Goal: Transaction & Acquisition: Purchase product/service

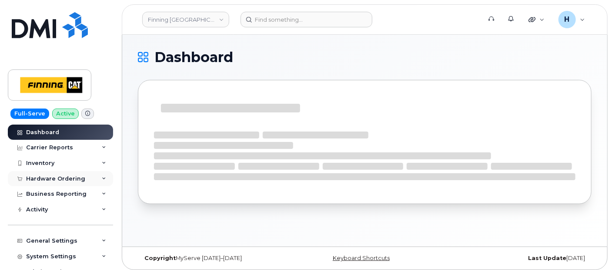
click at [59, 178] on div "Hardware Ordering" at bounding box center [55, 179] width 59 height 7
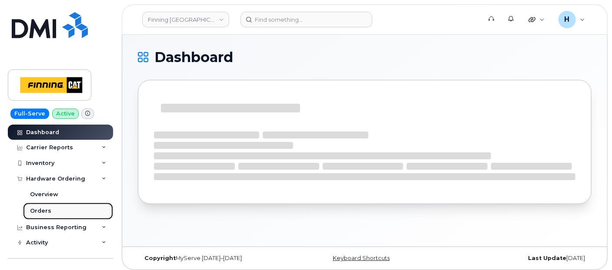
click at [50, 207] on link "Orders" at bounding box center [68, 211] width 90 height 17
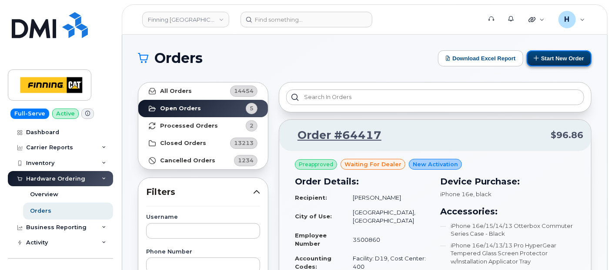
click at [550, 61] on button "Start New Order" at bounding box center [559, 58] width 65 height 16
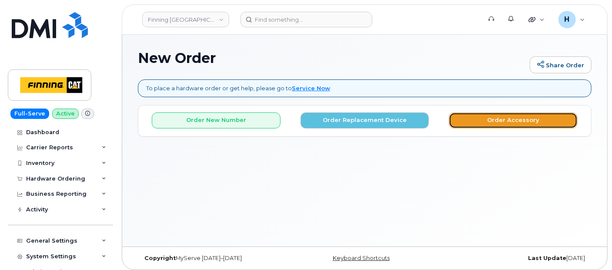
click at [479, 124] on button "Order Accessory" at bounding box center [513, 121] width 129 height 16
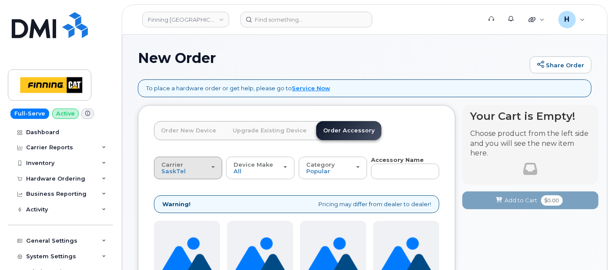
click at [175, 161] on span "Carrier" at bounding box center [172, 164] width 22 height 7
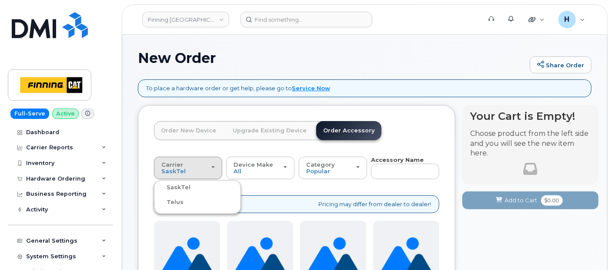
click at [183, 198] on div "Telus" at bounding box center [197, 202] width 83 height 10
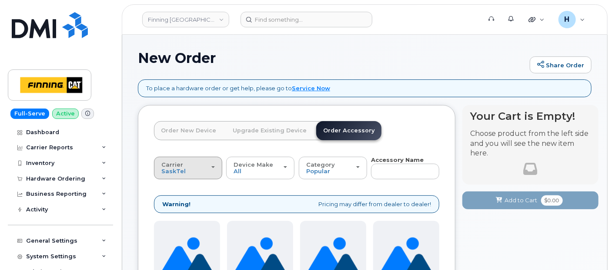
click at [168, 175] on button "Carrier SaskTel Telus" at bounding box center [188, 168] width 68 height 23
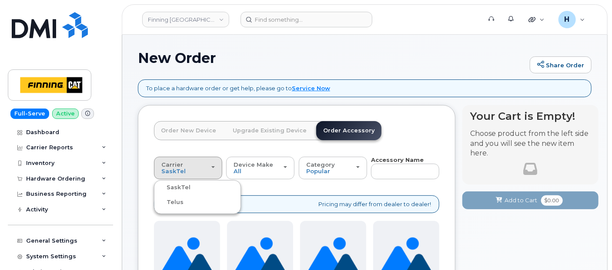
click at [175, 200] on label "Telus" at bounding box center [169, 202] width 27 height 10
click at [0, 0] on input "Telus" at bounding box center [0, 0] width 0 height 0
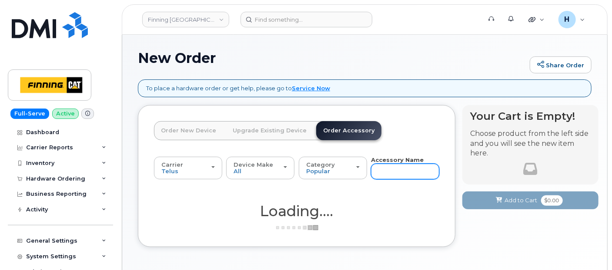
click at [374, 177] on input "text" at bounding box center [405, 172] width 68 height 16
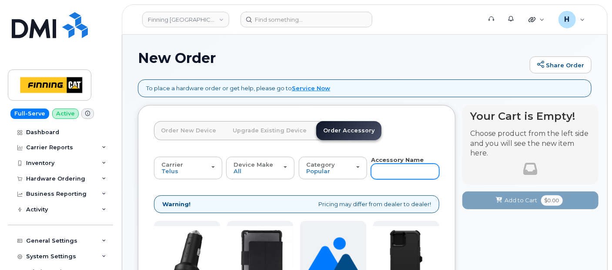
click at [379, 174] on input "text" at bounding box center [405, 172] width 68 height 16
type input "sim"
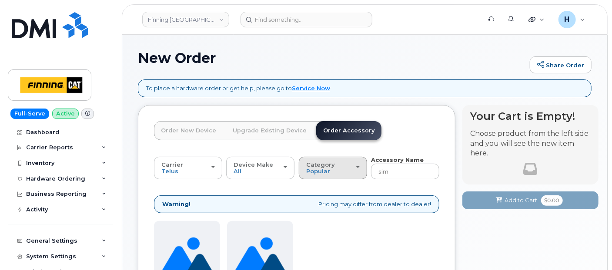
scroll to position [97, 0]
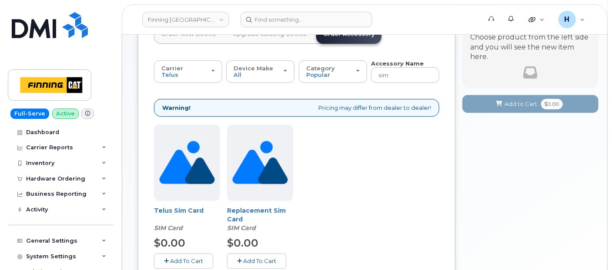
click at [188, 256] on button "Add To Cart" at bounding box center [183, 261] width 59 height 15
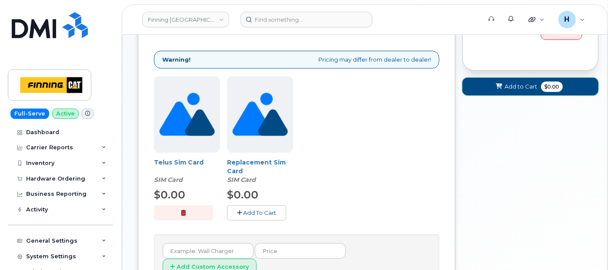
click at [507, 87] on span "Add to Cart" at bounding box center [521, 87] width 33 height 8
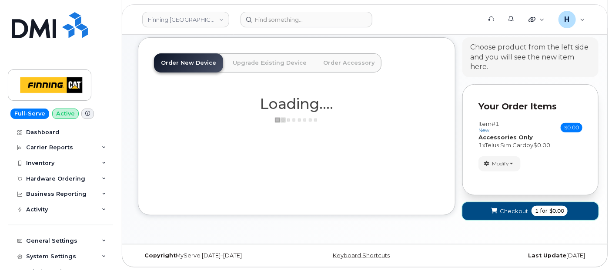
drag, startPoint x: 499, startPoint y: 217, endPoint x: 487, endPoint y: 200, distance: 20.9
click at [499, 216] on button "Checkout 1 for $0.00" at bounding box center [530, 212] width 136 height 18
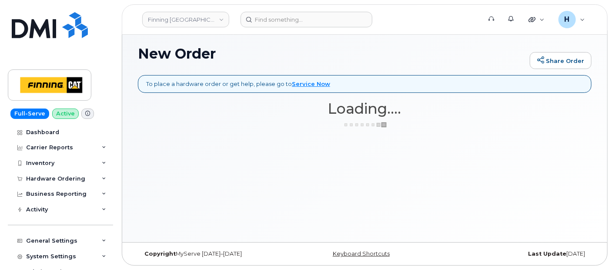
scroll to position [4, 0]
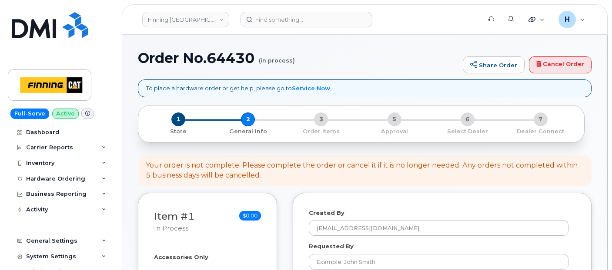
select select
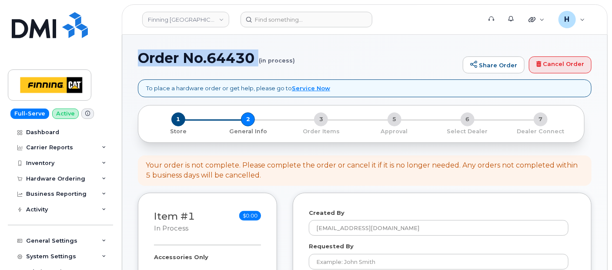
drag, startPoint x: 0, startPoint y: 0, endPoint x: 221, endPoint y: 74, distance: 232.9
click at [221, 74] on div "Order No.64430 (in process) Share Order Cancel Order" at bounding box center [364, 64] width 453 height 29
copy h1 "Order No.64430"
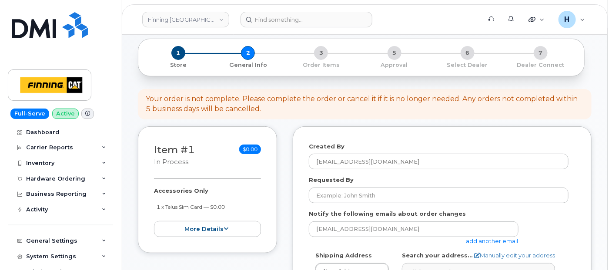
scroll to position [145, 0]
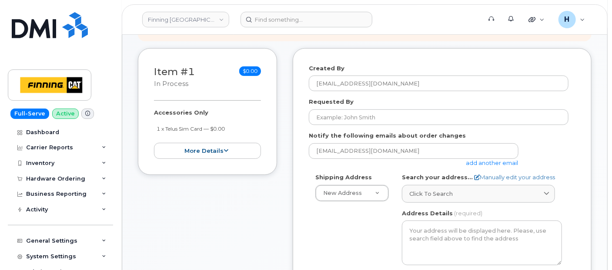
drag, startPoint x: 150, startPoint y: 109, endPoint x: 237, endPoint y: 129, distance: 88.8
click at [237, 129] on div "Item #1 in process $0.00 Accessories Only 1 x Telus Sim Card — $0.00 more detai…" at bounding box center [207, 111] width 139 height 127
copy div "Accessories Only 1 x Telus Sim Card — $0.00"
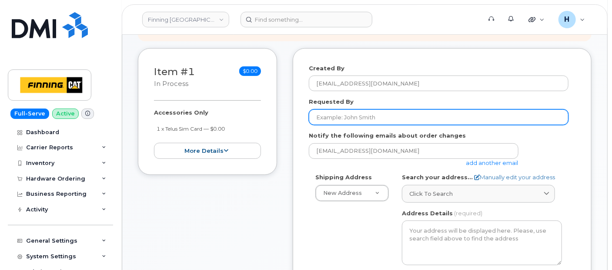
click at [339, 112] on input "Requested By" at bounding box center [439, 118] width 260 height 16
paste input "RITM0493475"
type input "RITM0493475"
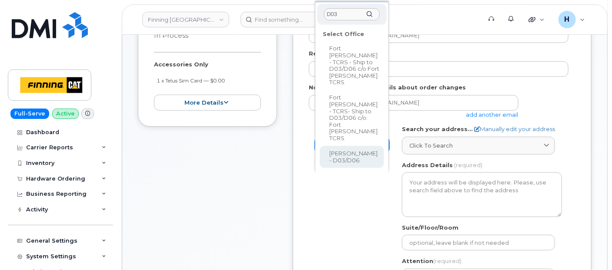
type input "D03"
drag, startPoint x: 354, startPoint y: 123, endPoint x: 360, endPoint y: 128, distance: 8.4
select select
type textarea "Highway 63, Mildred Lake Industrial Park Mildred Lake Alberta T0P 1C0"
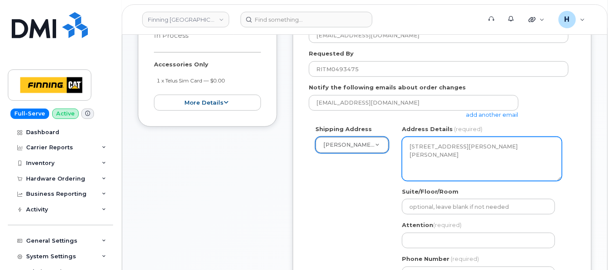
scroll to position [290, 0]
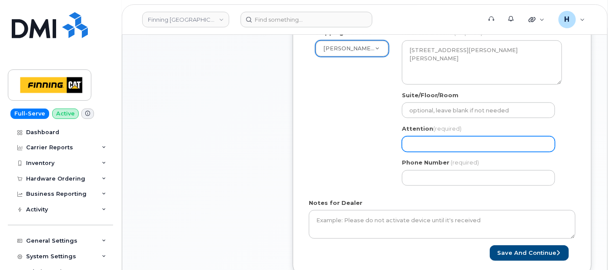
click at [433, 139] on input "Attention (required)" at bounding box center [478, 145] width 153 height 16
paste input "Bradley Cable"
select select
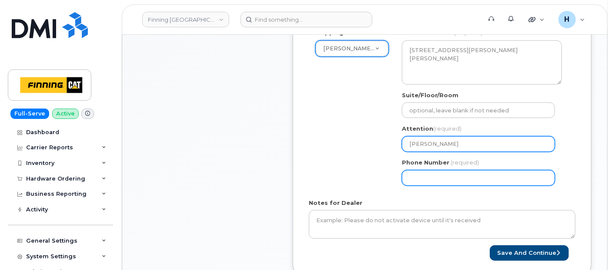
type input "[PERSON_NAME]"
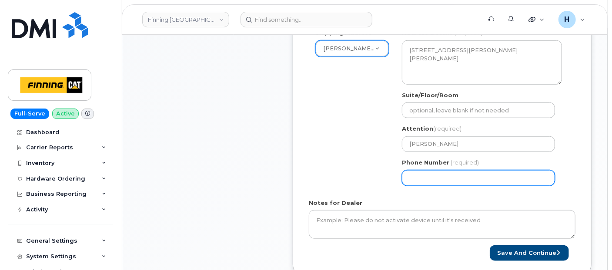
click at [427, 180] on input "Phone Number" at bounding box center [478, 178] width 153 height 16
select select
type input "780790201"
select select
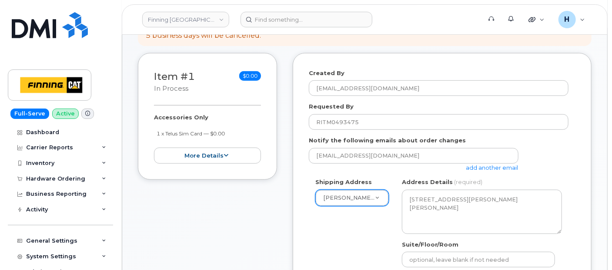
scroll to position [0, 0]
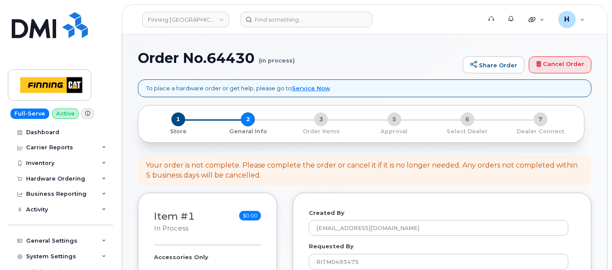
type input "7807902010"
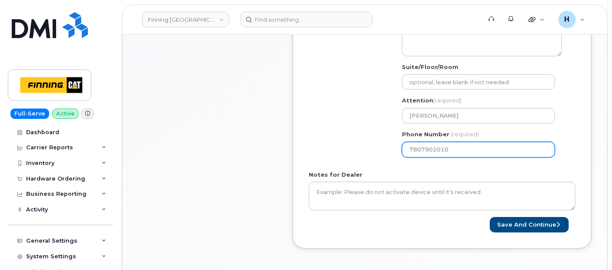
scroll to position [338, 0]
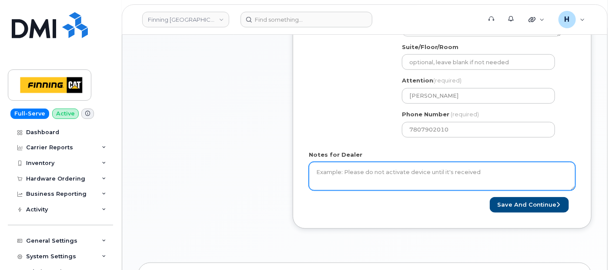
click at [336, 169] on textarea "Notes for Dealer" at bounding box center [442, 176] width 267 height 29
paste textarea "Accessories Only 1 x Telus Sim Card — $0.00 SIM: 8912230102357625387---Inactive"
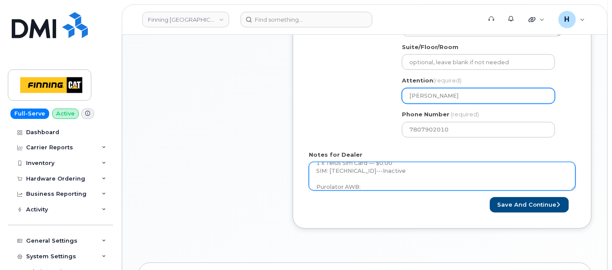
type textarea "Accessories Only 1 x Telus Sim Card — $0.00 SIM: [TECHNICAL_ID]---Inactive Puro…"
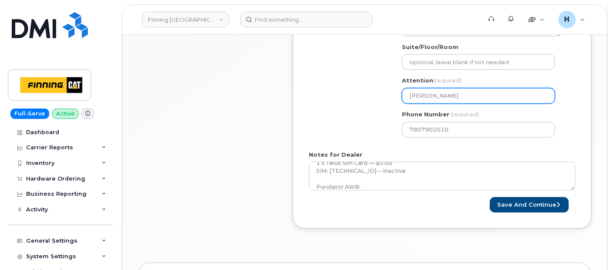
drag, startPoint x: 462, startPoint y: 102, endPoint x: 352, endPoint y: 80, distance: 112.0
click at [352, 80] on div "Shipping Address Mildred Lake - D03/D06 New Address 7601 99 St 19498 92 Ave 169…" at bounding box center [439, 61] width 260 height 163
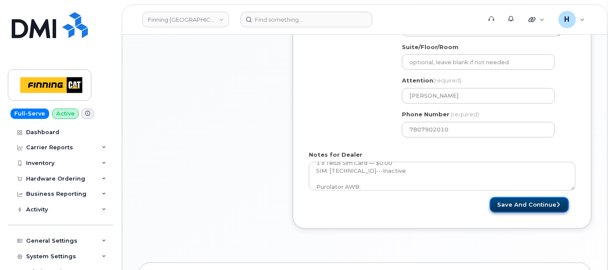
click at [510, 205] on button "Save and Continue" at bounding box center [529, 205] width 79 height 16
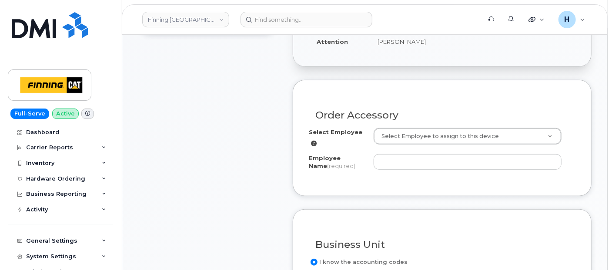
scroll to position [290, 0]
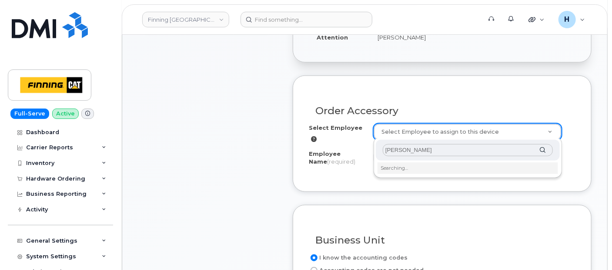
type input "Bradley Cable"
type input "55824"
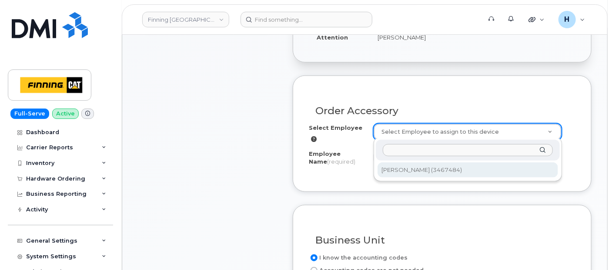
type input "Bradley Cable"
select select "D42"
select select "CSMAAAA"
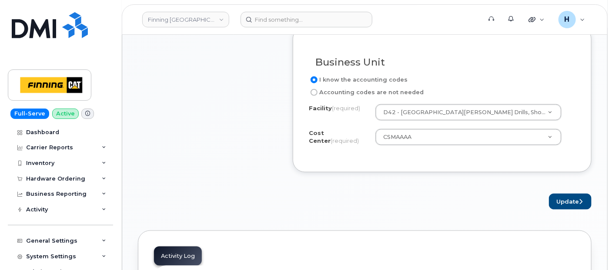
scroll to position [483, 0]
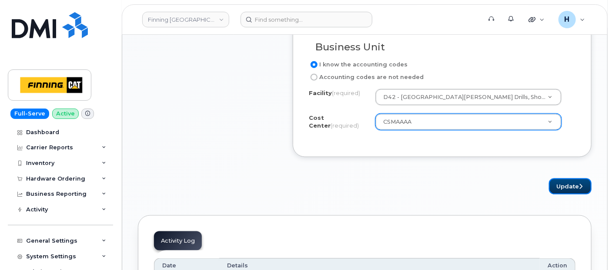
drag, startPoint x: 555, startPoint y: 180, endPoint x: 497, endPoint y: 122, distance: 82.4
click at [538, 160] on form "Order Accessory Select Employee Bradley Cable (3467484) 55824 Employee Name (re…" at bounding box center [442, 38] width 299 height 312
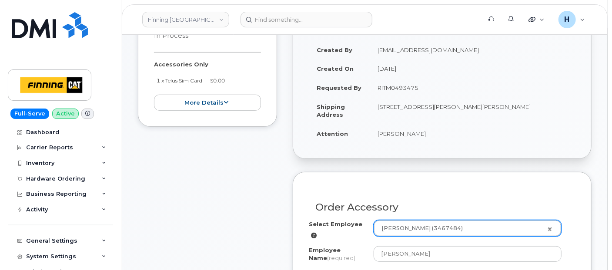
scroll to position [0, 0]
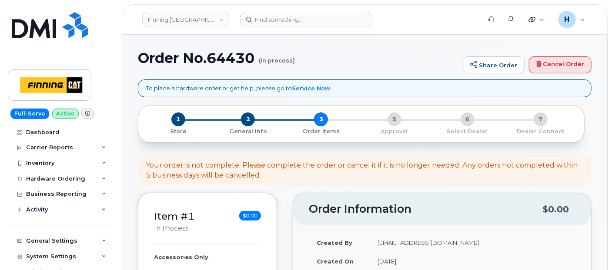
click at [237, 61] on h1 "Order No.64430 (in process)" at bounding box center [298, 57] width 320 height 15
copy h1 "64430"
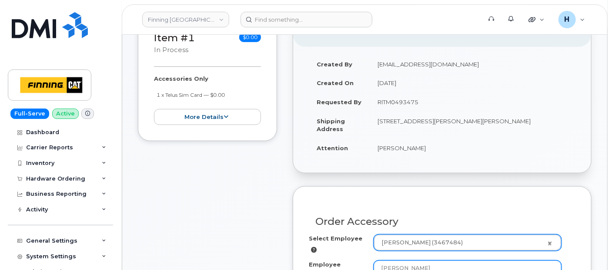
scroll to position [145, 0]
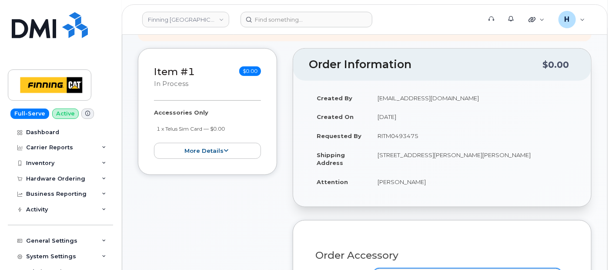
drag, startPoint x: 400, startPoint y: 161, endPoint x: 555, endPoint y: 153, distance: 155.0
click at [555, 153] on td "[STREET_ADDRESS][PERSON_NAME][PERSON_NAME]" at bounding box center [473, 159] width 206 height 27
copy td "T0P 1C0"
drag, startPoint x: 373, startPoint y: 154, endPoint x: 450, endPoint y: 154, distance: 76.1
click at [450, 154] on td "[STREET_ADDRESS][PERSON_NAME][PERSON_NAME]" at bounding box center [473, 159] width 206 height 27
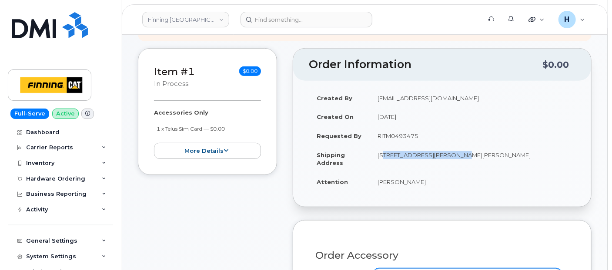
copy td "Highway 63, Mildred Lake"
click at [480, 153] on td "[STREET_ADDRESS][PERSON_NAME][PERSON_NAME]" at bounding box center [473, 159] width 206 height 27
drag, startPoint x: 480, startPoint y: 153, endPoint x: 492, endPoint y: 156, distance: 11.7
click at [492, 156] on td "[STREET_ADDRESS][PERSON_NAME][PERSON_NAME]" at bounding box center [473, 159] width 206 height 27
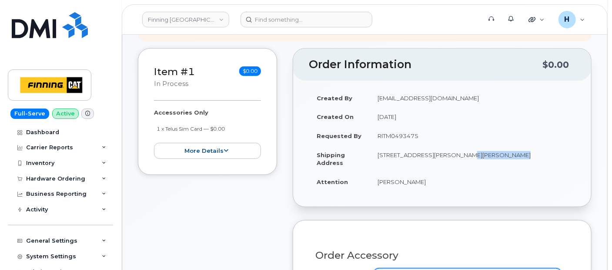
copy td "Industrial Park"
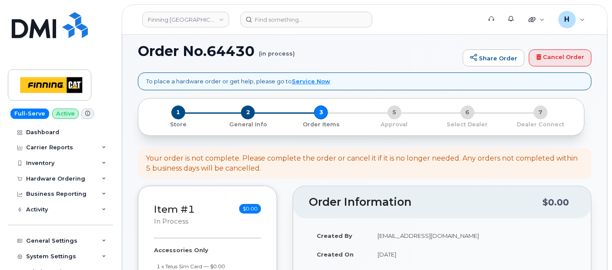
scroll to position [0, 0]
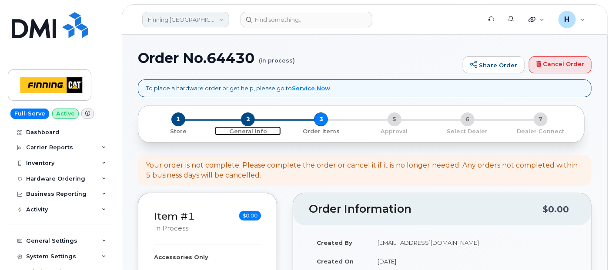
drag, startPoint x: 252, startPoint y: 117, endPoint x: 197, endPoint y: 25, distance: 106.5
click at [251, 117] on span "2" at bounding box center [248, 120] width 14 height 14
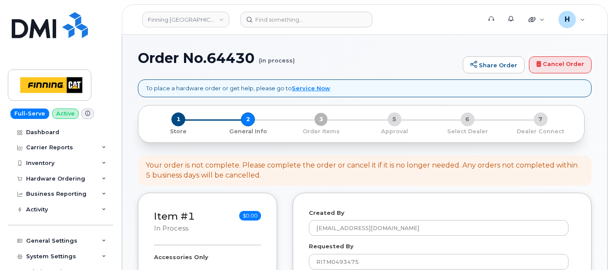
select select
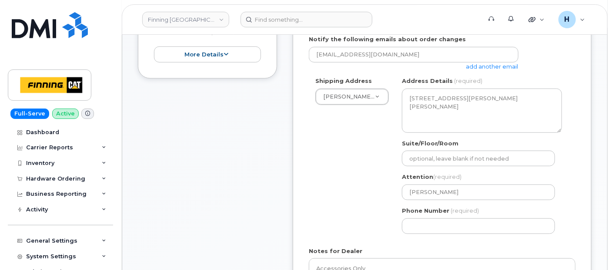
scroll to position [386, 0]
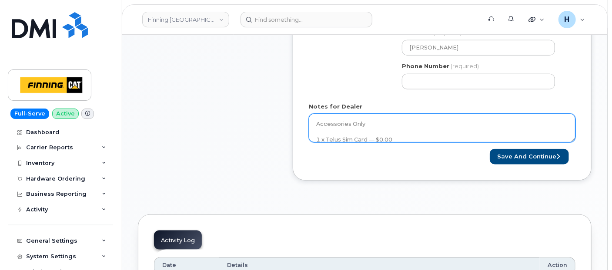
click at [425, 130] on textarea "Accessories Only 1 x Telus Sim Card — $0.00 SIM: [TECHNICAL_ID]---Inactive Puro…" at bounding box center [442, 128] width 267 height 29
click at [424, 132] on textarea "Accessories Only 1 x Telus Sim Card — $0.00 SIM: [TECHNICAL_ID]---Inactive Puro…" at bounding box center [442, 128] width 267 height 29
paste textarea "335664679024"
type textarea "Accessories Only 1 x Telus Sim Card — $0.00 SIM: [TECHNICAL_ID]---Inactive Puro…"
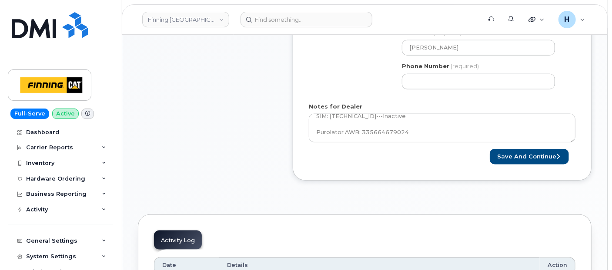
click at [472, 89] on div "AB [PERSON_NAME] Search your address... Manually edit your address Click to sea…" at bounding box center [481, 13] width 173 height 163
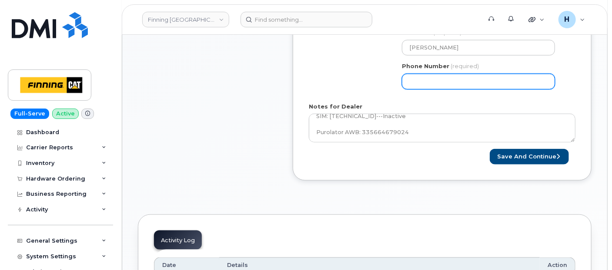
click at [471, 85] on input "Phone Number" at bounding box center [478, 82] width 153 height 16
type input "7807902010"
select select
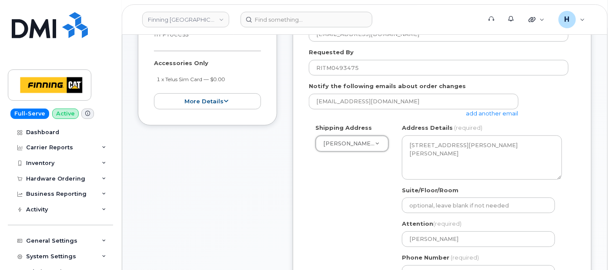
scroll to position [339, 0]
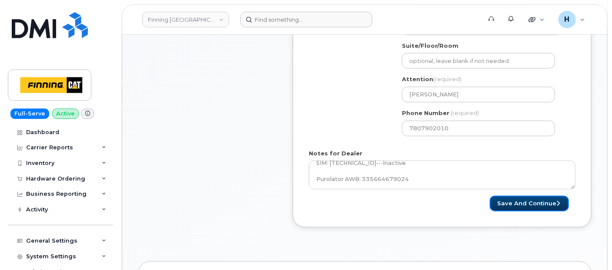
drag, startPoint x: 554, startPoint y: 201, endPoint x: 387, endPoint y: 21, distance: 245.2
click at [554, 200] on button "Save and Continue" at bounding box center [529, 204] width 79 height 16
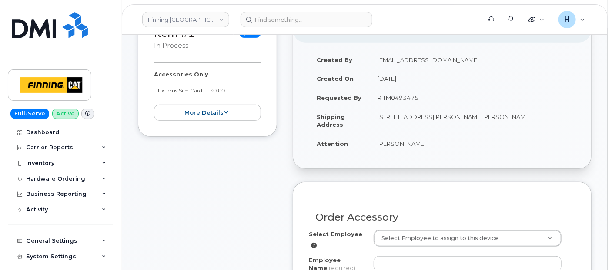
scroll to position [193, 0]
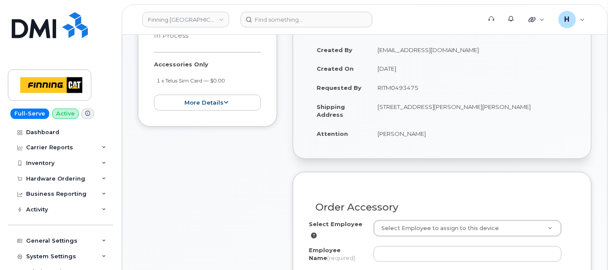
drag, startPoint x: 370, startPoint y: 132, endPoint x: 435, endPoint y: 138, distance: 65.9
click at [435, 138] on td "[PERSON_NAME]" at bounding box center [473, 133] width 206 height 19
copy td "[PERSON_NAME]"
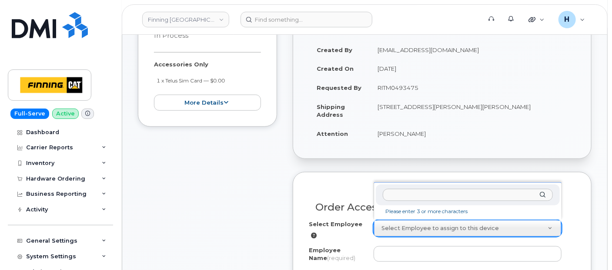
drag, startPoint x: 435, startPoint y: 138, endPoint x: 404, endPoint y: 222, distance: 90.0
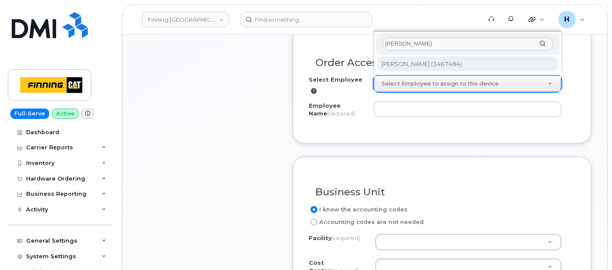
type input "[PERSON_NAME]"
type input "55824"
type input "[PERSON_NAME]"
select select "D42"
select select "CSMAAAA"
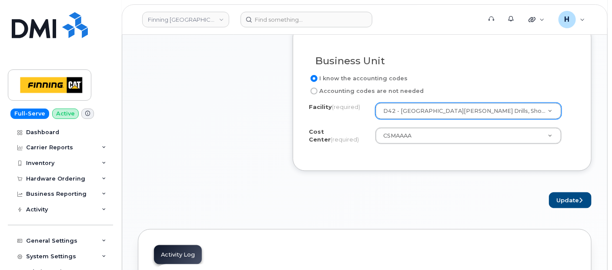
scroll to position [483, 0]
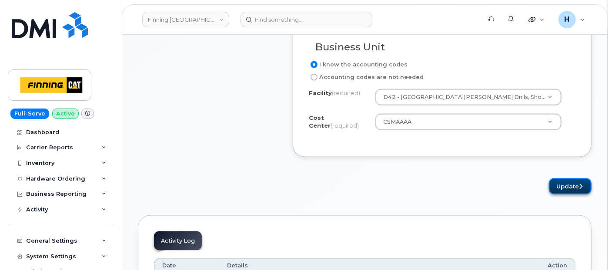
click at [560, 189] on button "Update" at bounding box center [570, 187] width 43 height 16
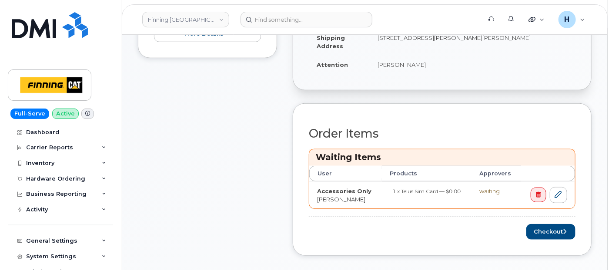
scroll to position [338, 0]
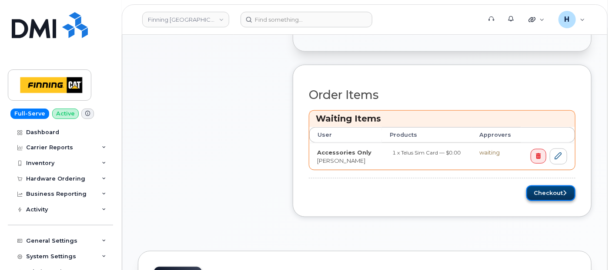
click at [547, 187] on button "Checkout" at bounding box center [550, 194] width 49 height 16
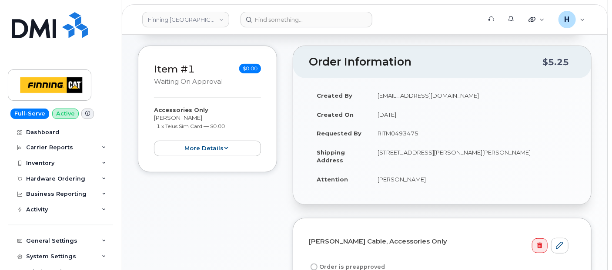
scroll to position [193, 0]
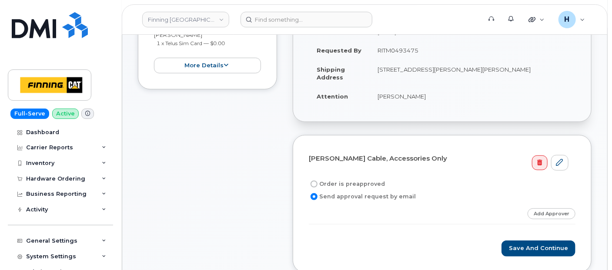
click at [349, 179] on label "Order is preapproved" at bounding box center [347, 184] width 76 height 10
drag, startPoint x: 350, startPoint y: 174, endPoint x: 423, endPoint y: 53, distance: 141.2
click at [423, 53] on td "RITM0493475" at bounding box center [473, 50] width 206 height 19
copy td "RITM0493475"
click at [342, 180] on label "Order is preapproved" at bounding box center [347, 184] width 76 height 10
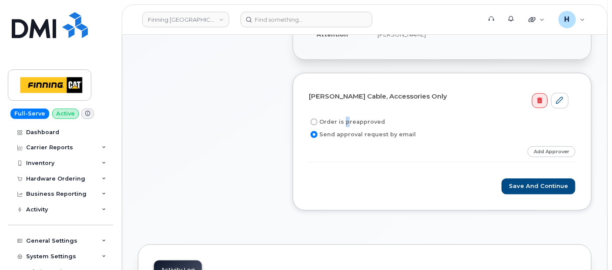
scroll to position [290, 0]
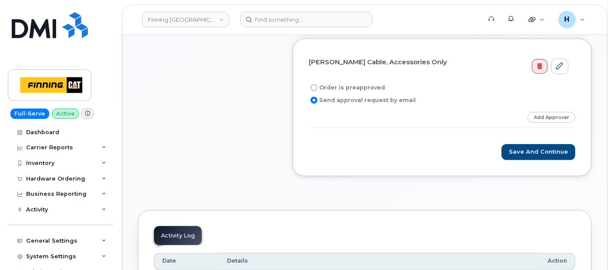
click at [337, 86] on label "Order is preapproved" at bounding box center [347, 88] width 76 height 10
click at [317, 86] on input "Order is preapproved" at bounding box center [313, 87] width 7 height 7
radio input "true"
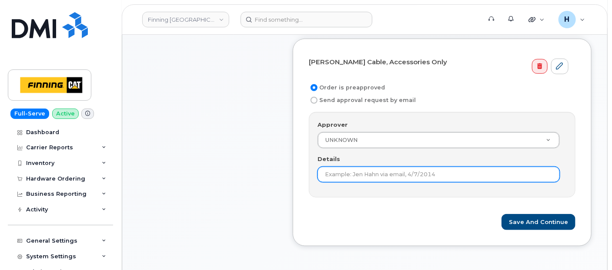
click at [340, 174] on input "Details" at bounding box center [438, 175] width 242 height 16
paste input "RITM0493475"
type input "RITM0493475"
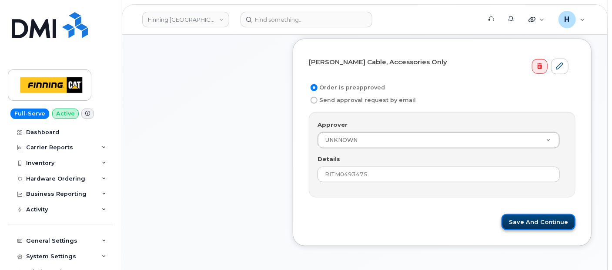
click at [551, 223] on button "Save and Continue" at bounding box center [538, 222] width 74 height 16
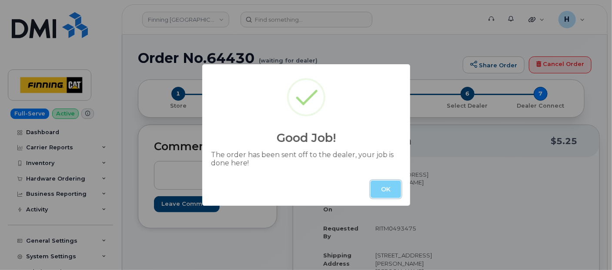
drag, startPoint x: 390, startPoint y: 195, endPoint x: 408, endPoint y: 186, distance: 20.4
click at [390, 195] on button "OK" at bounding box center [385, 189] width 30 height 17
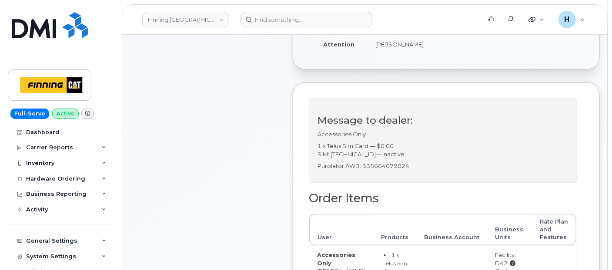
scroll to position [290, 0]
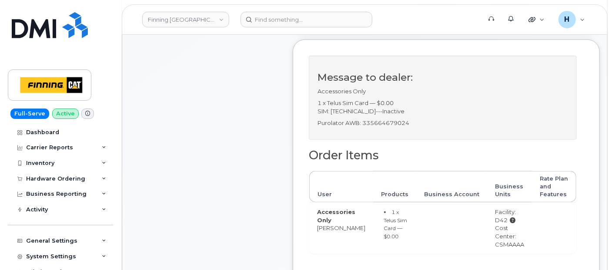
click at [386, 127] on p "Purolator AWB: 335664679024" at bounding box center [442, 123] width 250 height 8
copy p "335664679024"
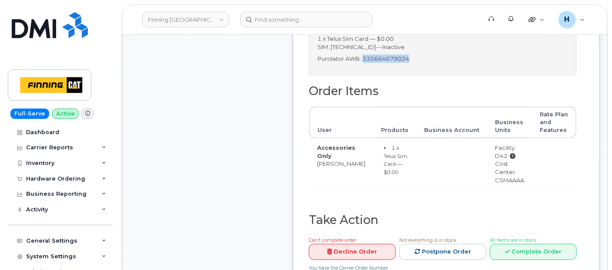
scroll to position [386, 0]
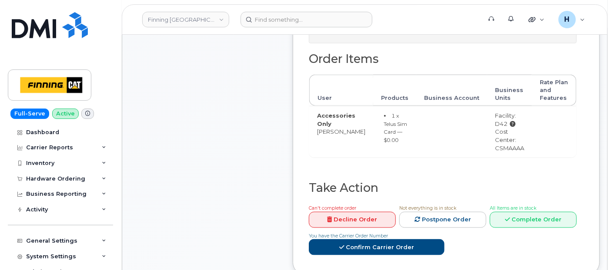
copy p "335664679024"
click at [508, 211] on span "All Items are in stock" at bounding box center [513, 209] width 47 height 6
click at [509, 228] on link "Complete Order" at bounding box center [533, 220] width 87 height 16
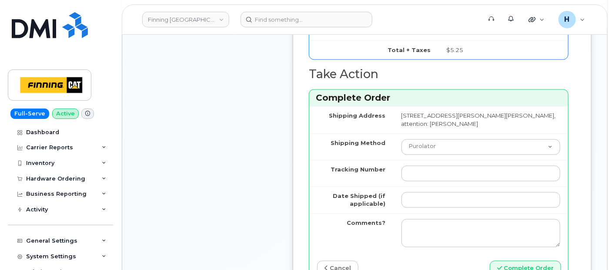
scroll to position [676, 0]
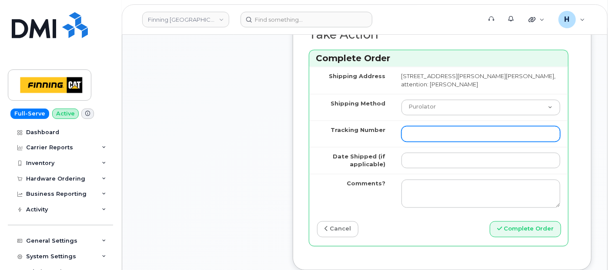
click at [421, 142] on input "Tracking Number" at bounding box center [480, 135] width 159 height 16
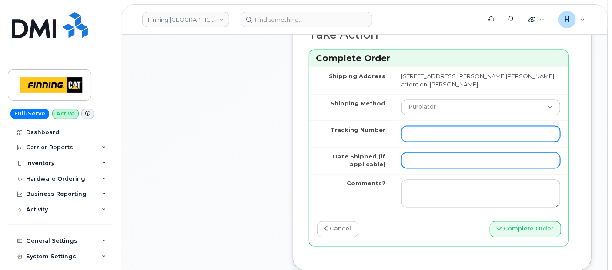
paste input "335664679024"
type input "335664679024"
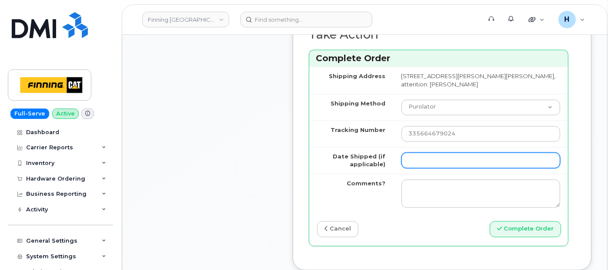
click at [420, 169] on input "Date Shipped (if applicable)" at bounding box center [480, 161] width 159 height 16
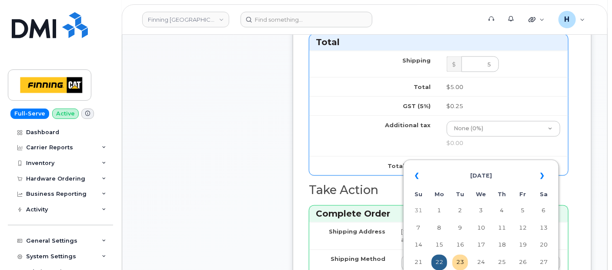
scroll to position [580, 0]
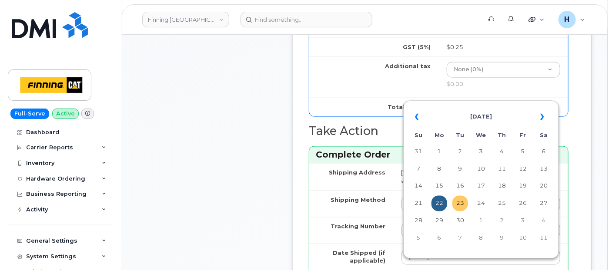
click at [459, 203] on td "23" at bounding box center [460, 204] width 16 height 16
type input "2025-09-23"
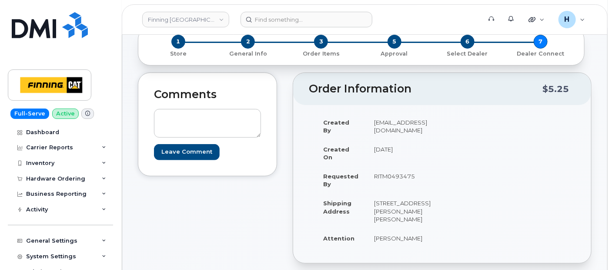
scroll to position [97, 0]
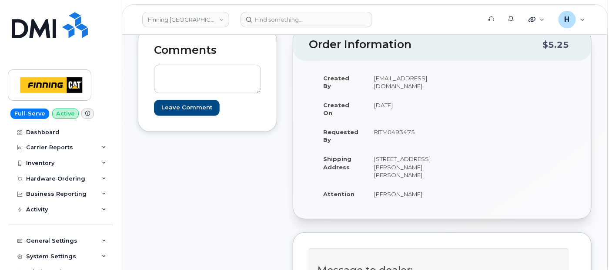
drag, startPoint x: 369, startPoint y: 213, endPoint x: 416, endPoint y: 217, distance: 47.6
click at [416, 204] on td "[PERSON_NAME]" at bounding box center [402, 194] width 72 height 19
copy td "[PERSON_NAME]"
click at [541, 137] on div "Created By hakaur@dminc.com Created On September 23, 2025 Requested By RITM0493…" at bounding box center [442, 140] width 267 height 143
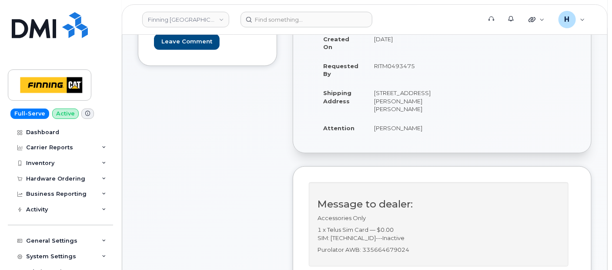
scroll to position [193, 0]
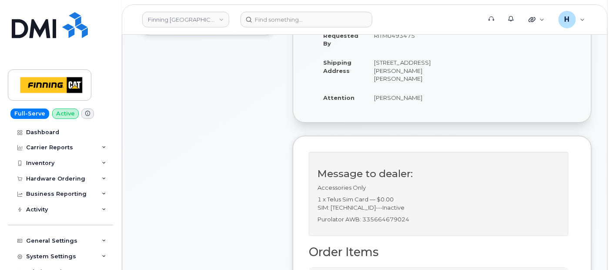
drag, startPoint x: 367, startPoint y: 114, endPoint x: 433, endPoint y: 121, distance: 66.4
click at [433, 107] on td "[PERSON_NAME]" at bounding box center [402, 97] width 72 height 19
copy td "[PERSON_NAME]"
drag, startPoint x: 527, startPoint y: 105, endPoint x: 468, endPoint y: 86, distance: 61.2
click at [527, 105] on div "Created By hakaur@dminc.com Created On September 23, 2025 Requested By RITM0493…" at bounding box center [442, 43] width 267 height 143
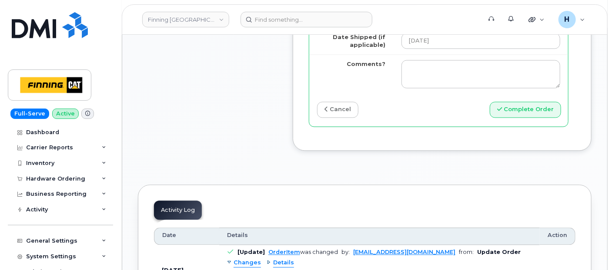
scroll to position [821, 0]
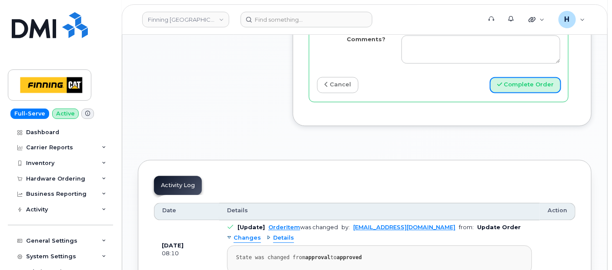
drag, startPoint x: 497, startPoint y: 98, endPoint x: 329, endPoint y: 1, distance: 194.2
click at [498, 93] on button "Complete Order" at bounding box center [525, 85] width 71 height 16
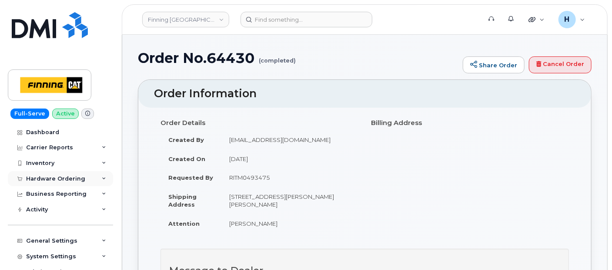
click at [82, 181] on div "Hardware Ordering" at bounding box center [60, 179] width 105 height 16
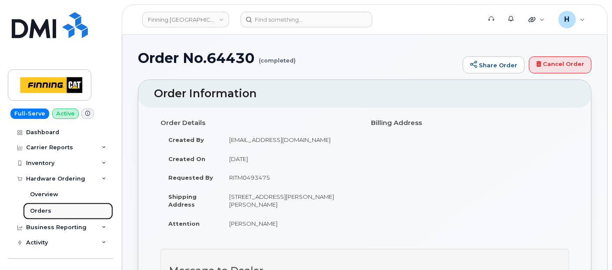
click at [69, 211] on link "Orders" at bounding box center [68, 211] width 90 height 17
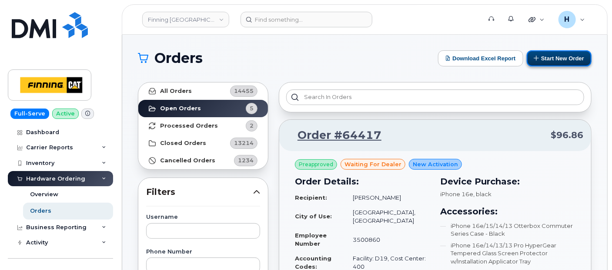
click at [556, 60] on button "Start New Order" at bounding box center [559, 58] width 65 height 16
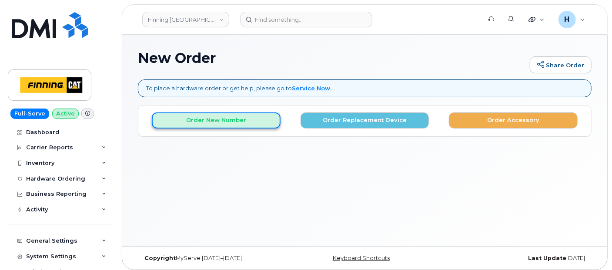
click at [212, 120] on button "Order New Number" at bounding box center [216, 121] width 129 height 16
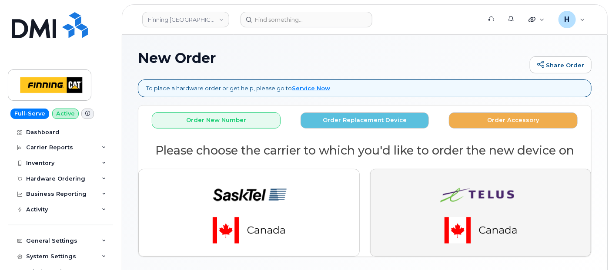
click at [418, 189] on button "button" at bounding box center [480, 213] width 221 height 88
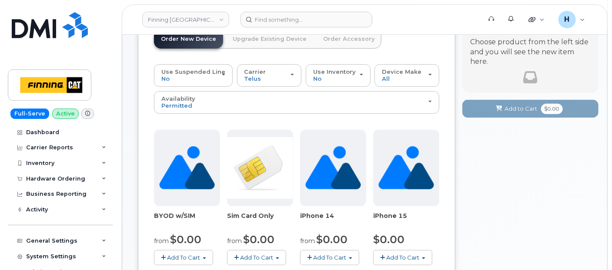
scroll to position [145, 0]
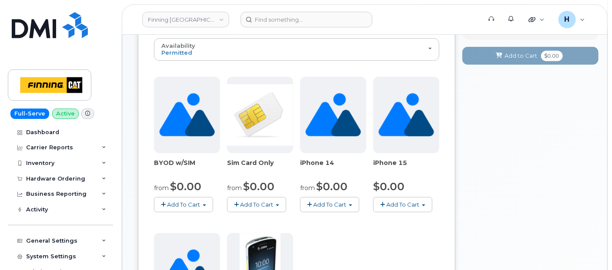
click at [266, 201] on span "Add To Cart" at bounding box center [256, 204] width 33 height 7
drag, startPoint x: 478, startPoint y: 153, endPoint x: 284, endPoint y: 165, distance: 194.3
click at [477, 153] on div "Your Cart is Empty! Choose product from the left side and you will see the new …" at bounding box center [530, 253] width 136 height 586
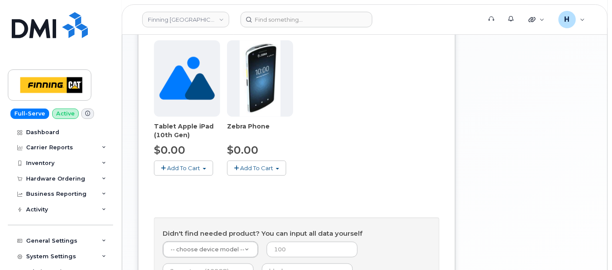
scroll to position [435, 0]
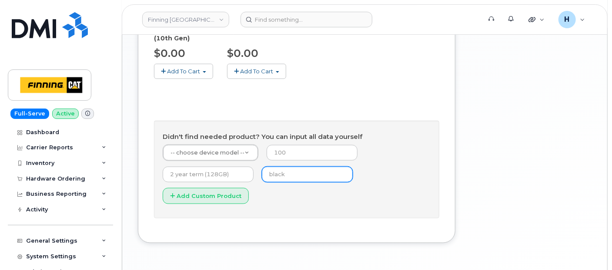
click at [287, 167] on input "text" at bounding box center [307, 175] width 91 height 16
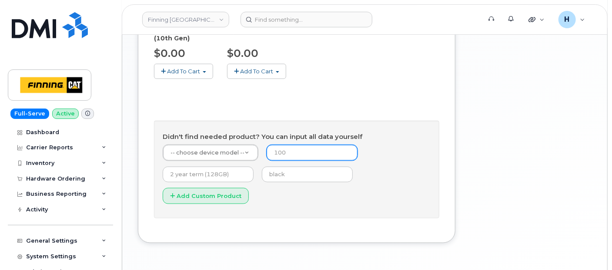
click at [293, 145] on input "number" at bounding box center [312, 153] width 91 height 16
type input "0"
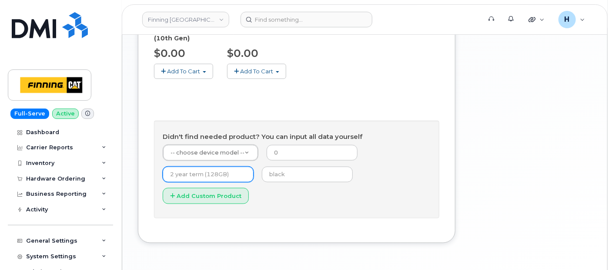
click at [216, 167] on input "text" at bounding box center [208, 175] width 91 height 16
type input "3 year term (128GB)"
drag, startPoint x: 207, startPoint y: 107, endPoint x: 207, endPoint y: 126, distance: 19.1
click at [208, 133] on h4 "Didn't find needed product? You can input all data yourself" at bounding box center [297, 136] width 268 height 7
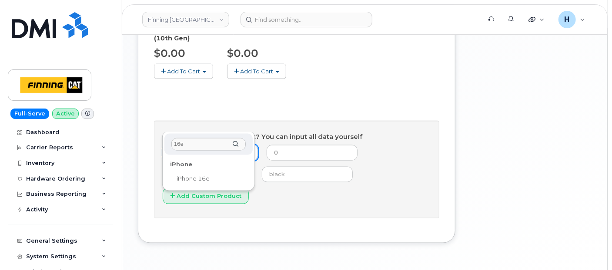
type input "16e"
select select "2883"
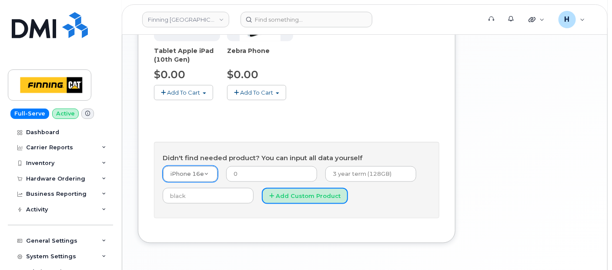
drag, startPoint x: 292, startPoint y: 174, endPoint x: 159, endPoint y: 2, distance: 217.2
click at [291, 188] on button "Add Custom Product" at bounding box center [305, 196] width 86 height 16
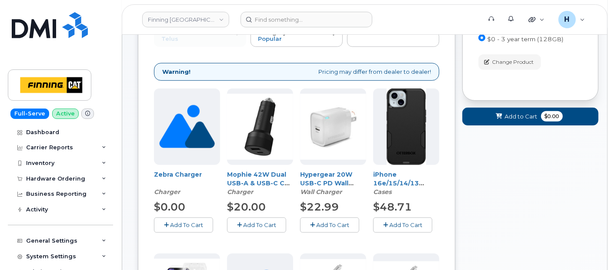
scroll to position [75, 0]
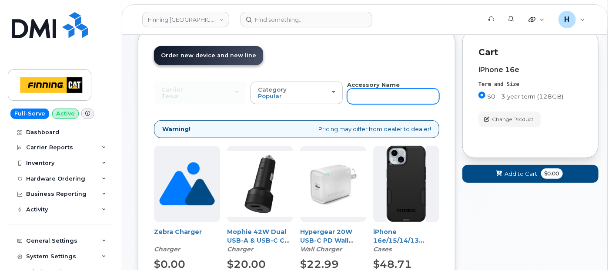
click at [390, 94] on input "text" at bounding box center [393, 97] width 92 height 16
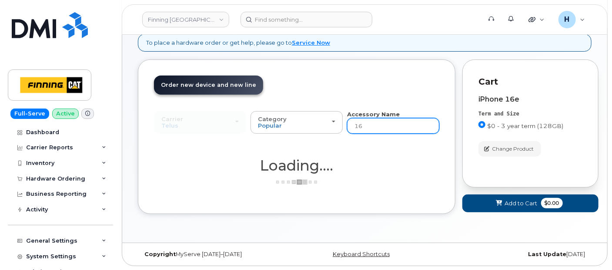
type input "16e"
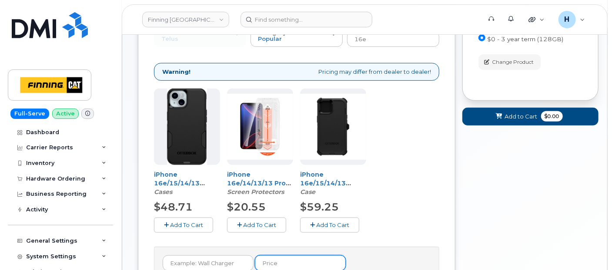
scroll to position [190, 0]
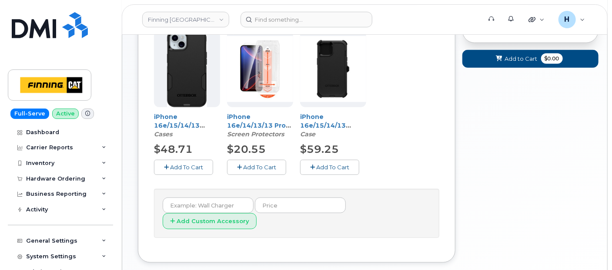
click at [265, 147] on div "$20.55" at bounding box center [260, 149] width 66 height 15
click at [263, 161] on button "Add To Cart" at bounding box center [256, 167] width 59 height 15
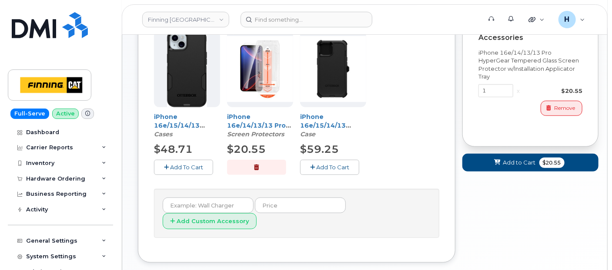
click at [305, 157] on div "iPhone 16e/15/14/13 Otterbox Defender Series Case Case $59.25 Add To Cart" at bounding box center [333, 103] width 66 height 144
click at [307, 166] on button "Add To Cart" at bounding box center [329, 167] width 59 height 15
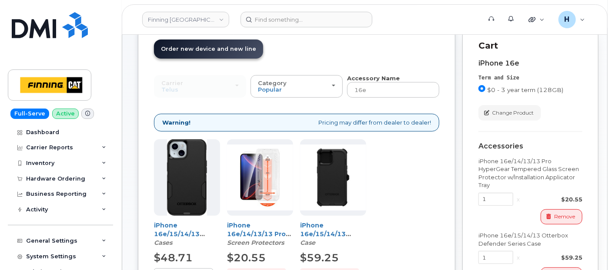
scroll to position [0, 0]
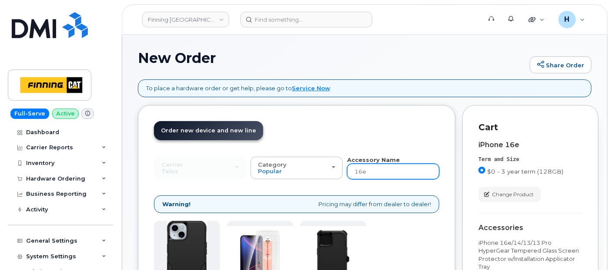
click at [376, 173] on input "16e" at bounding box center [393, 172] width 92 height 16
type input "wall"
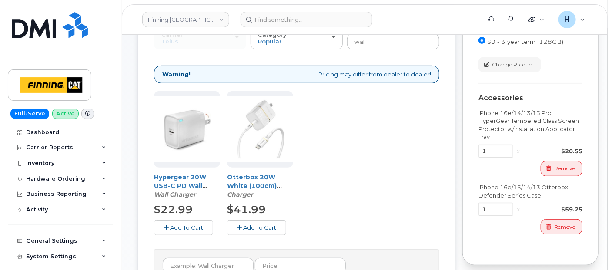
scroll to position [145, 0]
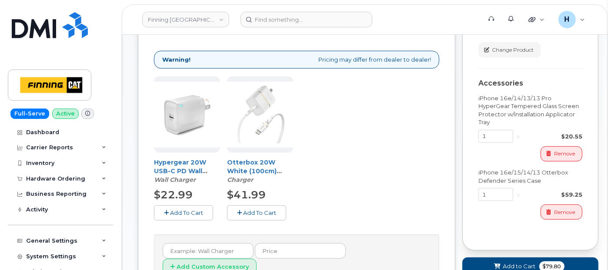
click at [197, 211] on span "Add To Cart" at bounding box center [186, 213] width 33 height 7
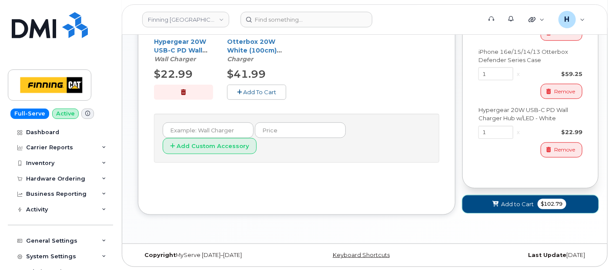
click at [497, 197] on button "Add to Cart $102.79" at bounding box center [530, 205] width 136 height 18
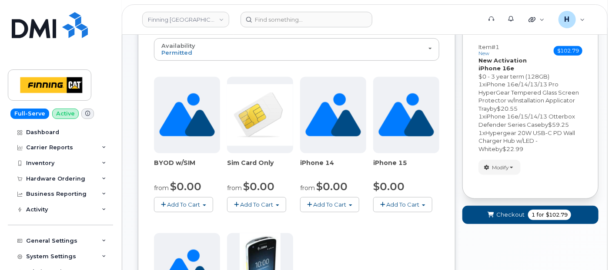
click at [494, 201] on form "Your Order Items Item #1 new $102.79 Accessories Only SIM Only Activation New A…" at bounding box center [530, 119] width 136 height 225
click at [494, 207] on button "Checkout 1 for $102.79" at bounding box center [530, 215] width 136 height 18
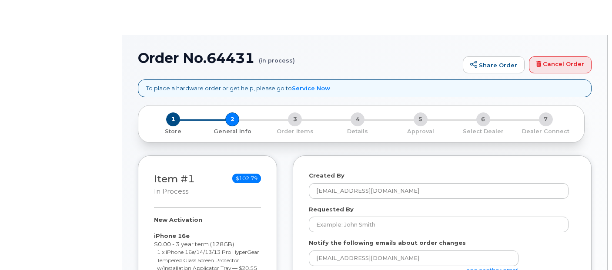
select select
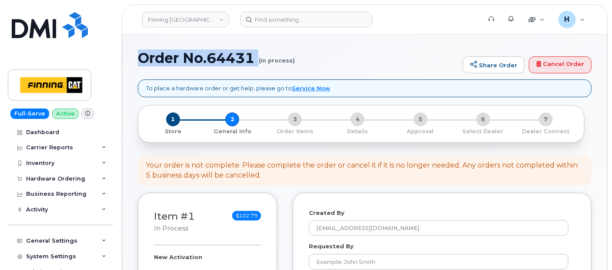
drag, startPoint x: 139, startPoint y: 70, endPoint x: 140, endPoint y: 62, distance: 7.8
click at [140, 62] on div "Order No.64431 (in process) Share Order Cancel Order" at bounding box center [364, 64] width 453 height 29
copy h1 "Order No.64431"
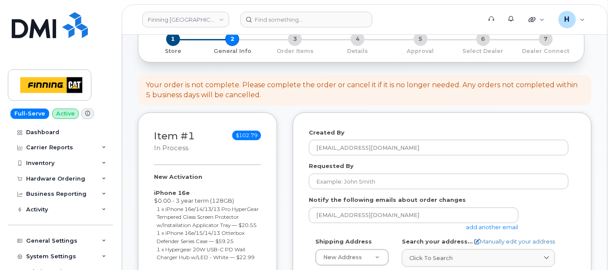
scroll to position [145, 0]
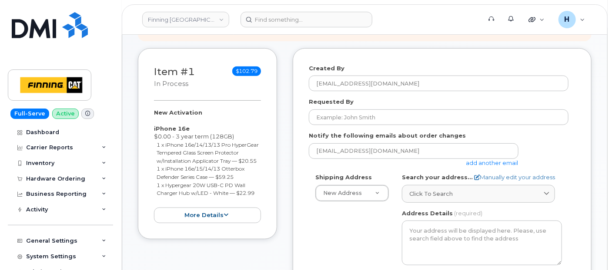
drag, startPoint x: 150, startPoint y: 111, endPoint x: 262, endPoint y: 199, distance: 142.2
click at [262, 199] on div "Item #1 in process $102.79 New Activation iPhone 16e $0.00 - 3 year term (128GB…" at bounding box center [207, 144] width 139 height 192
copy div "New Activation iPhone 16e $0.00 - 3 year term (128GB) 1 x iPhone 16e/14/13/13 P…"
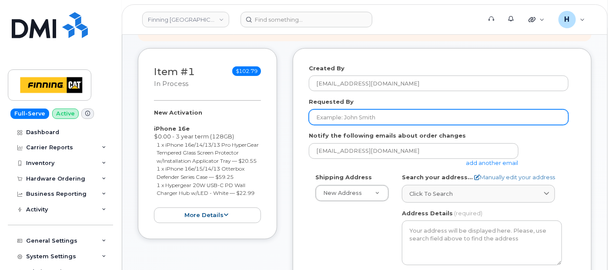
click at [357, 120] on input "Requested By" at bounding box center [439, 118] width 260 height 16
paste input "RITM0491192"
type input "RITM0491192"
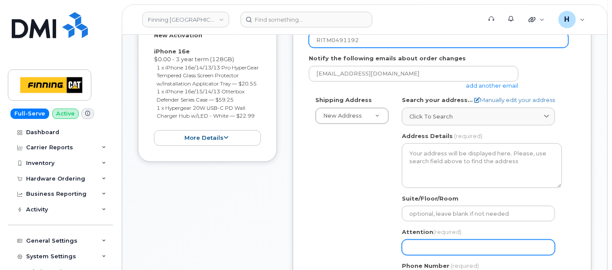
scroll to position [290, 0]
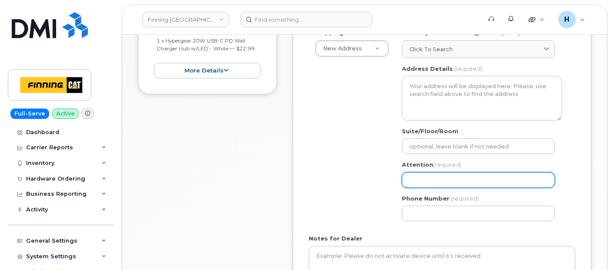
click at [443, 182] on input "Attention (required)" at bounding box center [478, 181] width 153 height 16
paste input "D06 warehouse"
select select
type input "D06 warehouse"
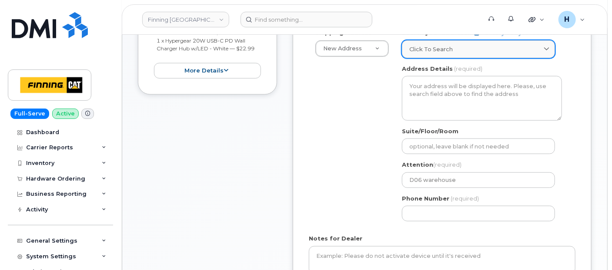
click at [437, 47] on span "Click to search" at bounding box center [430, 49] width 43 height 8
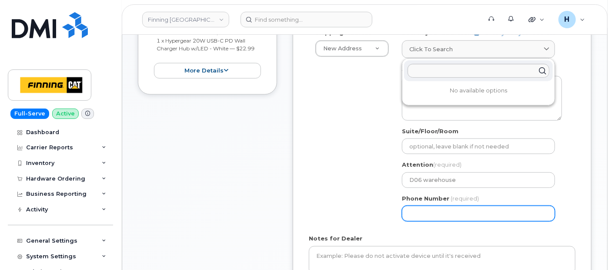
click at [427, 212] on input "Phone Number" at bounding box center [478, 214] width 153 height 16
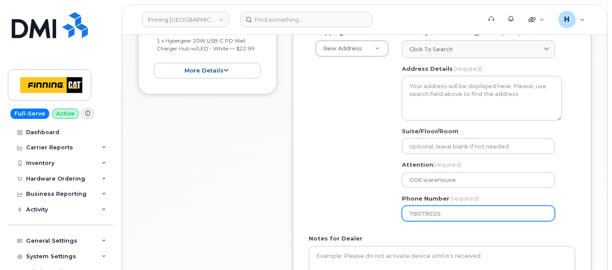
type input "780790201"
select select
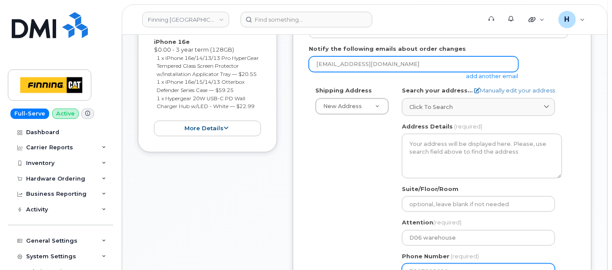
scroll to position [193, 0]
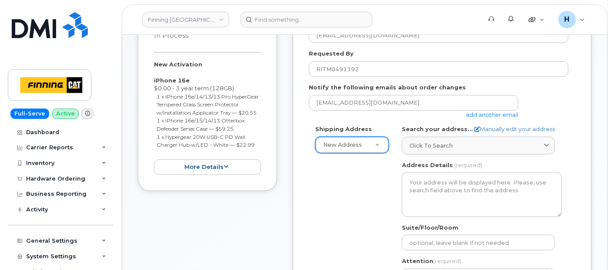
type input "7807902010"
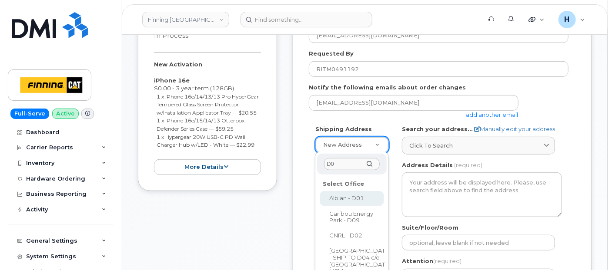
type input "D06"
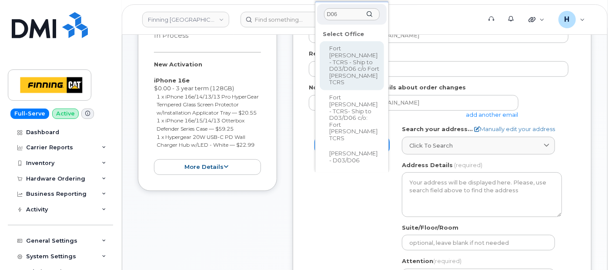
select select
type textarea "Caribou Energy Park [STREET_ADDRESS][PERSON_NAME]"
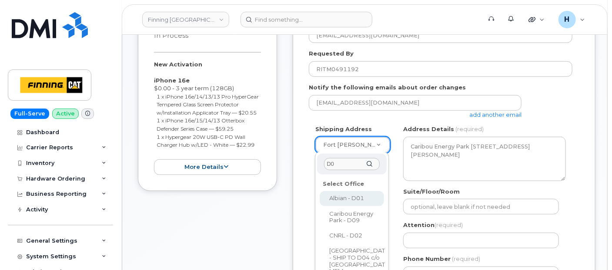
type input "D06"
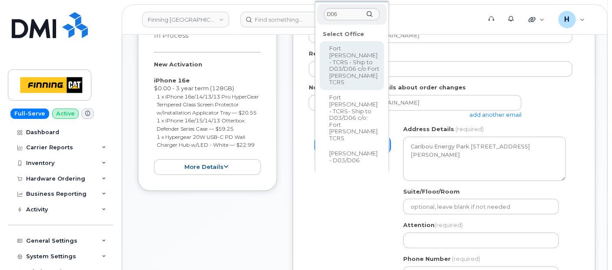
select select
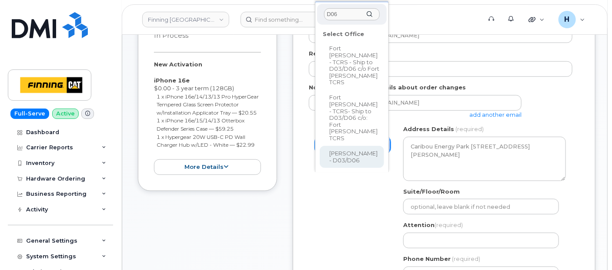
type input "D06"
select select
type textarea "Highway 63, Mildred Lake Industrial Park Mildred Lake Alberta T0P 1C0"
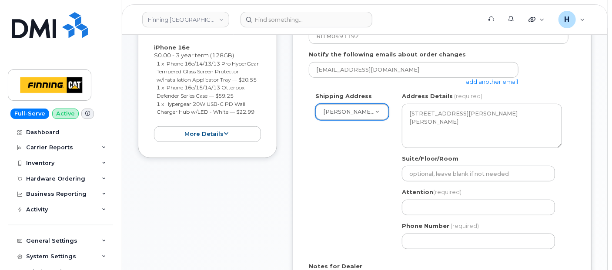
scroll to position [241, 0]
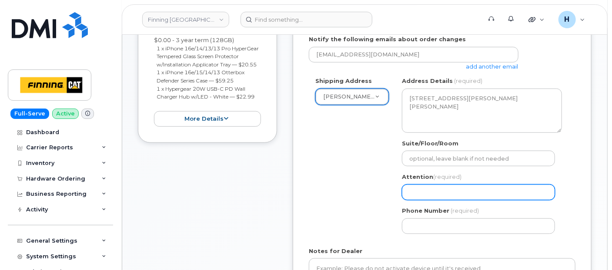
drag, startPoint x: 433, startPoint y: 191, endPoint x: 369, endPoint y: 122, distance: 94.4
click at [433, 191] on input "Attention (required)" at bounding box center [478, 193] width 153 height 16
paste input "[PERSON_NAME]"
select select
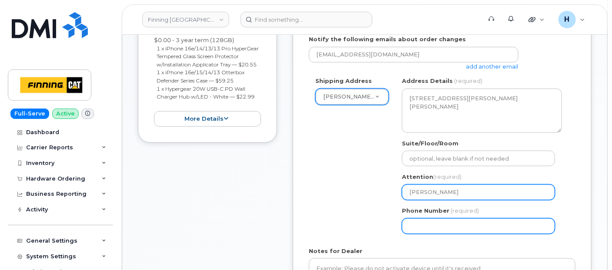
type input "[PERSON_NAME]"
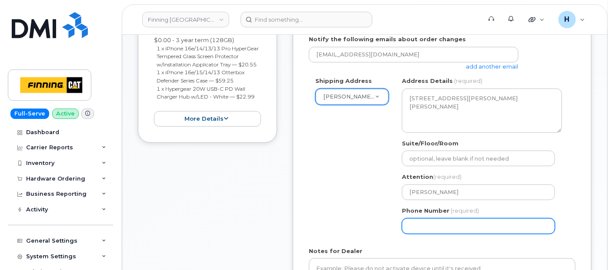
drag, startPoint x: 433, startPoint y: 225, endPoint x: 338, endPoint y: 147, distance: 122.9
click at [433, 224] on input "Phone Number" at bounding box center [478, 227] width 153 height 16
select select
type input "780790201"
select select
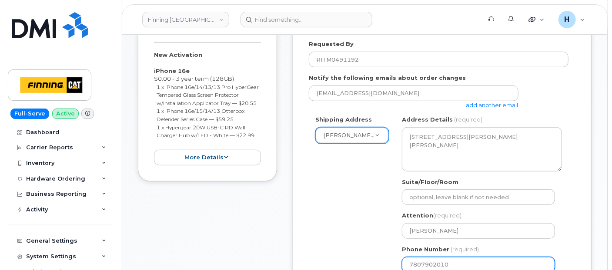
scroll to position [145, 0]
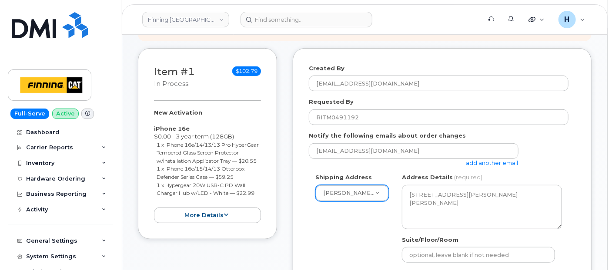
type input "7807902010"
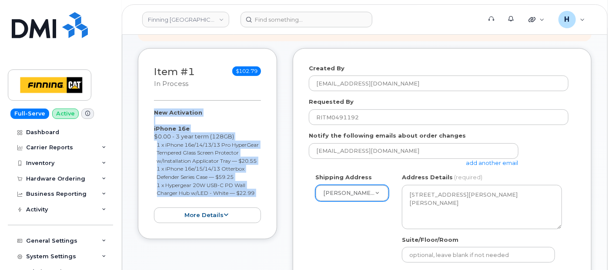
drag, startPoint x: 150, startPoint y: 113, endPoint x: 257, endPoint y: 204, distance: 141.2
click at [257, 204] on div "Item #1 in process $102.79 New Activation iPhone 16e $0.00 - 3 year term (128GB…" at bounding box center [207, 144] width 139 height 192
copy div "New Activation iPhone 16e $0.00 - 3 year term (128GB) 1 x iPhone 16e/14/13/13 P…"
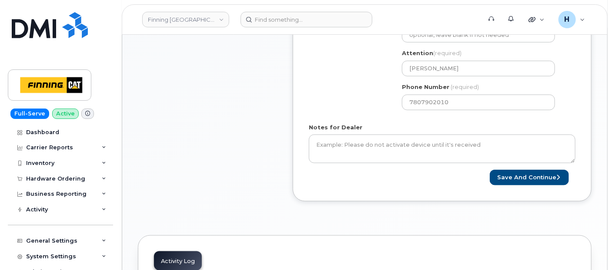
scroll to position [386, 0]
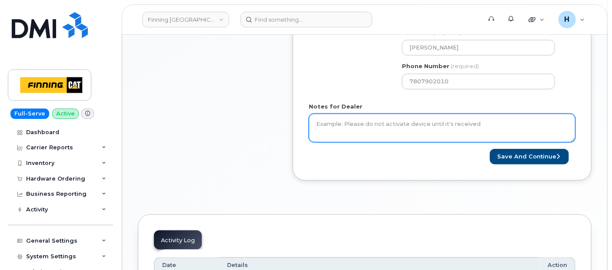
click at [330, 124] on textarea "Notes for Dealer" at bounding box center [442, 128] width 267 height 29
paste textarea "New Activation iPhone 16e $0.00 - 3 year term (128GB) 1 x iPhone 16e/14/13/13 P…"
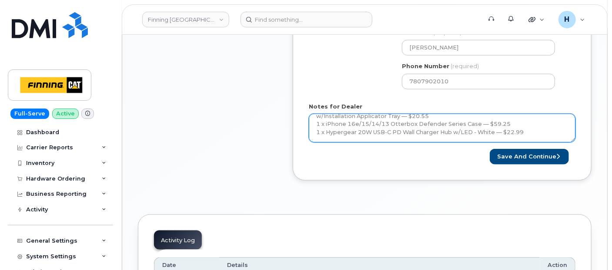
scroll to position [57, 0]
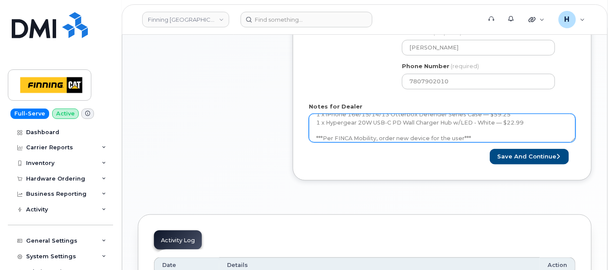
click at [492, 138] on textarea "New Activation iPhone 16e $0.00 - 3 year term (128GB) 1 x iPhone 16e/14/13/13 P…" at bounding box center [442, 128] width 267 height 29
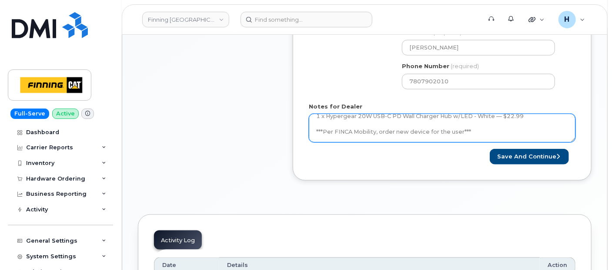
scroll to position [73, 0]
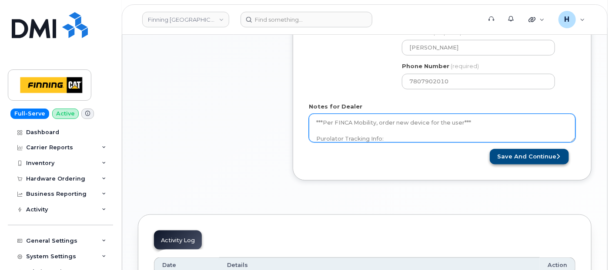
type textarea "New Activation iPhone 16e $0.00 - 3 year term (128GB) 1 x iPhone 16e/14/13/13 P…"
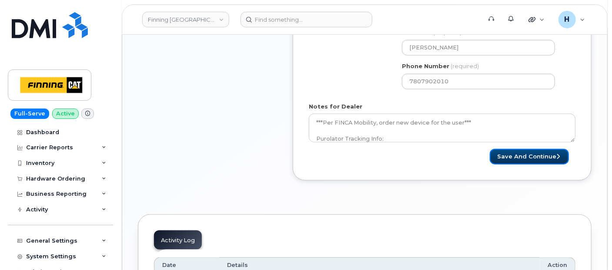
drag, startPoint x: 504, startPoint y: 153, endPoint x: 371, endPoint y: 209, distance: 144.2
click at [505, 153] on button "Save and Continue" at bounding box center [529, 157] width 79 height 16
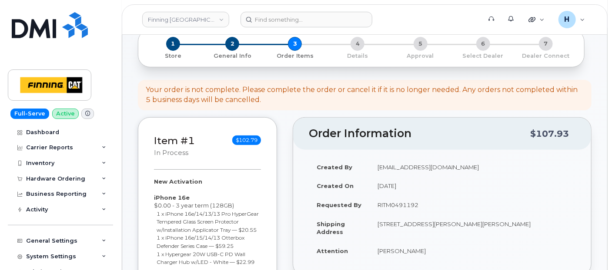
scroll to position [97, 0]
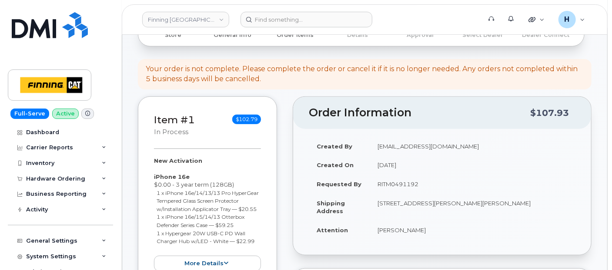
drag, startPoint x: 395, startPoint y: 211, endPoint x: 555, endPoint y: 202, distance: 160.3
click at [555, 202] on td "[STREET_ADDRESS][PERSON_NAME][PERSON_NAME]" at bounding box center [473, 207] width 206 height 27
copy td "T0P 1C0"
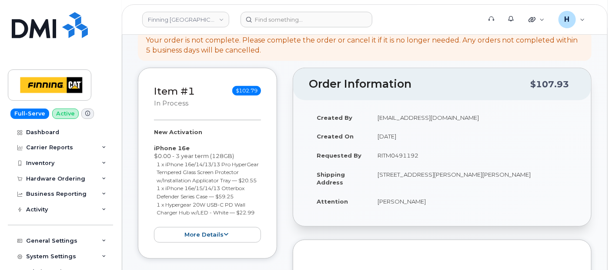
scroll to position [145, 0]
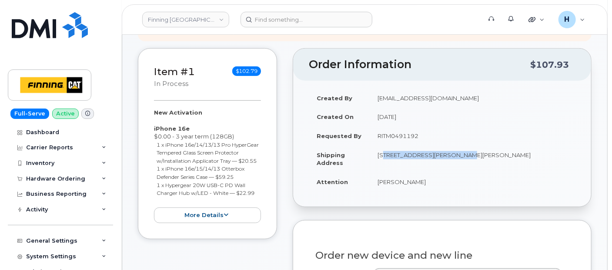
drag, startPoint x: 377, startPoint y: 153, endPoint x: 452, endPoint y: 153, distance: 74.3
click at [452, 153] on td "[STREET_ADDRESS][PERSON_NAME][PERSON_NAME]" at bounding box center [473, 159] width 206 height 27
copy td "Highway 63, Mildred Lake"
click at [454, 157] on td "[STREET_ADDRESS][PERSON_NAME][PERSON_NAME]" at bounding box center [473, 159] width 206 height 27
drag, startPoint x: 452, startPoint y: 156, endPoint x: 493, endPoint y: 154, distance: 40.5
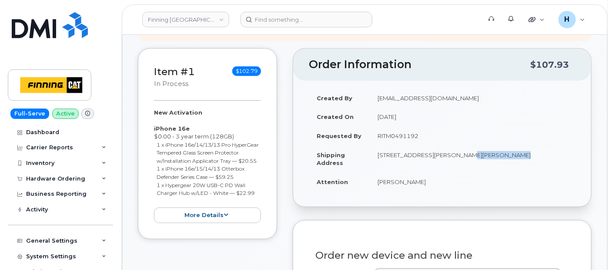
click at [493, 154] on td "[STREET_ADDRESS][PERSON_NAME][PERSON_NAME]" at bounding box center [473, 159] width 206 height 27
copy td "Industrial Park"
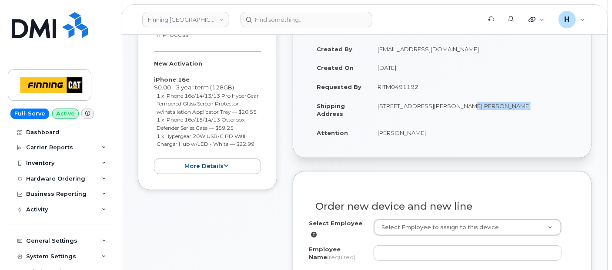
scroll to position [193, 0]
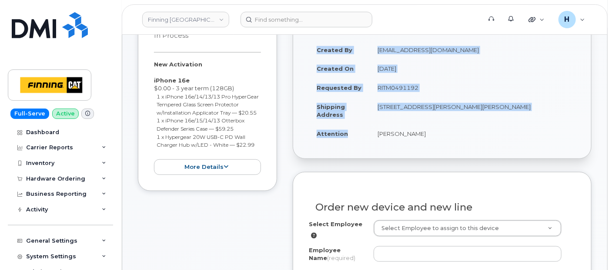
drag, startPoint x: 366, startPoint y: 140, endPoint x: 441, endPoint y: 146, distance: 75.4
click at [441, 146] on div "Created By hakaur@dminc.com Created On September 23, 2025 Requested By RITM0491…" at bounding box center [442, 96] width 298 height 126
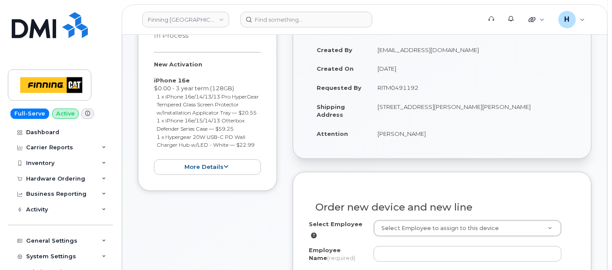
click at [418, 133] on td "[PERSON_NAME]" at bounding box center [473, 133] width 206 height 19
click at [414, 133] on td "[PERSON_NAME]" at bounding box center [473, 133] width 206 height 19
click at [413, 133] on td "[PERSON_NAME]" at bounding box center [473, 133] width 206 height 19
drag, startPoint x: 412, startPoint y: 133, endPoint x: 387, endPoint y: 133, distance: 24.8
click at [387, 133] on td "[PERSON_NAME]" at bounding box center [473, 133] width 206 height 19
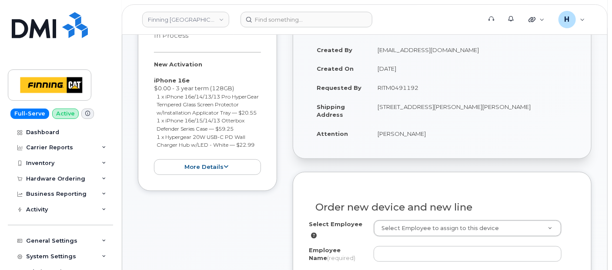
click at [365, 133] on td "Attention" at bounding box center [339, 133] width 61 height 19
drag, startPoint x: 369, startPoint y: 131, endPoint x: 447, endPoint y: 137, distance: 78.9
click at [447, 137] on tr "Attention Zachary Melnyk" at bounding box center [442, 133] width 267 height 19
copy tr "[PERSON_NAME]"
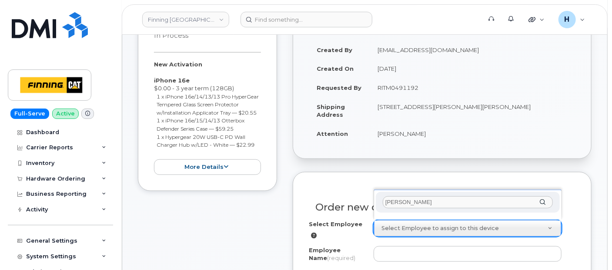
click at [396, 201] on input "Zachary Melnyk" at bounding box center [468, 203] width 170 height 13
type input "Zachary Melnyk"
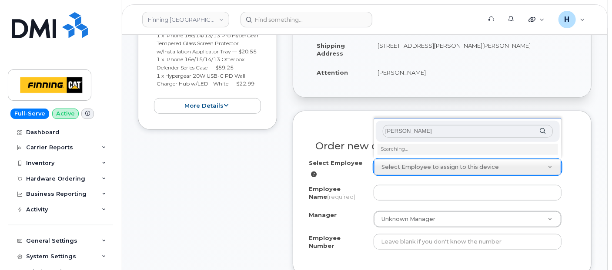
scroll to position [290, 0]
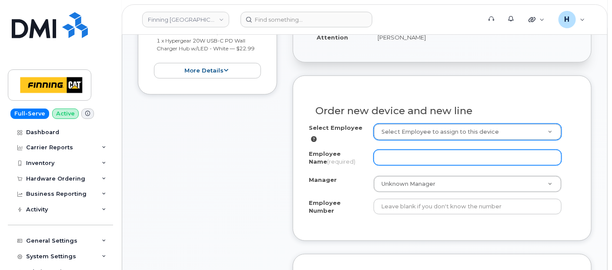
click at [391, 153] on input "Employee Name (required)" at bounding box center [467, 158] width 188 height 16
paste input "Zachary Melnyk"
click at [393, 156] on input "Zachary Melnyk" at bounding box center [467, 158] width 188 height 16
type input "Zachary Melnyk"
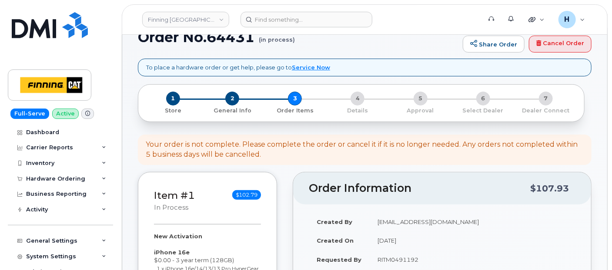
scroll to position [0, 0]
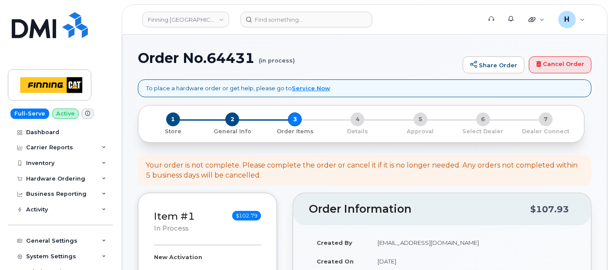
click at [228, 64] on h1 "Order No.64431 (in process)" at bounding box center [298, 57] width 320 height 15
copy h1 "64431"
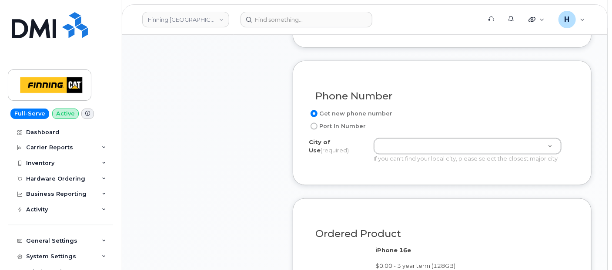
scroll to position [386, 0]
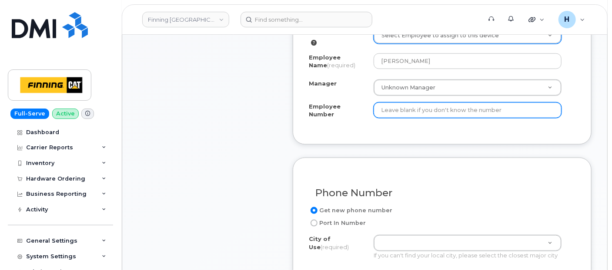
click at [412, 110] on input "Employee Number" at bounding box center [467, 111] width 188 height 16
paste input "3495979"
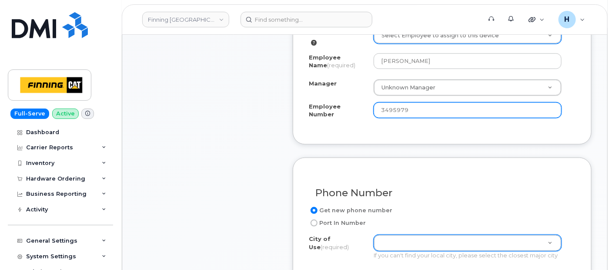
type input "3495979"
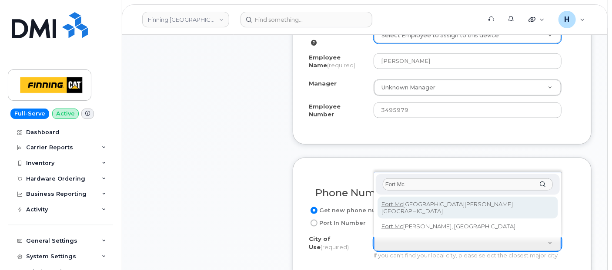
type input "Fort Mc"
type input "214"
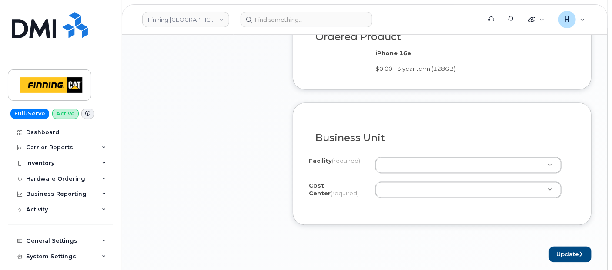
scroll to position [724, 0]
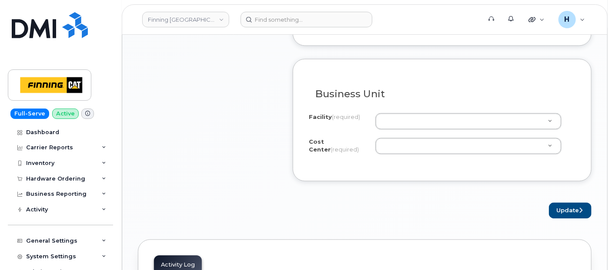
click at [398, 154] on div "Facility (required) 400 - TCRS - Head Office ADM 401 - TCRS - Lloydminster LLD …" at bounding box center [442, 139] width 267 height 52
click at [397, 150] on div "Cost Center (required) 00000BA 00000BC 00000BF 00000BW 00000MK 00000PE 00000PI …" at bounding box center [442, 148] width 267 height 20
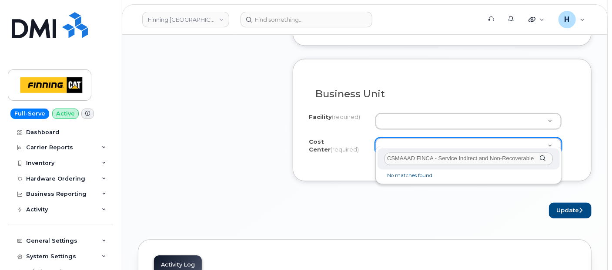
drag, startPoint x: 414, startPoint y: 157, endPoint x: 613, endPoint y: 175, distance: 199.4
type input "CSMAAAD"
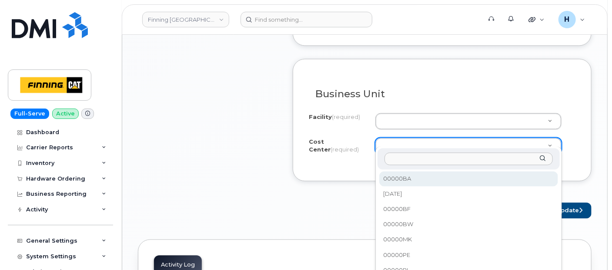
paste input "CSMAAAD FINCA - Service Indirect and Non-Recoverable"
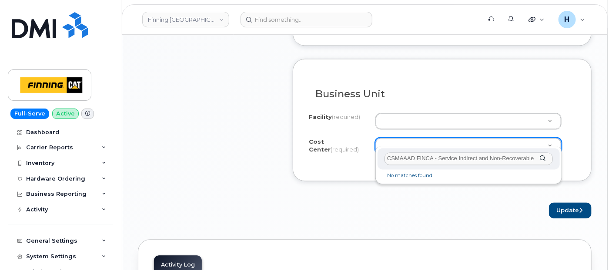
drag, startPoint x: 416, startPoint y: 160, endPoint x: 557, endPoint y: 170, distance: 141.7
click at [557, 170] on div "CSMAAAD FINCA - Service Indirect and Non-Recoverable No matches found" at bounding box center [468, 165] width 187 height 37
type input "CSMAAAD"
select select "CSMAAAD"
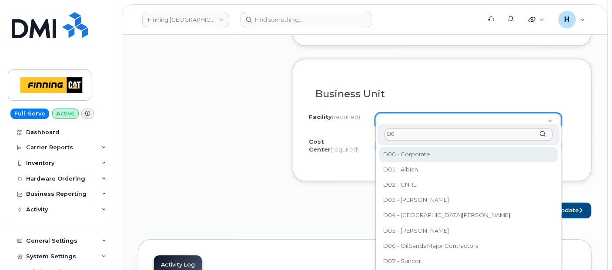
type input "D06"
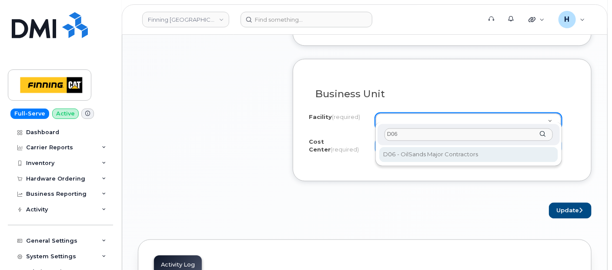
select select "D06"
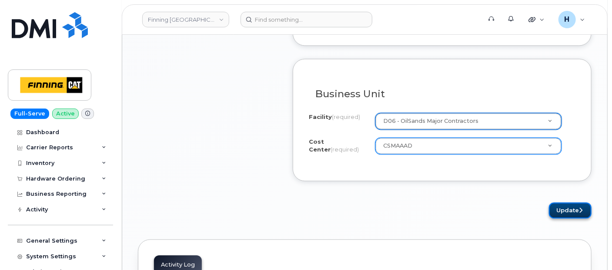
click at [563, 203] on button "Update" at bounding box center [570, 211] width 43 height 16
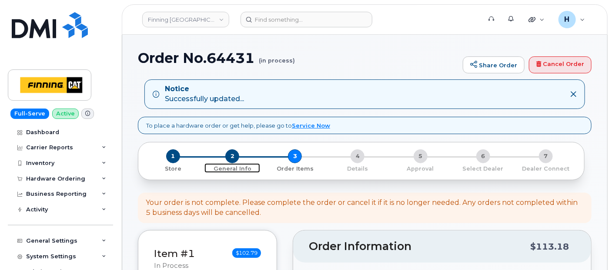
drag, startPoint x: 228, startPoint y: 153, endPoint x: 279, endPoint y: 172, distance: 54.5
click at [228, 153] on span "2" at bounding box center [232, 157] width 14 height 14
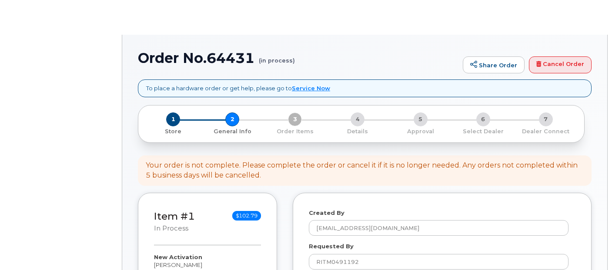
select select
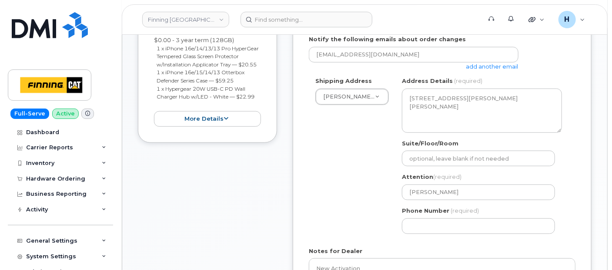
scroll to position [386, 0]
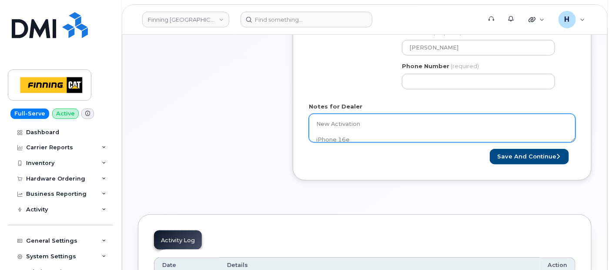
click at [370, 125] on textarea "New Activation iPhone 16e $0.00 - 3 year term (128GB) 1 x iPhone 16e/14/13/13 P…" at bounding box center [442, 128] width 267 height 29
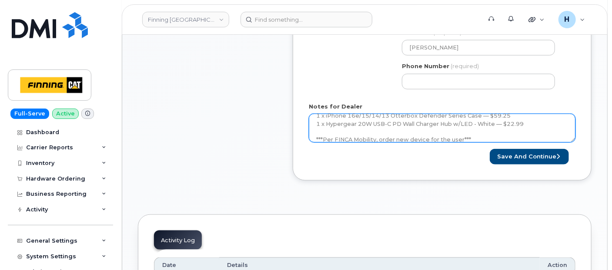
scroll to position [79, 0]
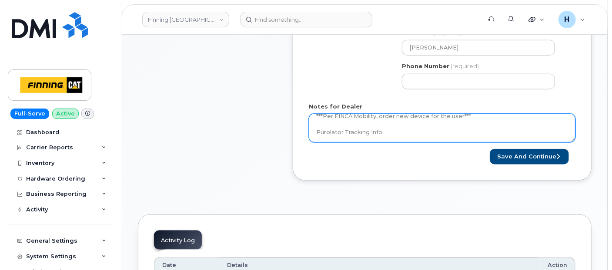
click at [370, 125] on textarea "New Activation iPhone 16e $0.00 - 3 year term (128GB) 1 x iPhone 16e/14/13/13 P…" at bounding box center [442, 128] width 267 height 29
click at [405, 130] on textarea "New Activation iPhone 16e $0.00 - 3 year term (128GB) 1 x iPhone 16e/14/13/13 P…" at bounding box center [442, 128] width 267 height 29
paste textarea "335664710118"
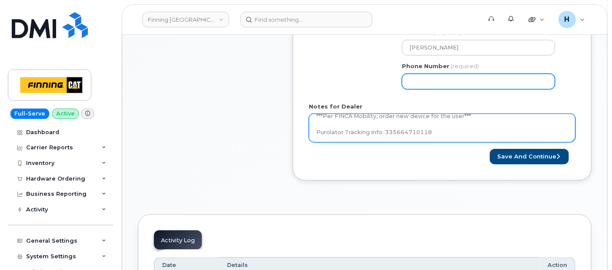
type textarea "New Activation iPhone 16e $0.00 - 3 year term (128GB) 1 x iPhone 16e/14/13/13 P…"
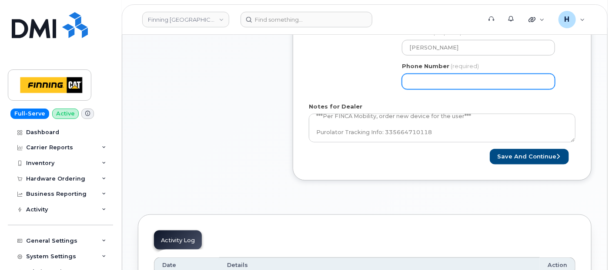
click at [425, 83] on input "Phone Number" at bounding box center [478, 82] width 153 height 16
type input "7807902010"
select select
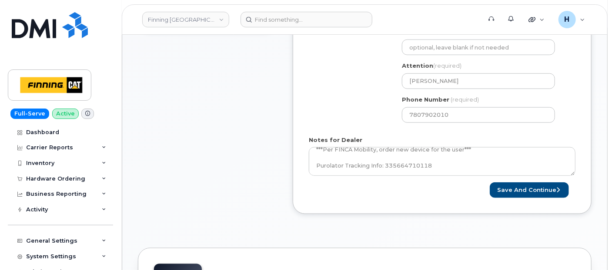
scroll to position [387, 0]
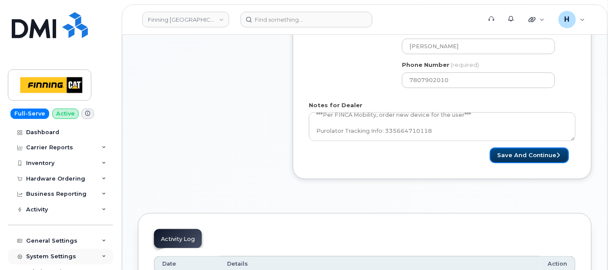
drag, startPoint x: 510, startPoint y: 154, endPoint x: 97, endPoint y: 260, distance: 426.2
click at [473, 160] on div "Save and Continue" at bounding box center [508, 156] width 133 height 16
drag, startPoint x: 512, startPoint y: 152, endPoint x: 252, endPoint y: 11, distance: 295.1
click at [512, 151] on button "Save and Continue" at bounding box center [529, 156] width 79 height 16
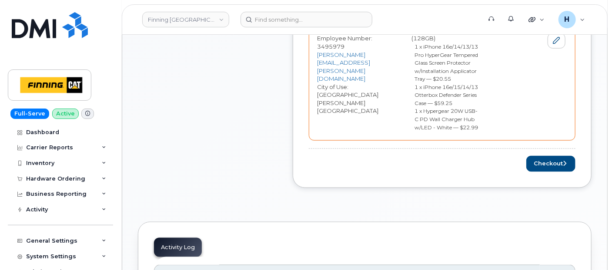
scroll to position [483, 0]
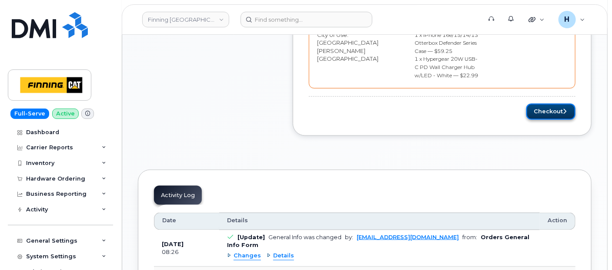
click at [543, 120] on button "Checkout" at bounding box center [550, 112] width 49 height 16
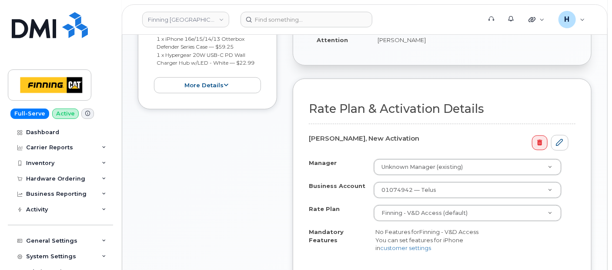
scroll to position [290, 0]
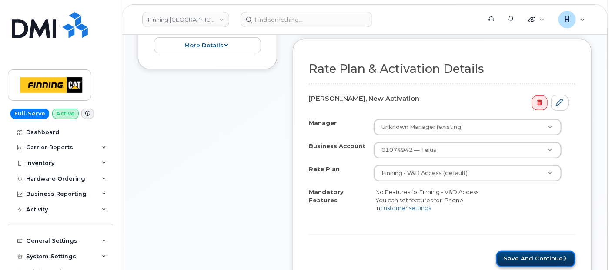
drag, startPoint x: 550, startPoint y: 261, endPoint x: 504, endPoint y: 270, distance: 46.9
click at [550, 261] on button "Save and Continue" at bounding box center [535, 259] width 79 height 16
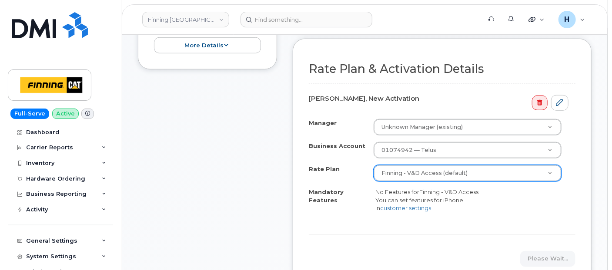
scroll to position [319, 0]
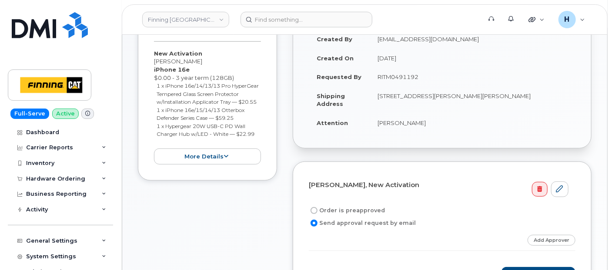
scroll to position [193, 0]
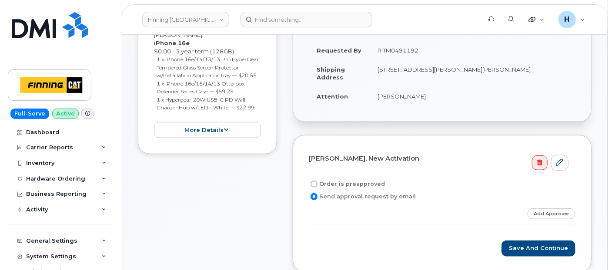
drag, startPoint x: 375, startPoint y: 50, endPoint x: 433, endPoint y: 43, distance: 58.6
click at [433, 43] on td "RITM0491192" at bounding box center [473, 50] width 206 height 19
copy td "RITM0491192"
click at [335, 179] on label "Order is preapproved" at bounding box center [347, 184] width 76 height 10
click at [317, 181] on input "Order is preapproved" at bounding box center [313, 184] width 7 height 7
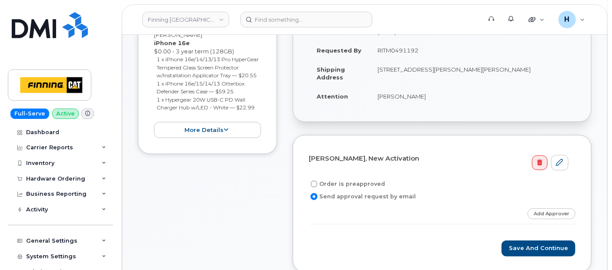
radio input "true"
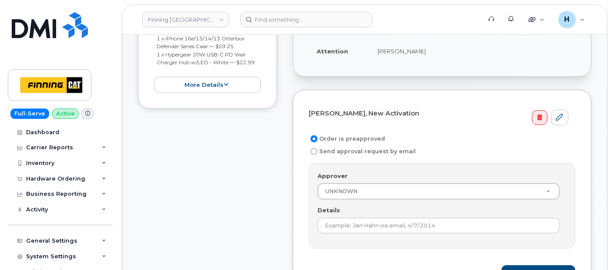
scroll to position [290, 0]
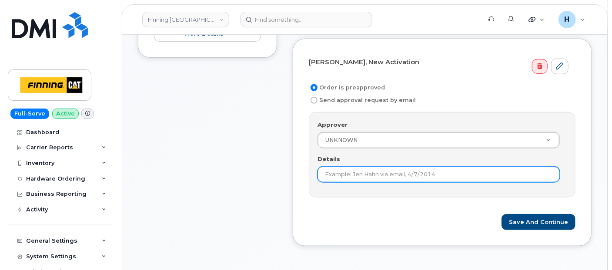
click at [335, 173] on input "Details" at bounding box center [438, 175] width 242 height 16
paste input "RITM0491192"
type input "RITM0491192"
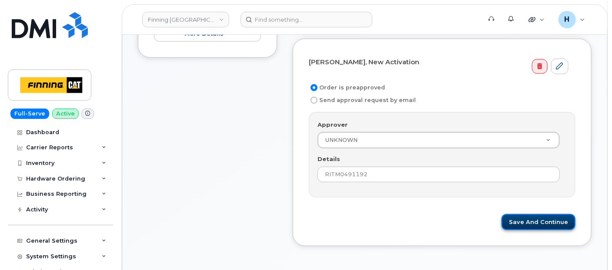
click at [523, 219] on button "Save and Continue" at bounding box center [538, 222] width 74 height 16
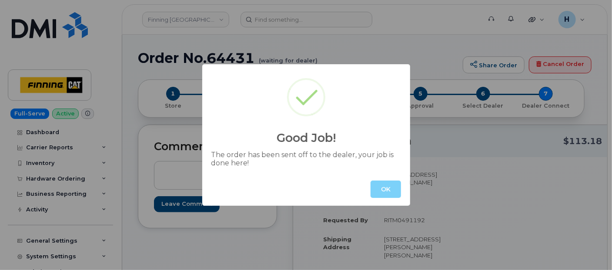
drag, startPoint x: 374, startPoint y: 189, endPoint x: 249, endPoint y: 270, distance: 149.7
click at [373, 189] on button "OK" at bounding box center [385, 189] width 30 height 17
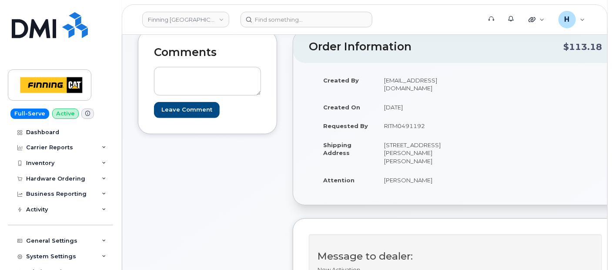
scroll to position [145, 0]
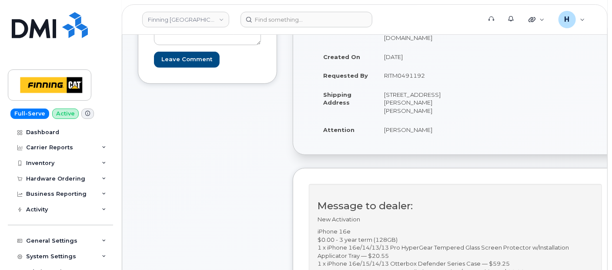
drag, startPoint x: 375, startPoint y: 126, endPoint x: 445, endPoint y: 122, distance: 70.5
click at [445, 122] on tr "Attention [PERSON_NAME]" at bounding box center [383, 129] width 137 height 19
copy tr "[PERSON_NAME]"
drag, startPoint x: 378, startPoint y: 73, endPoint x: 435, endPoint y: 65, distance: 57.4
click at [435, 66] on td "RITM0491192" at bounding box center [414, 75] width 76 height 19
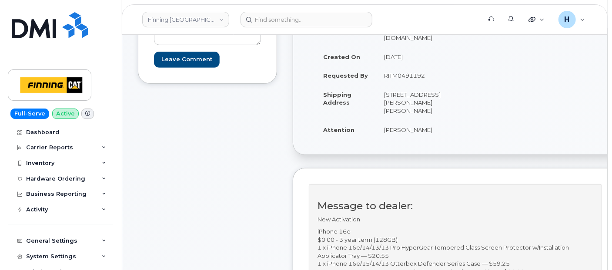
copy td "RITM0491192"
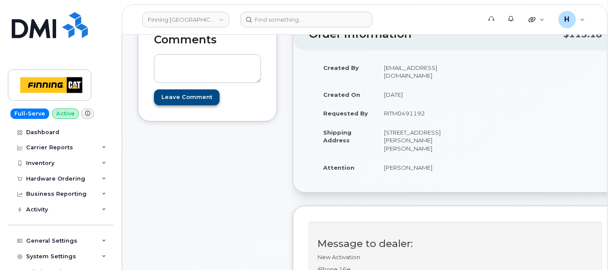
scroll to position [48, 0]
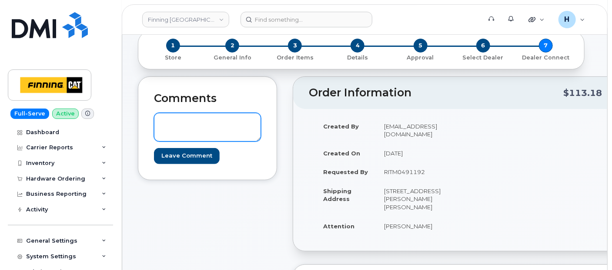
click at [194, 126] on textarea at bounding box center [207, 127] width 107 height 29
paste textarea "TELUS Order #TL60031457"
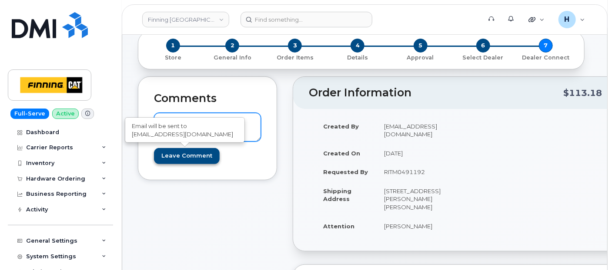
type textarea "TELUS Order #TL60031457"
click at [193, 151] on input "Leave Comment" at bounding box center [187, 156] width 66 height 16
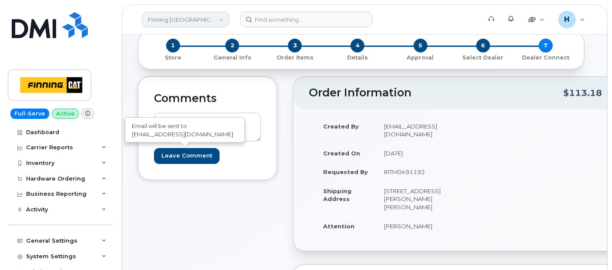
type input "Create Event"
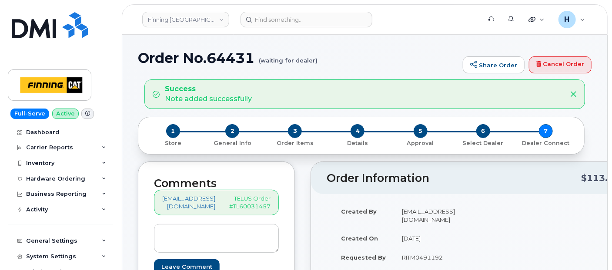
scroll to position [97, 0]
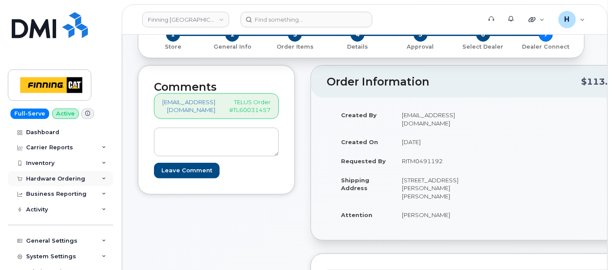
click at [64, 174] on div "Hardware Ordering" at bounding box center [60, 179] width 105 height 16
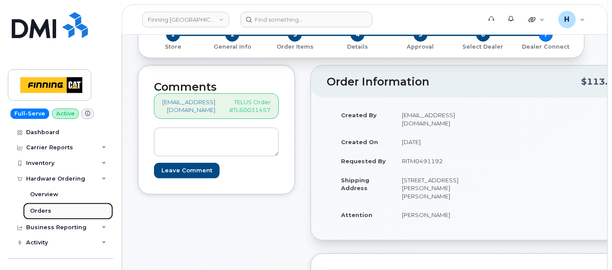
click at [48, 207] on div "Orders" at bounding box center [40, 211] width 21 height 8
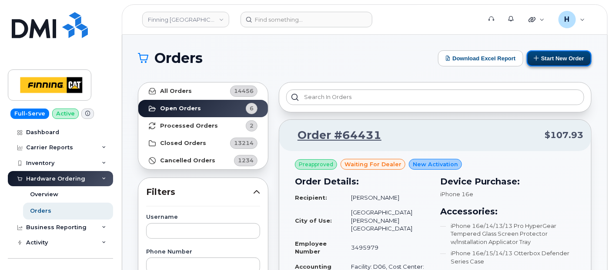
click at [547, 58] on button "Start New Order" at bounding box center [559, 58] width 65 height 16
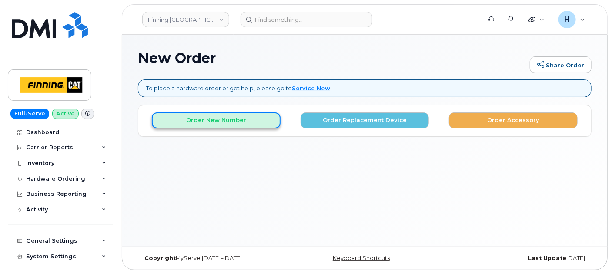
click at [193, 123] on button "Order New Number" at bounding box center [216, 121] width 129 height 16
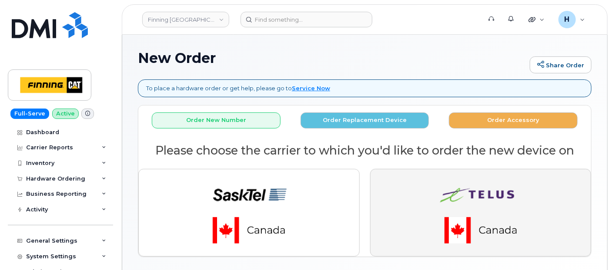
drag, startPoint x: 389, startPoint y: 205, endPoint x: 359, endPoint y: 230, distance: 39.5
click at [387, 207] on button "button" at bounding box center [480, 213] width 221 height 88
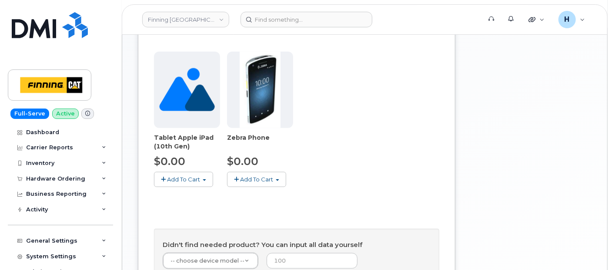
scroll to position [386, 0]
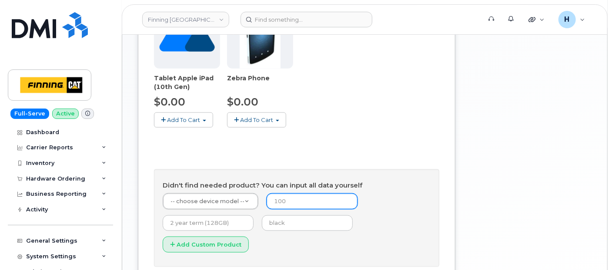
click at [301, 194] on input "number" at bounding box center [312, 202] width 91 height 16
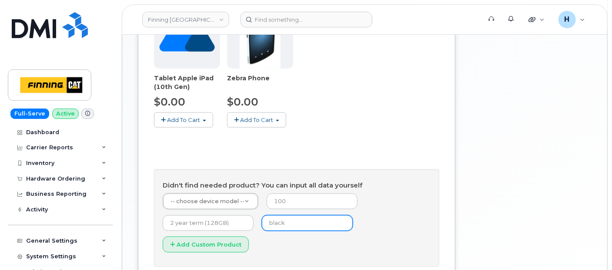
click at [285, 216] on input "text" at bounding box center [307, 224] width 91 height 16
type input "black"
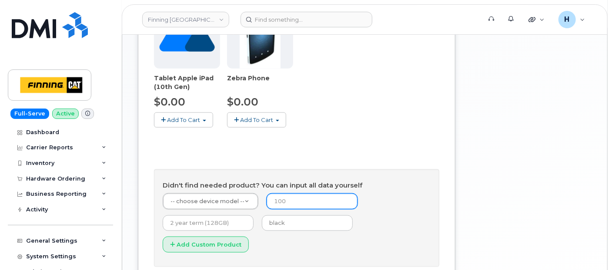
click at [288, 194] on input "number" at bounding box center [312, 202] width 91 height 16
type input "0"
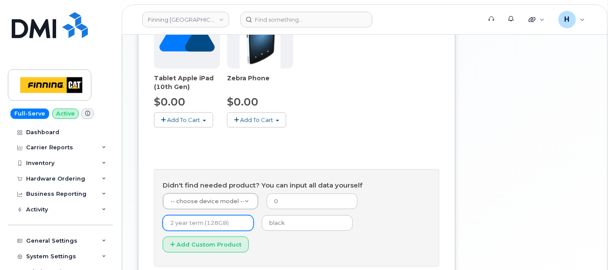
click at [207, 216] on input "text" at bounding box center [208, 224] width 91 height 16
type input "3 year term (128GB)"
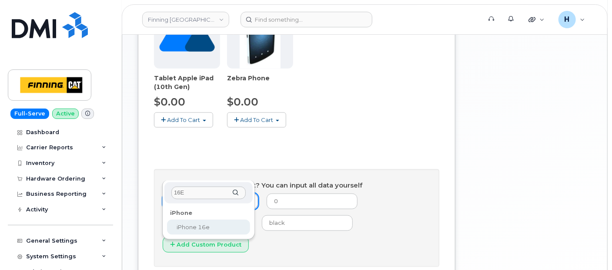
type input "16E"
select select "2883"
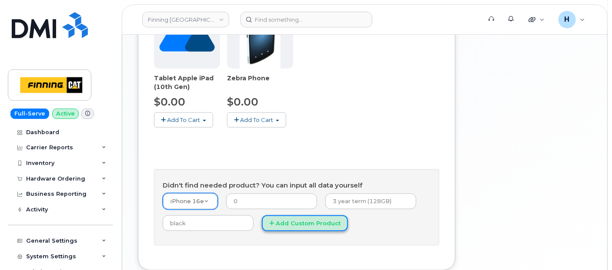
click at [300, 216] on button "Add Custom Product" at bounding box center [305, 224] width 86 height 16
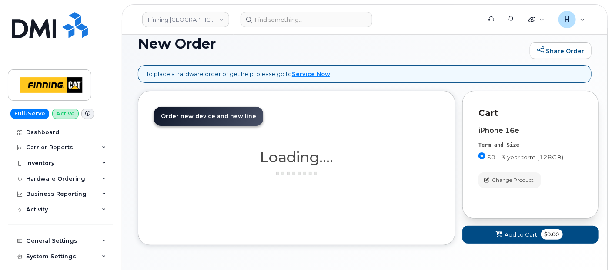
scroll to position [0, 0]
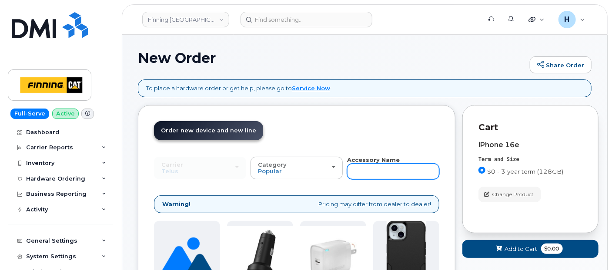
click at [381, 169] on input "text" at bounding box center [393, 172] width 92 height 16
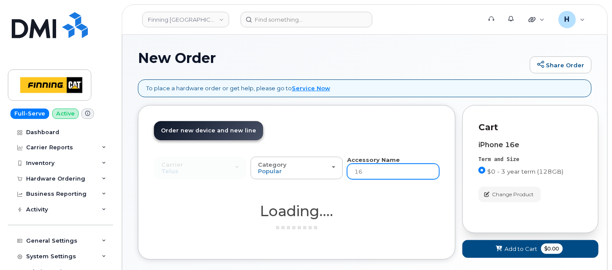
type input "16E"
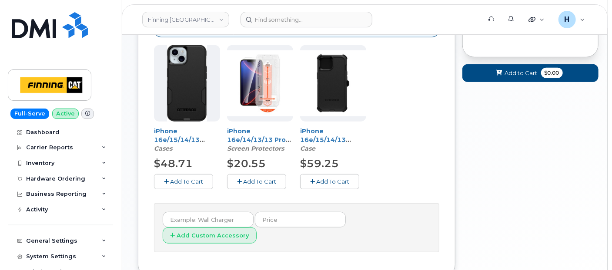
scroll to position [190, 0]
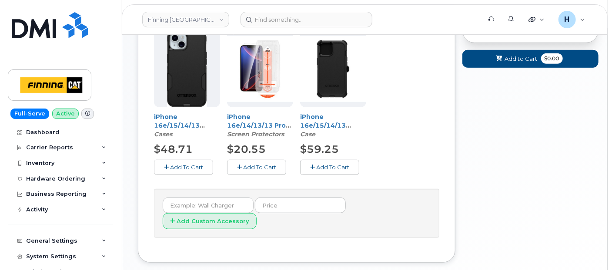
click at [260, 167] on span "Add To Cart" at bounding box center [259, 167] width 33 height 7
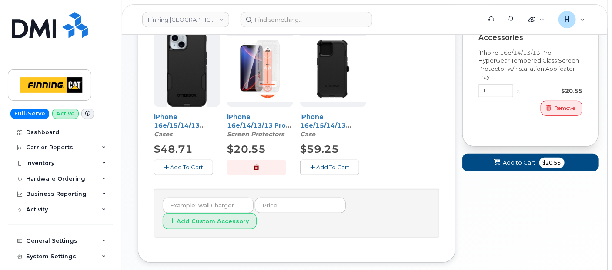
click at [197, 165] on span "Add To Cart" at bounding box center [186, 167] width 33 height 7
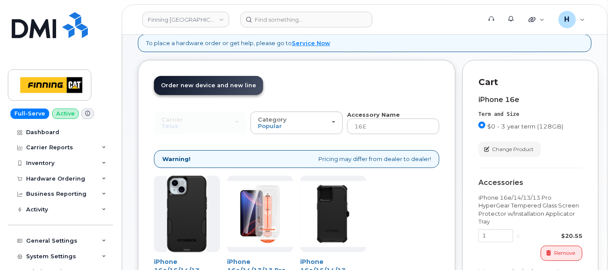
scroll to position [0, 0]
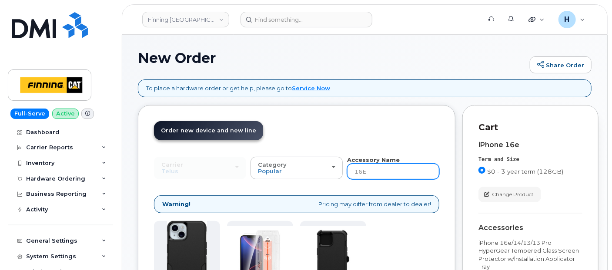
click at [380, 170] on input "16E" at bounding box center [393, 172] width 92 height 16
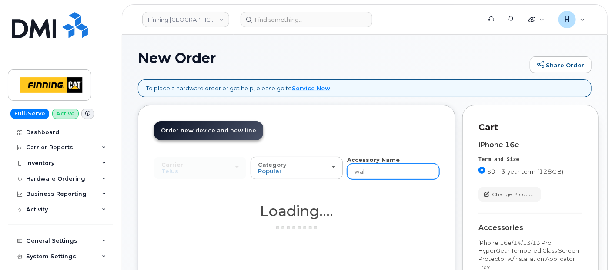
type input "wall"
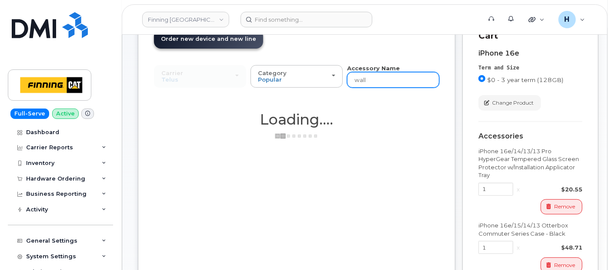
scroll to position [145, 0]
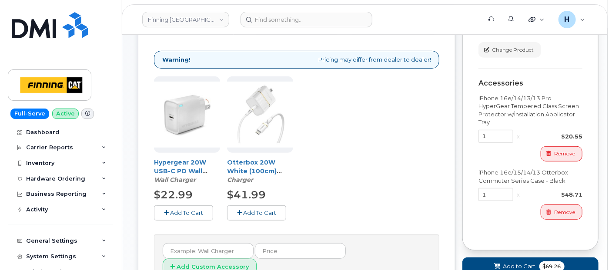
click at [201, 213] on span "Add To Cart" at bounding box center [186, 213] width 33 height 7
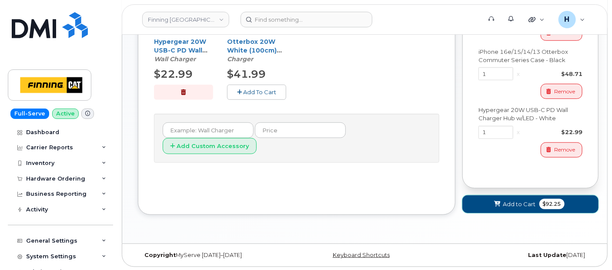
click at [495, 204] on icon at bounding box center [497, 205] width 6 height 6
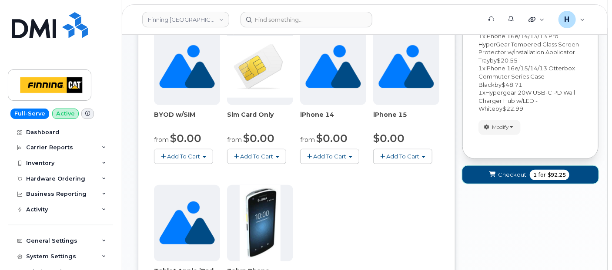
click at [515, 175] on span "Checkout" at bounding box center [512, 175] width 28 height 8
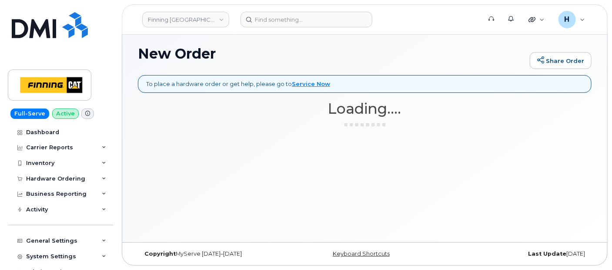
scroll to position [4, 0]
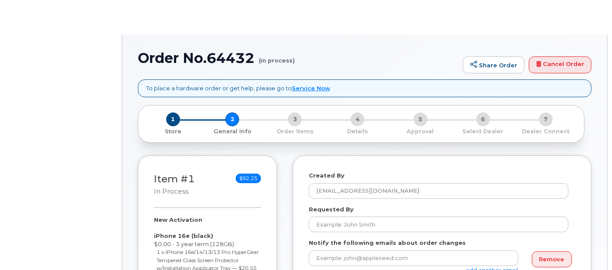
select select
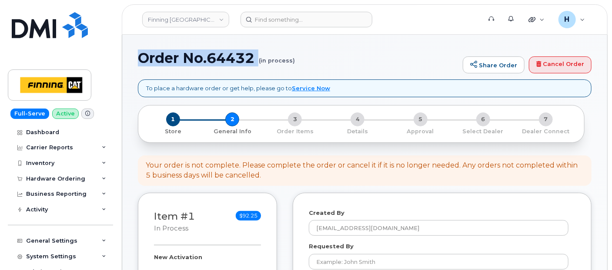
drag, startPoint x: 137, startPoint y: 64, endPoint x: 212, endPoint y: 68, distance: 75.3
copy h1 "Order No.64432"
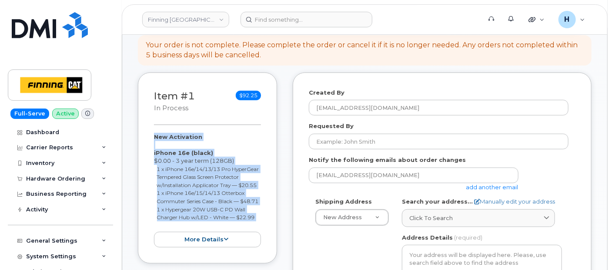
scroll to position [193, 0]
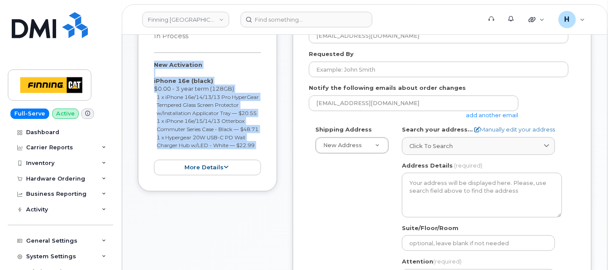
drag, startPoint x: 147, startPoint y: 161, endPoint x: 254, endPoint y: 165, distance: 107.4
click at [254, 165] on div "Item #1 in process $92.25 New Activation iPhone 16e (black) $0.00 - 3 year term…" at bounding box center [207, 96] width 139 height 192
copy div "New Activation iPhone 16e (black) $0.00 - 3 year term (128GB) 1 x iPhone 16e/14…"
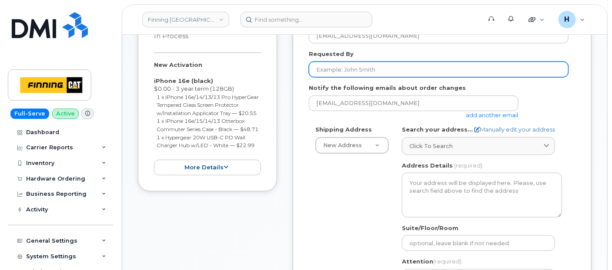
click at [356, 62] on input "Requested By" at bounding box center [439, 70] width 260 height 16
paste input "RITM0492175"
type input "RITM0492175"
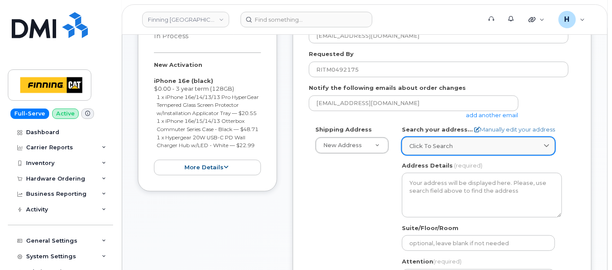
click at [436, 147] on span "Click to search" at bounding box center [430, 146] width 43 height 8
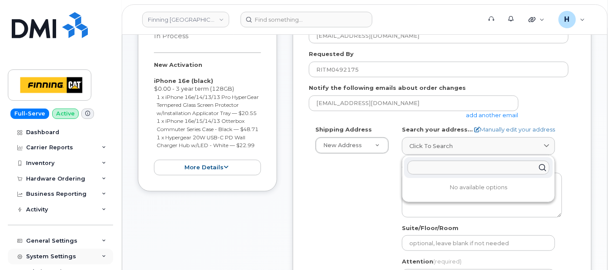
paste input "19050 – [GEOGRAPHIC_DATA]"
type input "19050 – [GEOGRAPHIC_DATA]"
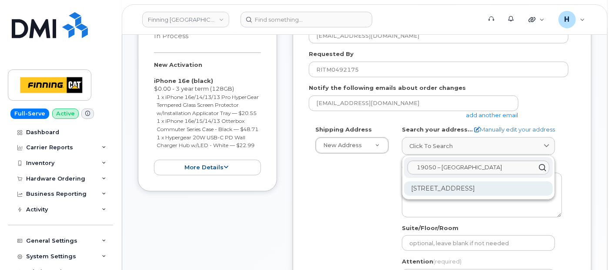
click at [494, 192] on div "[STREET_ADDRESS]" at bounding box center [478, 189] width 149 height 14
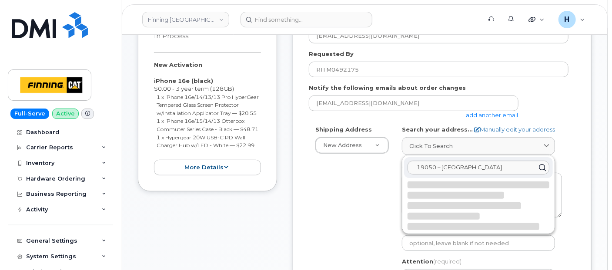
select select
type textarea "19050 94 Ave SURREY BC V4N 4X8 CANADA"
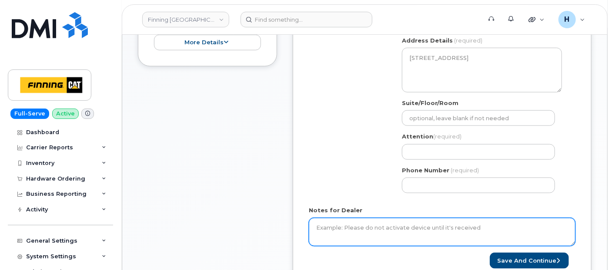
scroll to position [338, 0]
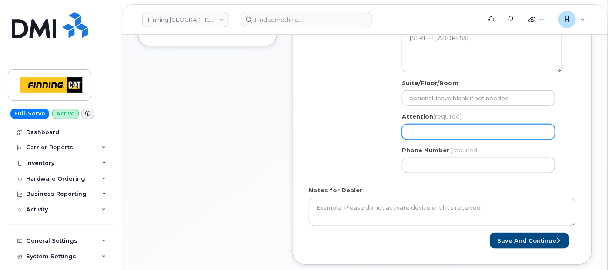
click at [421, 127] on input "Attention (required)" at bounding box center [478, 132] width 153 height 16
paste input "[PERSON_NAME] [PERSON_NAME]"
select select
type input "[PERSON_NAME] [PERSON_NAME]"
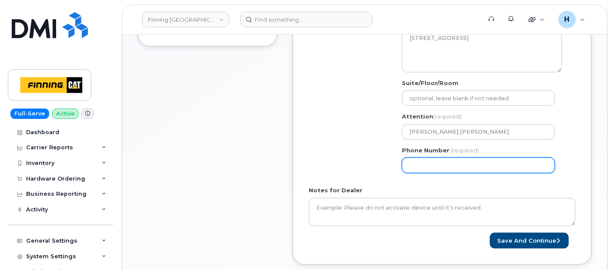
click at [413, 163] on input "Phone Number" at bounding box center [478, 166] width 153 height 16
paste input "6048885787"
select select
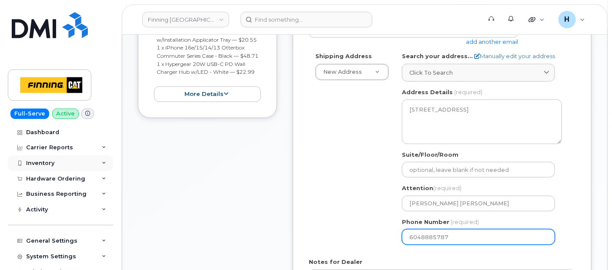
scroll to position [144, 0]
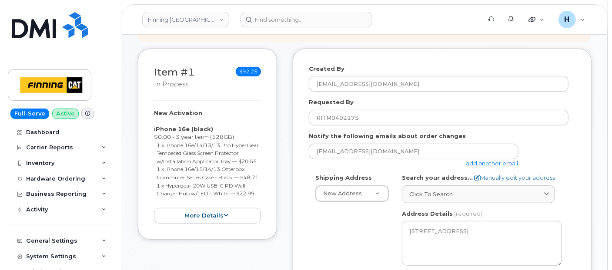
type input "6048885787"
drag, startPoint x: 150, startPoint y: 109, endPoint x: 270, endPoint y: 206, distance: 154.3
click at [270, 206] on div "Item #1 in process $92.25 New Activation iPhone 16e (black) $0.00 - 3 year term…" at bounding box center [207, 145] width 139 height 192
copy div "New Activation iPhone 16e (black) $0.00 - 3 year term (128GB) 1 x iPhone 16e/14…"
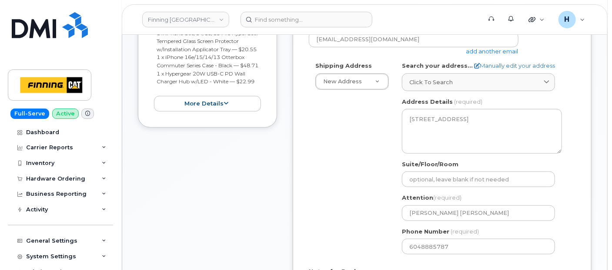
scroll to position [338, 0]
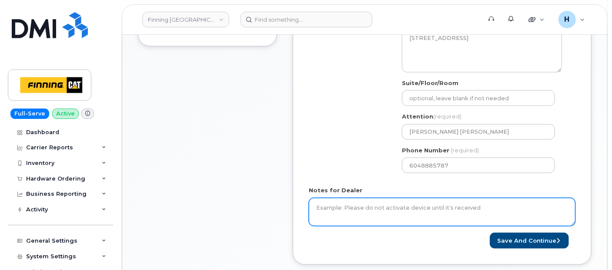
click at [341, 213] on textarea "Notes for Dealer" at bounding box center [442, 212] width 267 height 29
paste textarea "New Activation iPhone 16e (black) $0.00 - 3 year term (128GB) 1 x iPhone 16e/14…"
type textarea "New Activation iPhone 16e (black) $0.00 - 3 year term (128GB) 1 x iPhone 16e/14…"
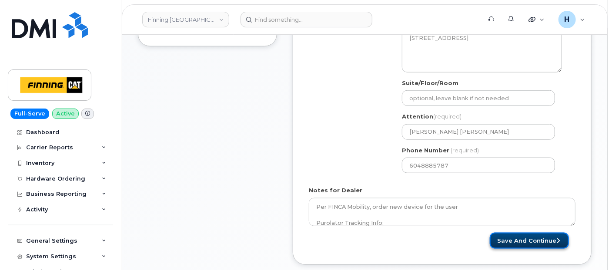
click at [511, 235] on button "Save and Continue" at bounding box center [529, 241] width 79 height 16
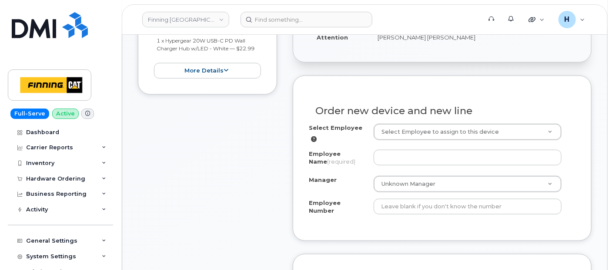
scroll to position [241, 0]
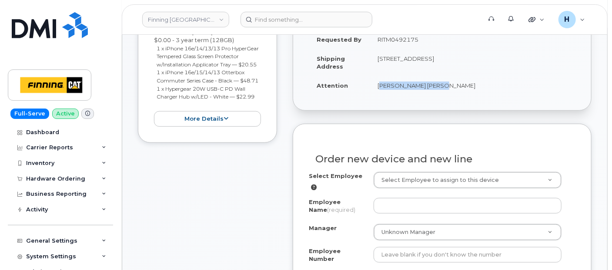
drag, startPoint x: 374, startPoint y: 89, endPoint x: 459, endPoint y: 90, distance: 84.8
click at [459, 90] on td "[PERSON_NAME] [PERSON_NAME]" at bounding box center [473, 85] width 206 height 19
copy td "[PERSON_NAME] [PERSON_NAME]"
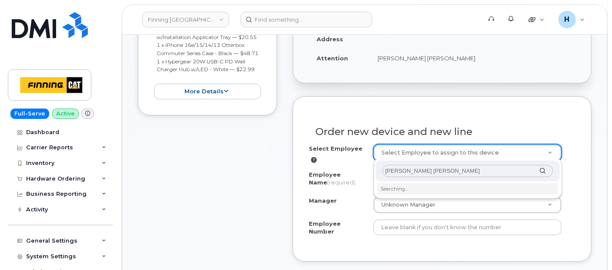
scroll to position [290, 0]
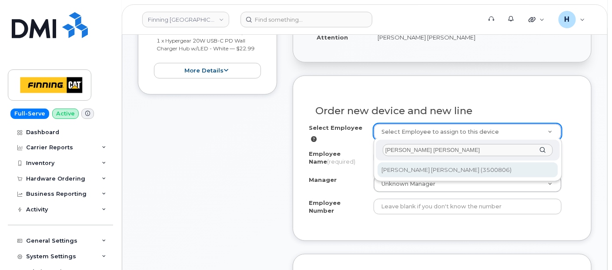
type input "[PERSON_NAME] [PERSON_NAME]"
type input "820491"
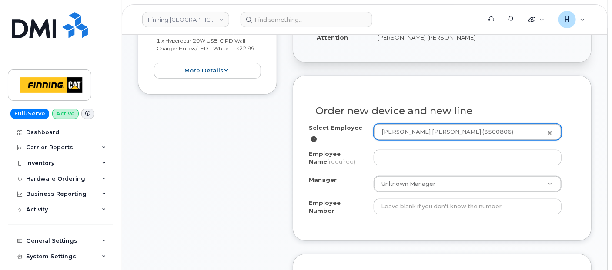
type input "[PERSON_NAME] [PERSON_NAME]"
select select "? number:768812 ?"
type input "3500806"
select select "400"
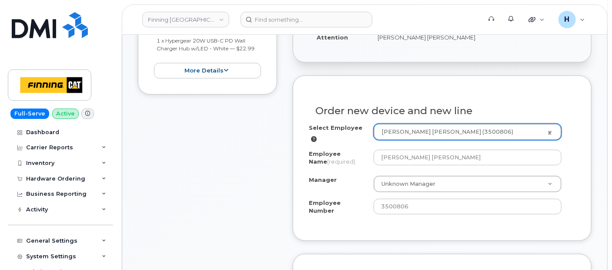
select select "768812"
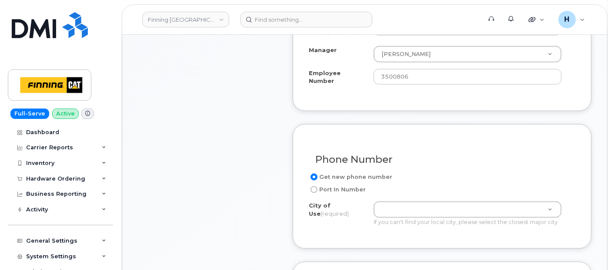
scroll to position [435, 0]
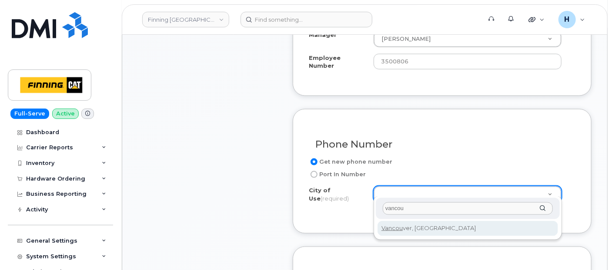
type input "vancou"
type input "951"
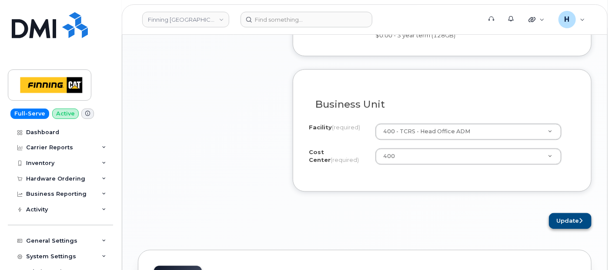
scroll to position [724, 0]
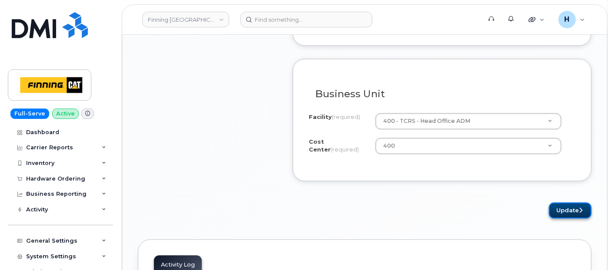
click at [554, 203] on button "Update" at bounding box center [570, 211] width 43 height 16
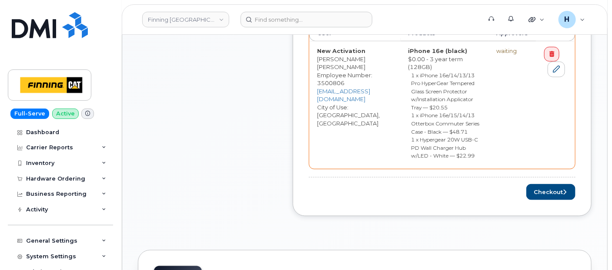
scroll to position [531, 0]
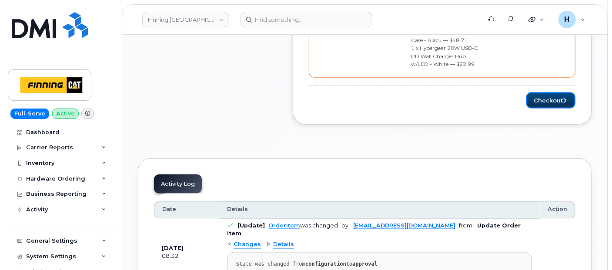
drag, startPoint x: 557, startPoint y: 173, endPoint x: 283, endPoint y: 2, distance: 323.0
click at [557, 109] on button "Checkout" at bounding box center [550, 101] width 49 height 16
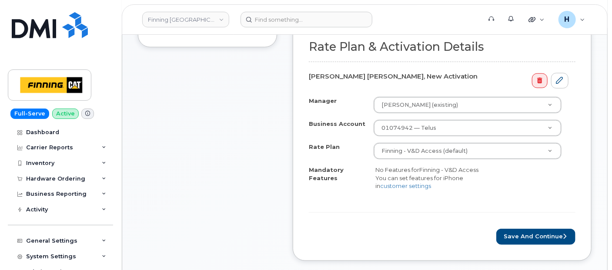
scroll to position [338, 0]
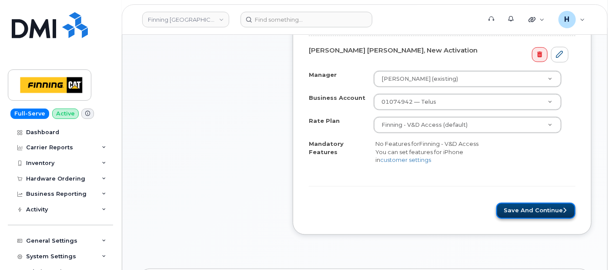
click at [516, 212] on button "Save and Continue" at bounding box center [535, 211] width 79 height 16
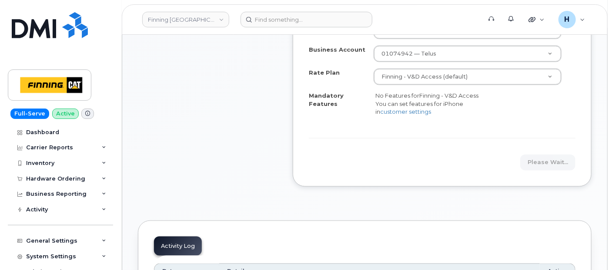
scroll to position [372, 0]
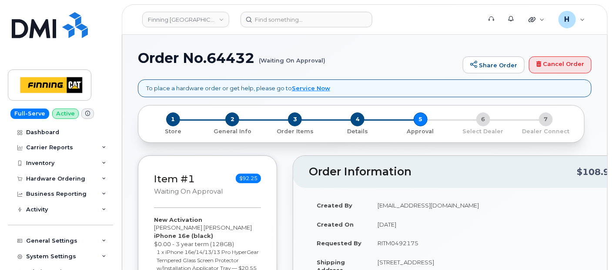
scroll to position [145, 0]
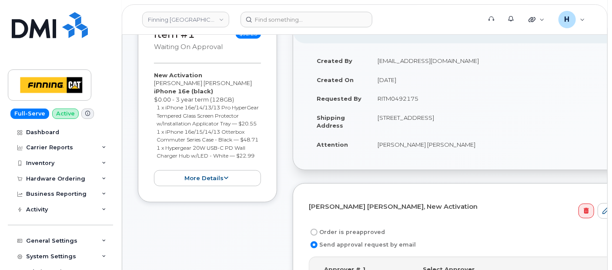
drag, startPoint x: 352, startPoint y: 230, endPoint x: 354, endPoint y: 168, distance: 61.8
click at [352, 230] on label "Order is preapproved" at bounding box center [347, 232] width 76 height 10
click at [317, 230] on input "Order is preapproved" at bounding box center [313, 232] width 7 height 7
radio input "true"
drag, startPoint x: 374, startPoint y: 95, endPoint x: 443, endPoint y: 96, distance: 69.6
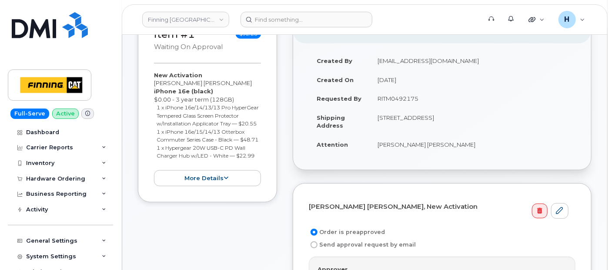
click at [443, 96] on td "RITM0492175" at bounding box center [473, 98] width 206 height 19
copy td "RITM0492175"
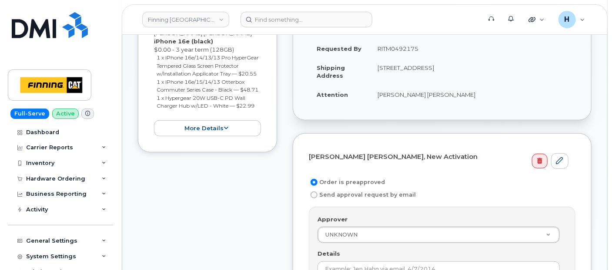
scroll to position [290, 0]
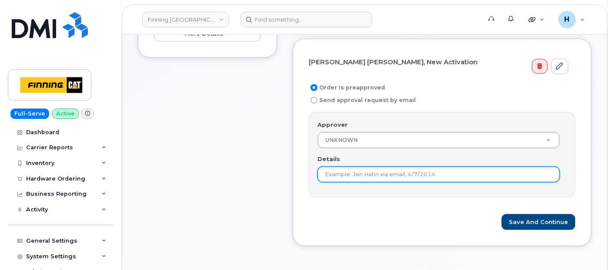
click at [336, 174] on input "Details" at bounding box center [438, 175] width 242 height 16
paste input "RITM0492175"
type input "RITM0492175"
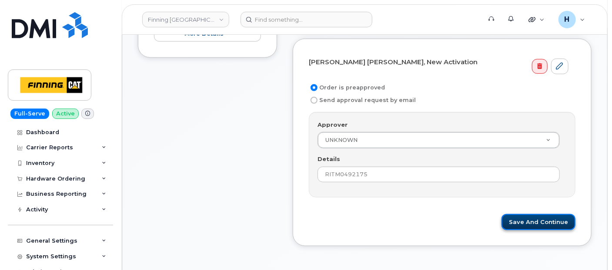
click at [555, 214] on button "Save and Continue" at bounding box center [538, 222] width 74 height 16
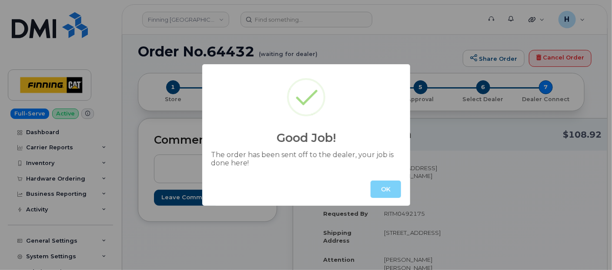
scroll to position [48, 0]
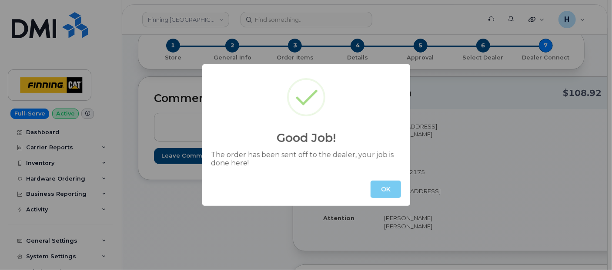
click at [383, 186] on button "OK" at bounding box center [385, 189] width 30 height 17
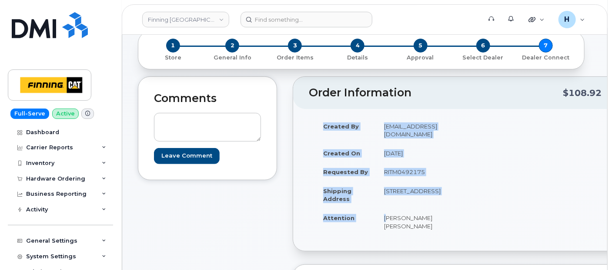
drag, startPoint x: 379, startPoint y: 203, endPoint x: 447, endPoint y: 222, distance: 71.2
click at [447, 222] on div "Created By [EMAIL_ADDRESS][DOMAIN_NAME] Created On [DATE] Requested By RITM0492…" at bounding box center [384, 180] width 150 height 127
copy table "Created By [PERSON_NAME][EMAIL_ADDRESS][DOMAIN_NAME] Created On [DATE] Requeste…"
drag, startPoint x: 393, startPoint y: 190, endPoint x: 418, endPoint y: 190, distance: 24.8
click at [418, 190] on td "[STREET_ADDRESS]" at bounding box center [414, 195] width 76 height 27
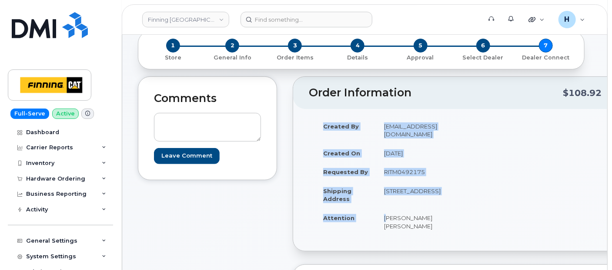
copy td "V4N 4X8"
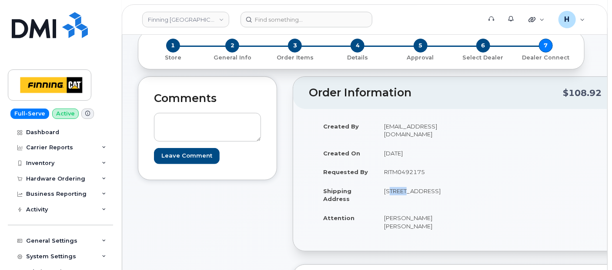
drag, startPoint x: 380, startPoint y: 183, endPoint x: 403, endPoint y: 183, distance: 22.2
click at [403, 183] on td "[STREET_ADDRESS]" at bounding box center [414, 195] width 76 height 27
copy td "19050"
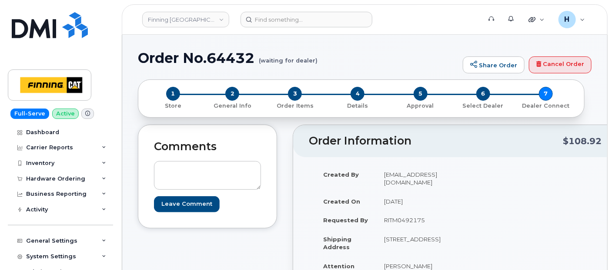
click at [226, 66] on h1 "Order No.64432 (waiting for dealer)" at bounding box center [298, 57] width 320 height 15
drag, startPoint x: 226, startPoint y: 66, endPoint x: 220, endPoint y: 44, distance: 22.0
click at [226, 65] on h1 "Order No.64432 (waiting for dealer)" at bounding box center [298, 57] width 320 height 15
copy h1 "64432"
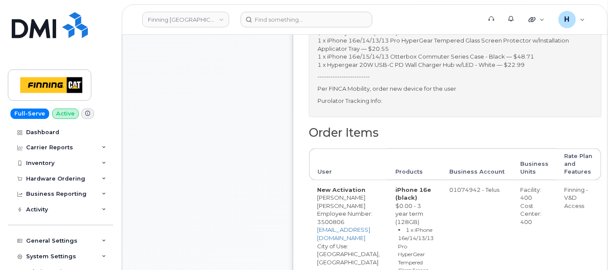
scroll to position [435, 0]
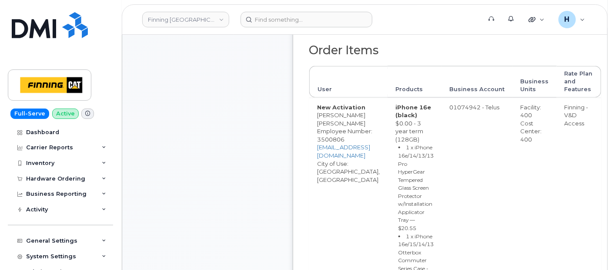
drag, startPoint x: 550, startPoint y: 128, endPoint x: 563, endPoint y: 128, distance: 13.0
click at [557, 128] on td "Facility: 400 Cost Center: 400" at bounding box center [535, 230] width 44 height 265
copy div "400"
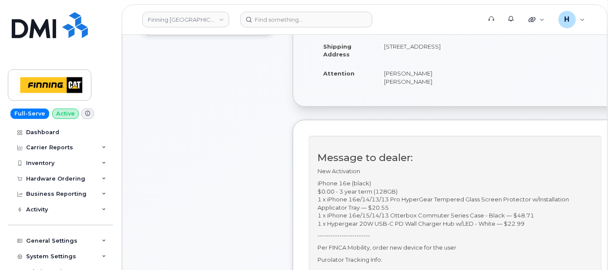
scroll to position [0, 0]
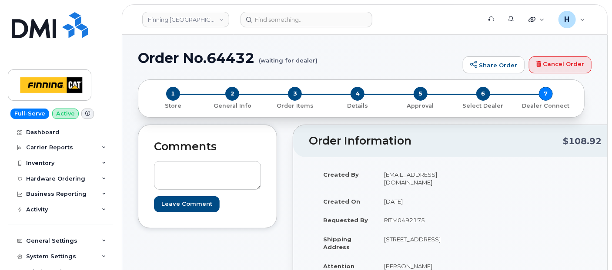
click at [226, 89] on div "2 General Info" at bounding box center [232, 98] width 63 height 23
click at [226, 92] on span "2" at bounding box center [232, 94] width 14 height 14
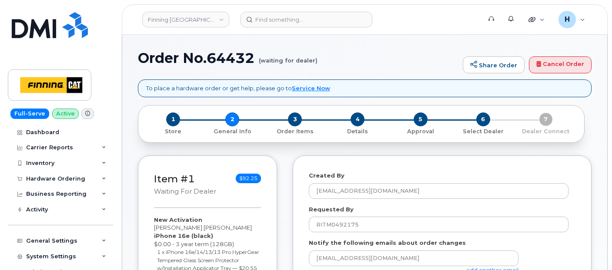
select select
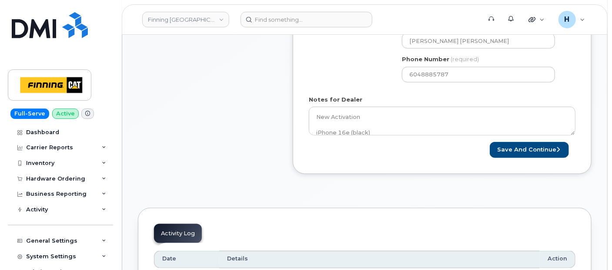
scroll to position [435, 0]
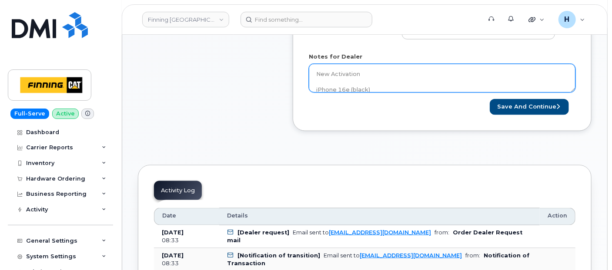
click at [369, 71] on textarea "New Activation iPhone 16e (black) $0.00 - 3 year term (128GB) 1 x iPhone 16e/14…" at bounding box center [442, 78] width 267 height 29
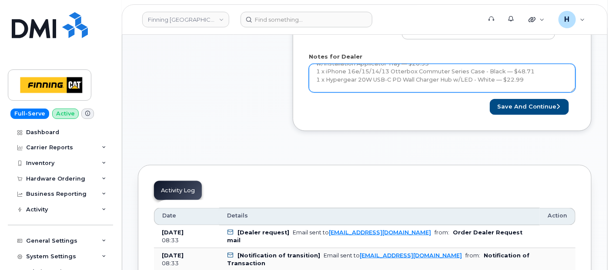
scroll to position [95, 0]
click at [375, 83] on textarea "New Activation iPhone 16e (black) $0.00 - 3 year term (128GB) 1 x iPhone 16e/14…" at bounding box center [442, 78] width 267 height 29
click at [387, 86] on textarea "New Activation iPhone 16e (black) $0.00 - 3 year term (128GB) 1 x iPhone 16e/14…" at bounding box center [442, 78] width 267 height 29
paste textarea "335664724127"
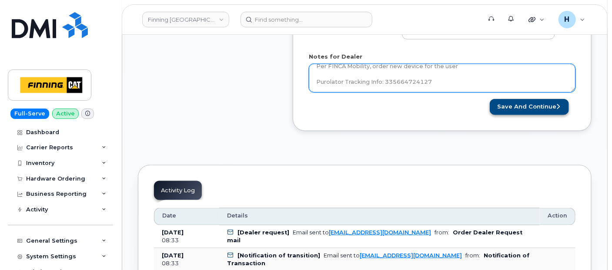
type textarea "New Activation iPhone 16e (black) $0.00 - 3 year term (128GB) 1 x iPhone 16e/14…"
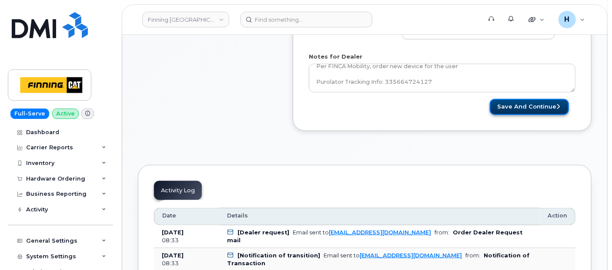
click at [524, 111] on button "Save and Continue" at bounding box center [529, 107] width 79 height 16
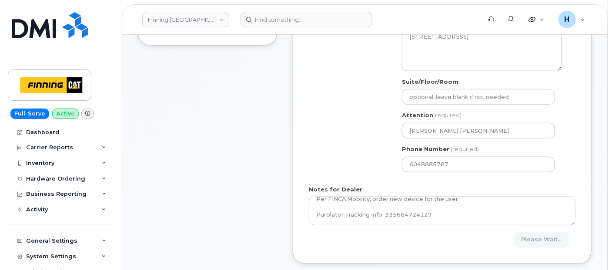
scroll to position [241, 0]
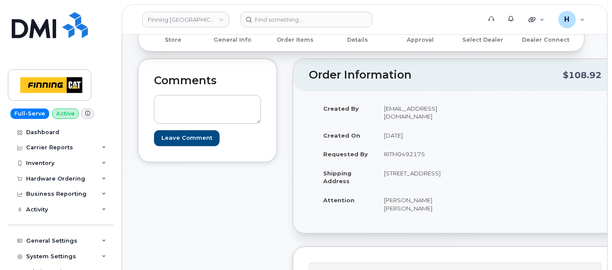
scroll to position [145, 0]
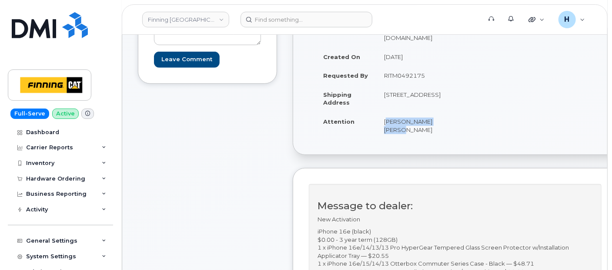
drag, startPoint x: 378, startPoint y: 116, endPoint x: 450, endPoint y: 110, distance: 71.9
click at [450, 112] on td "[PERSON_NAME] [PERSON_NAME]" at bounding box center [414, 125] width 76 height 27
copy td "[PERSON_NAME] [PERSON_NAME]"
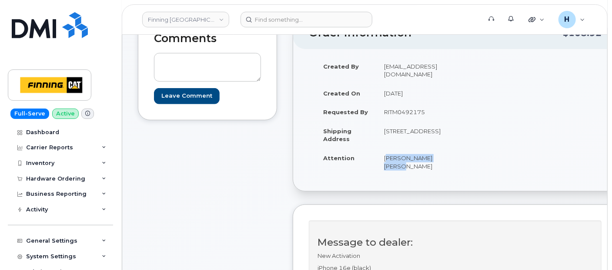
scroll to position [97, 0]
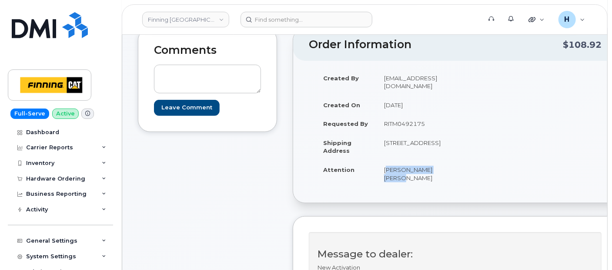
drag, startPoint x: 381, startPoint y: 114, endPoint x: 444, endPoint y: 116, distance: 63.5
click at [444, 116] on td "RITM0492175" at bounding box center [414, 123] width 76 height 19
copy td "RITM0492175"
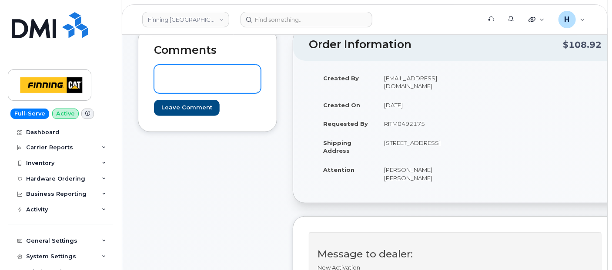
click at [234, 89] on textarea at bounding box center [207, 79] width 107 height 29
paste textarea "TELUS Order #TL60031461"
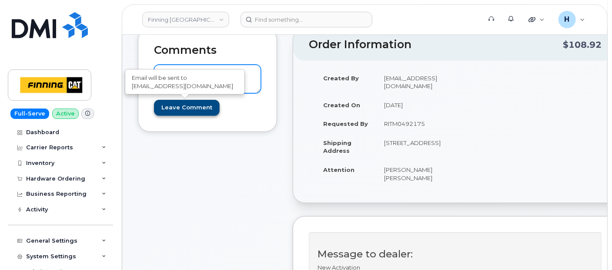
type textarea "TELUS Order #TL60031461"
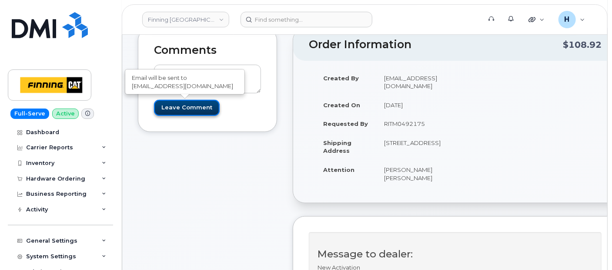
click at [173, 105] on input "Leave Comment" at bounding box center [187, 108] width 66 height 16
type input "Create Event"
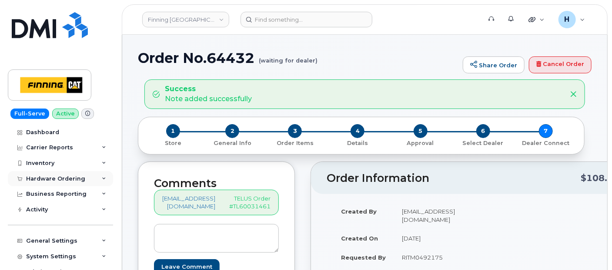
click at [70, 181] on div "Hardware Ordering" at bounding box center [55, 179] width 59 height 7
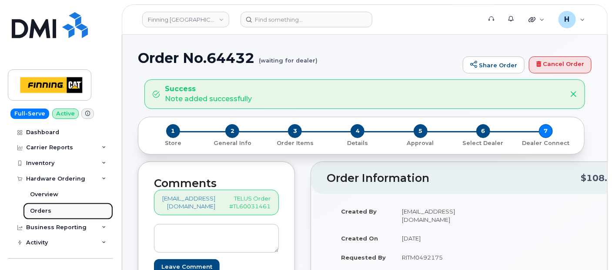
click at [68, 213] on link "Orders" at bounding box center [68, 211] width 90 height 17
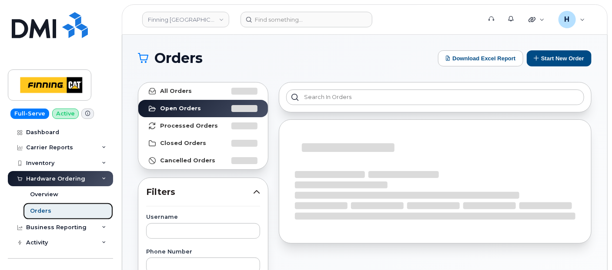
click at [70, 210] on link "Orders" at bounding box center [68, 211] width 90 height 17
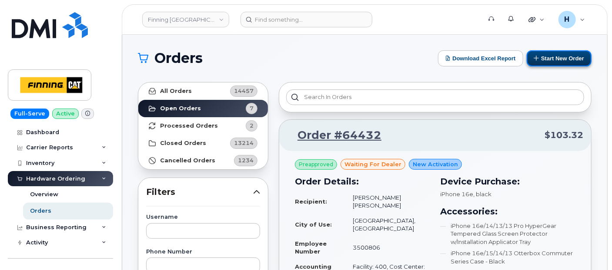
click at [560, 61] on button "Start New Order" at bounding box center [559, 58] width 65 height 16
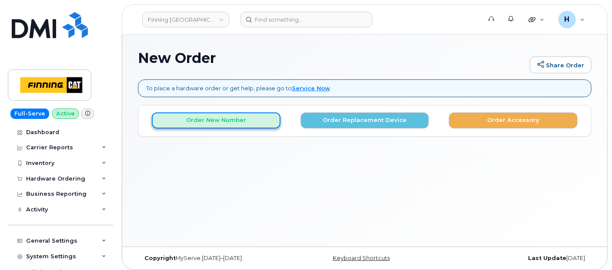
click at [196, 122] on button "Order New Number" at bounding box center [216, 121] width 129 height 16
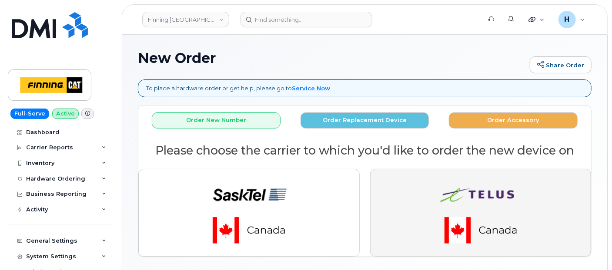
click at [412, 203] on button "button" at bounding box center [480, 213] width 221 height 88
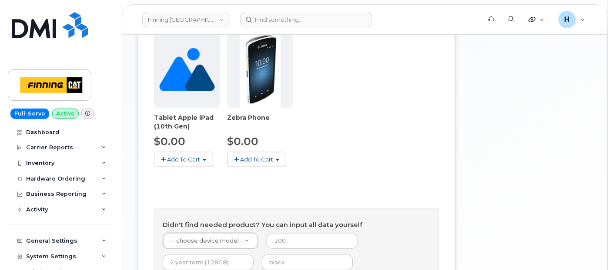
scroll to position [390, 0]
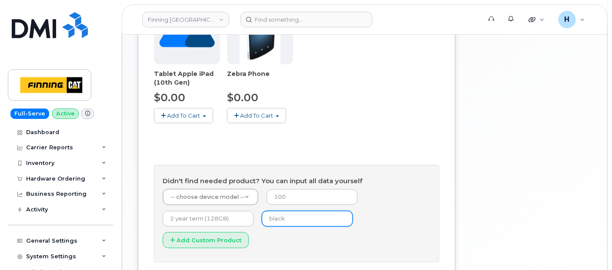
click at [265, 211] on input "text" at bounding box center [307, 219] width 91 height 16
type input "black"
type input "0"
type input "3 year term (128GB)"
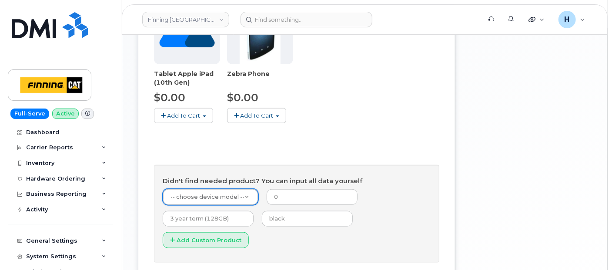
type input "1"
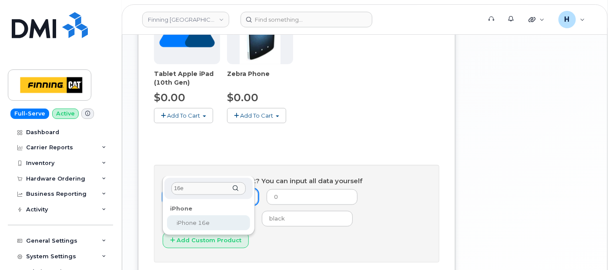
type input "16e"
select select "2883"
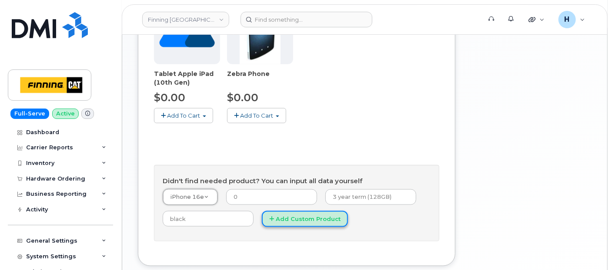
click at [298, 211] on button "Add Custom Product" at bounding box center [305, 219] width 86 height 16
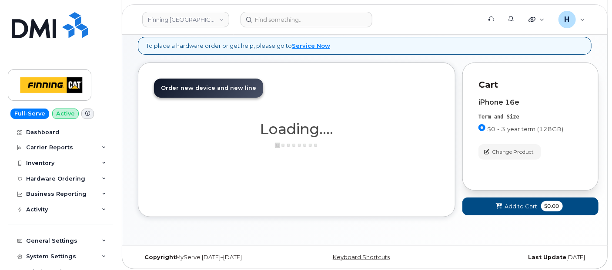
scroll to position [0, 0]
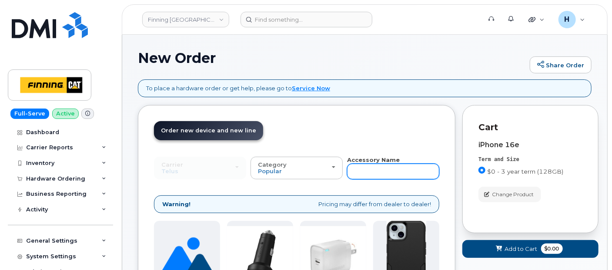
click at [355, 169] on input "text" at bounding box center [393, 172] width 92 height 16
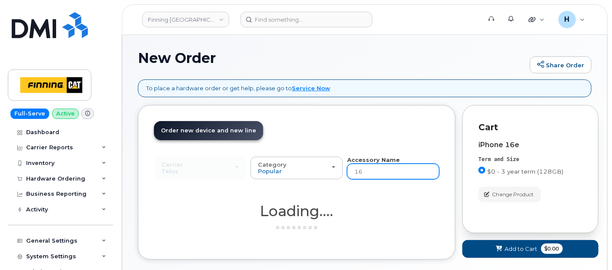
type input "16e"
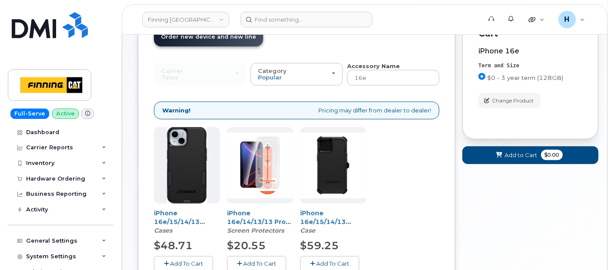
scroll to position [142, 0]
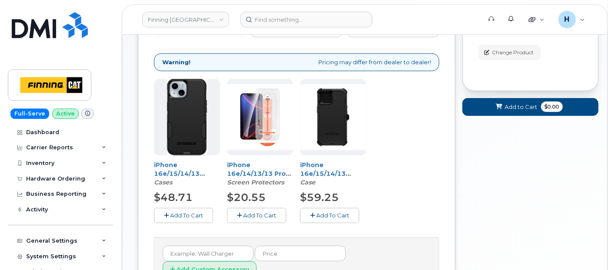
click at [268, 209] on button "Add To Cart" at bounding box center [256, 215] width 59 height 15
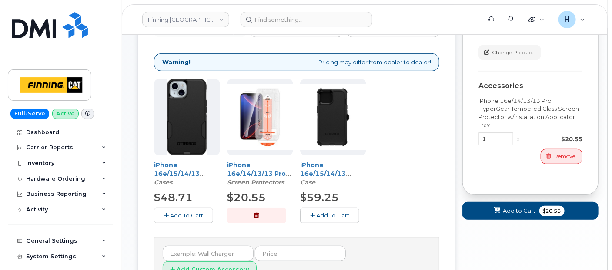
click at [329, 212] on span "Add To Cart" at bounding box center [332, 215] width 33 height 7
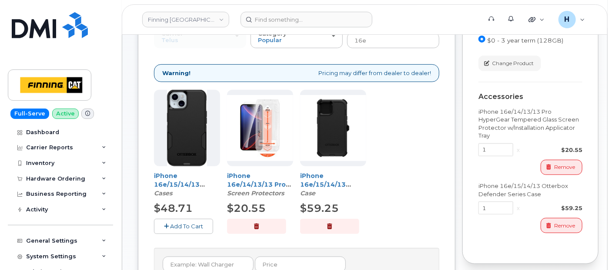
scroll to position [0, 0]
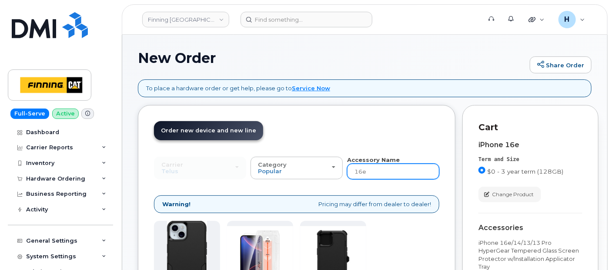
click at [377, 176] on input "16e" at bounding box center [393, 172] width 92 height 16
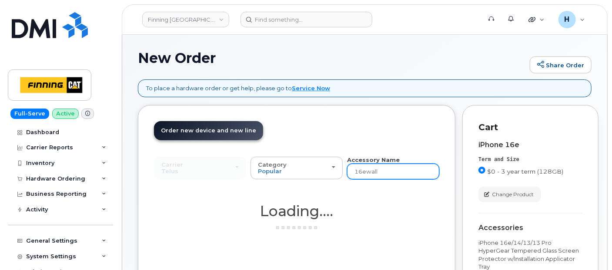
type input "16ewal"
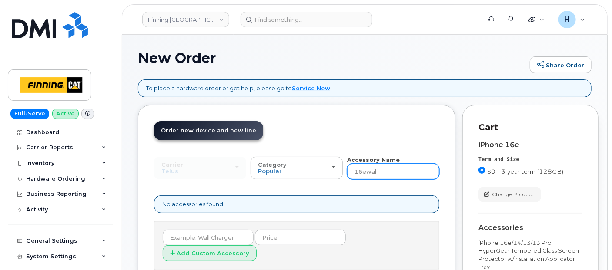
click at [377, 176] on input "16ewal" at bounding box center [393, 172] width 92 height 16
type input "1"
type input "wall"
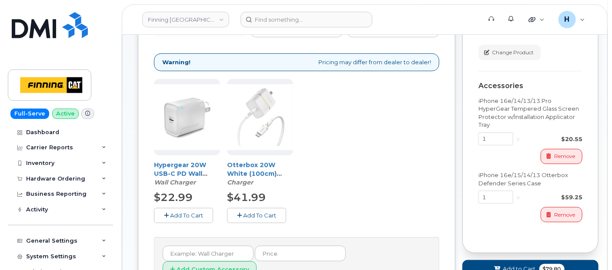
scroll to position [193, 0]
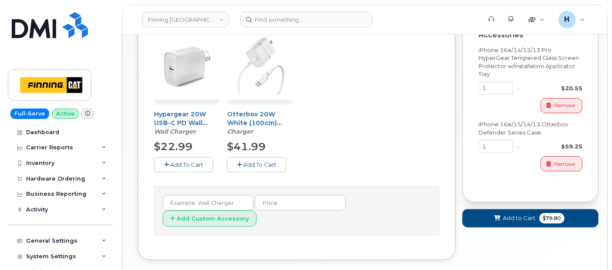
click at [191, 163] on span "Add To Cart" at bounding box center [186, 164] width 33 height 7
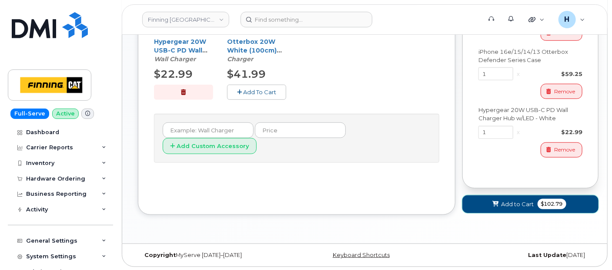
click at [510, 209] on button "Add to Cart $102.79" at bounding box center [530, 205] width 136 height 18
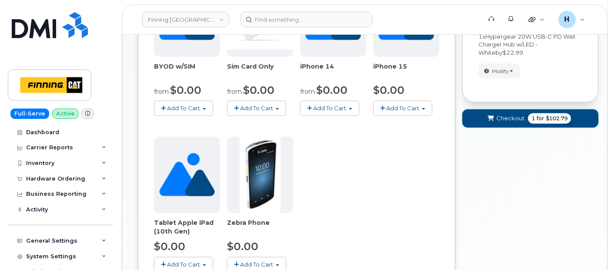
click at [517, 118] on span "Checkout" at bounding box center [510, 118] width 28 height 8
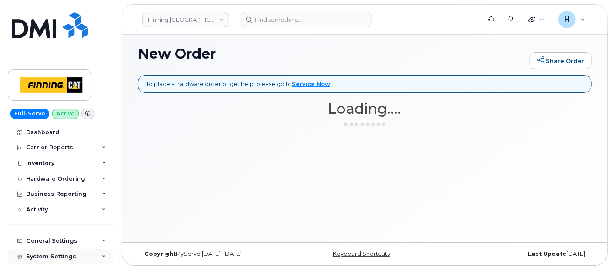
scroll to position [4, 0]
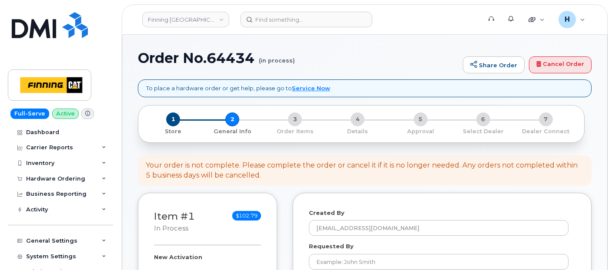
select select
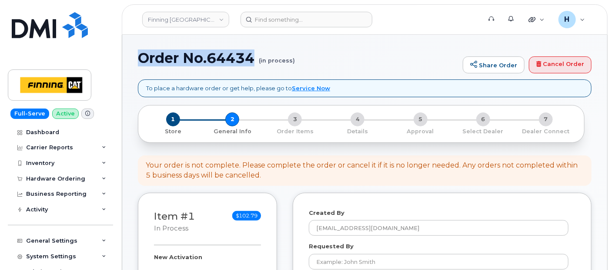
drag, startPoint x: 0, startPoint y: 0, endPoint x: 256, endPoint y: 64, distance: 263.6
copy h1 "Order No.64434"
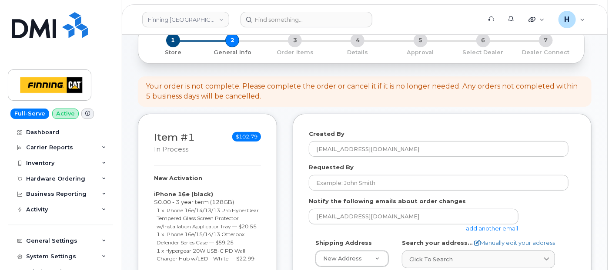
scroll to position [193, 0]
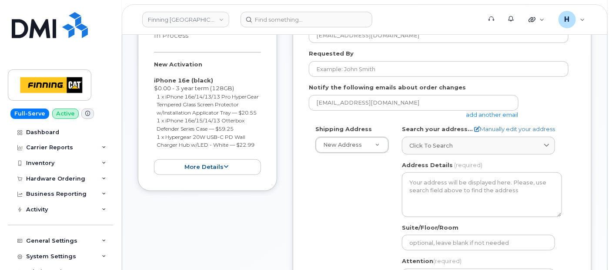
drag, startPoint x: 151, startPoint y: 60, endPoint x: 263, endPoint y: 151, distance: 144.6
click at [263, 151] on div "Item #1 in process $102.79 New Activation iPhone 16e (black) $0.00 - 3 year ter…" at bounding box center [207, 96] width 139 height 192
copy div "New Activation iPhone 16e (black) $0.00 - 3 year term (128GB) 1 x iPhone 16e/14…"
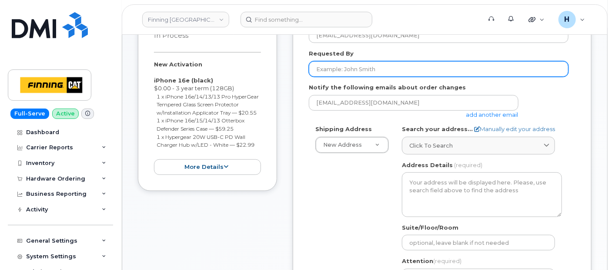
drag, startPoint x: 394, startPoint y: 66, endPoint x: 381, endPoint y: 70, distance: 13.2
click at [391, 67] on input "Requested By" at bounding box center [439, 69] width 260 height 16
paste input "RITM0491932"
type input "RITM0491932"
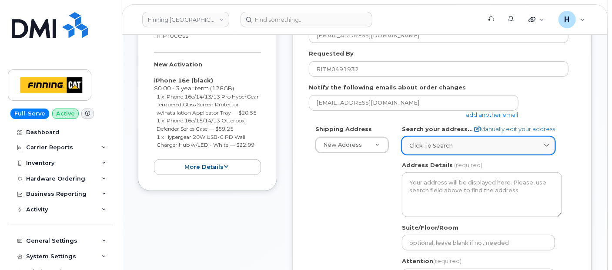
click at [478, 144] on div "Click to search" at bounding box center [478, 146] width 138 height 8
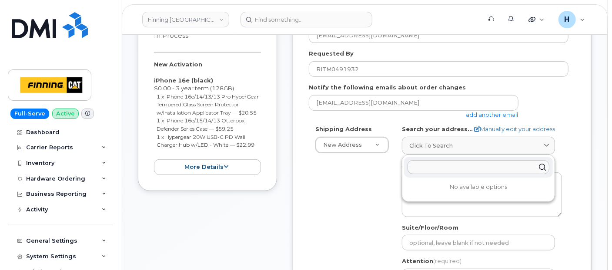
paste input "118 Macdonald Crescent"
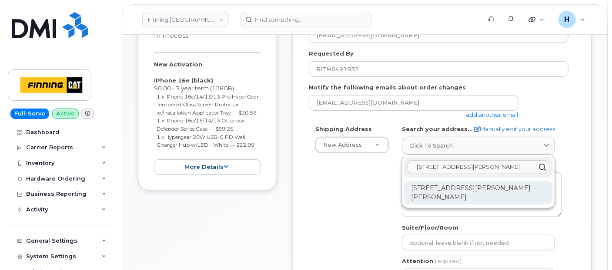
type input "118 Macdonald Crescent"
click at [465, 193] on div "118 MacDonald Cres Fort McMurray AB T9H 4B2" at bounding box center [478, 192] width 149 height 23
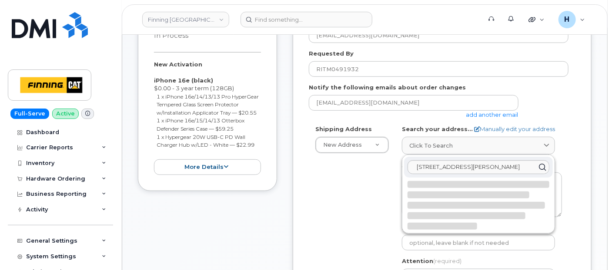
select select
type textarea "118 MacDonald Cres FORT MCMURRAY AB T9H 4B2 CANADA"
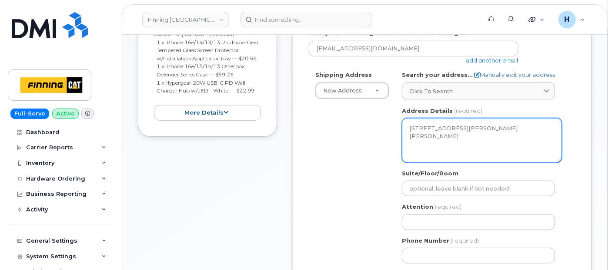
scroll to position [290, 0]
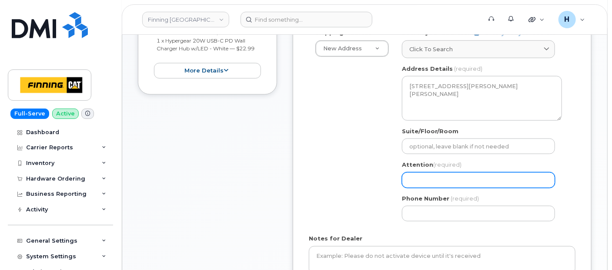
drag, startPoint x: 422, startPoint y: 177, endPoint x: 233, endPoint y: 216, distance: 192.7
click at [420, 177] on input "Attention (required)" at bounding box center [478, 181] width 153 height 16
paste input "[PERSON_NAME]"
select select
type input "[PERSON_NAME]"
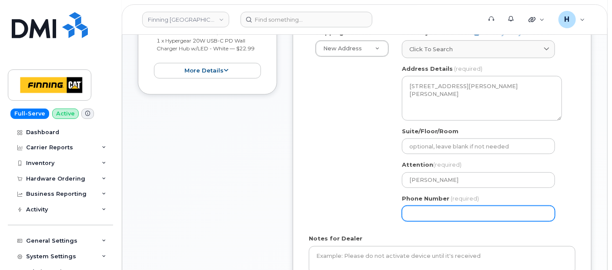
drag, startPoint x: 416, startPoint y: 207, endPoint x: 359, endPoint y: 197, distance: 57.8
click at [417, 207] on input "Phone Number" at bounding box center [478, 214] width 153 height 16
paste input "4033945557"
select select
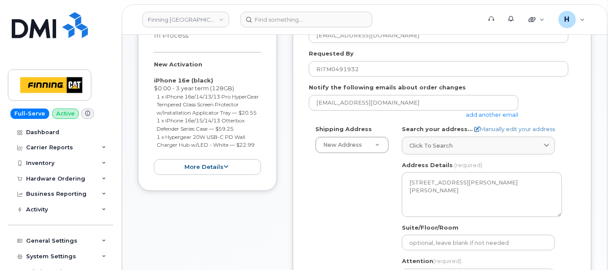
type input "4033945557"
drag, startPoint x: 153, startPoint y: 63, endPoint x: 271, endPoint y: 149, distance: 145.7
click at [271, 149] on div "Item #1 in process $102.79 New Activation iPhone 16e (black) $0.00 - 3 year ter…" at bounding box center [207, 96] width 139 height 192
copy div "New Activation iPhone 16e (black) $0.00 - 3 year term (128GB) 1 x iPhone 16e/14…"
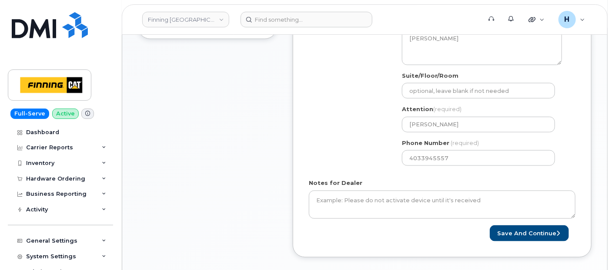
scroll to position [386, 0]
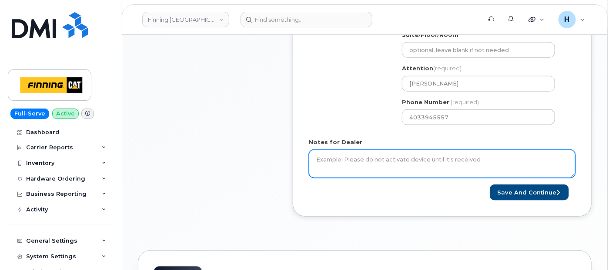
click at [359, 163] on textarea "Notes for Dealer" at bounding box center [442, 164] width 267 height 29
paste textarea "New Activation iPhone 16e (black) $0.00 - 3 year term (128GB) 1 x iPhone 16e/14…"
click at [330, 174] on textarea "New Activation iPhone 16e (black) $0.00 - 3 year term (128GB) 1 x iPhone 16e/14…" at bounding box center [442, 164] width 267 height 29
type textarea "New Activation iPhone 16e (black) $0.00 - 3 year term (128GB) 1 x iPhone 16e/14…"
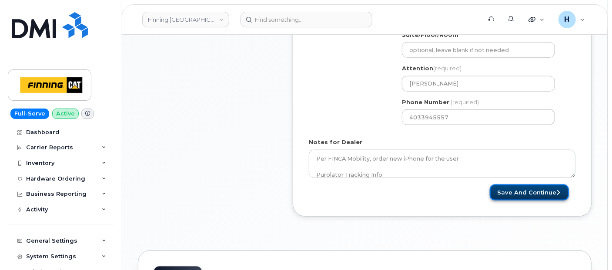
click at [507, 186] on button "Save and Continue" at bounding box center [529, 193] width 79 height 16
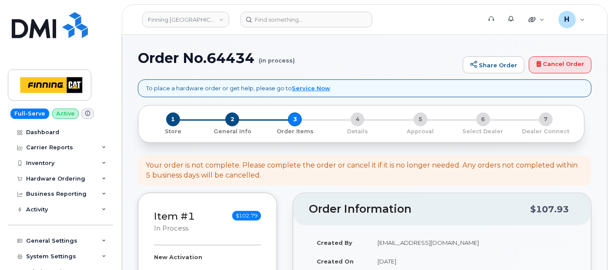
click at [227, 54] on h1 "Order No.64434 (in process)" at bounding box center [298, 57] width 320 height 15
copy h1 "64434"
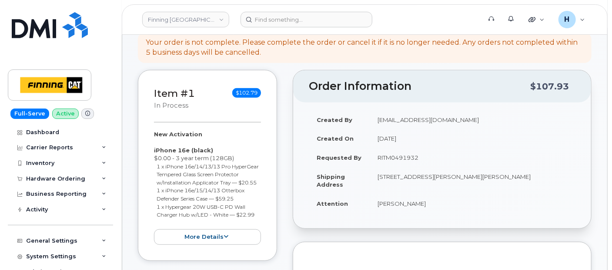
scroll to position [193, 0]
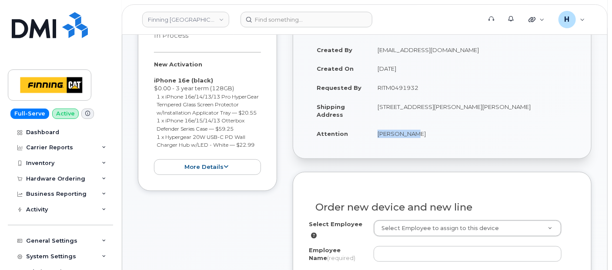
drag, startPoint x: 363, startPoint y: 131, endPoint x: 427, endPoint y: 130, distance: 63.9
click at [427, 130] on tr "Attention [PERSON_NAME]" at bounding box center [442, 133] width 267 height 19
copy tr "[PERSON_NAME]"
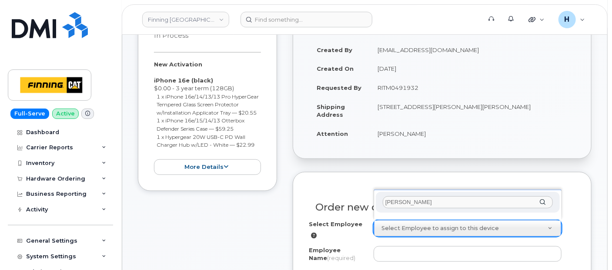
click at [396, 199] on input "[PERSON_NAME]" at bounding box center [468, 203] width 170 height 13
type input "[PERSON_NAME]"
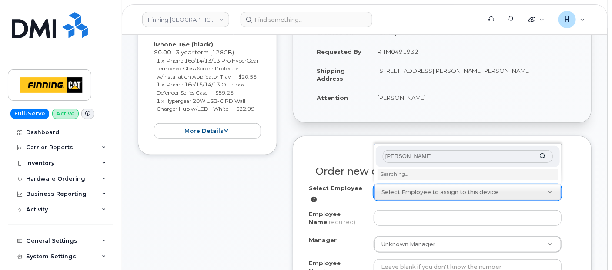
scroll to position [290, 0]
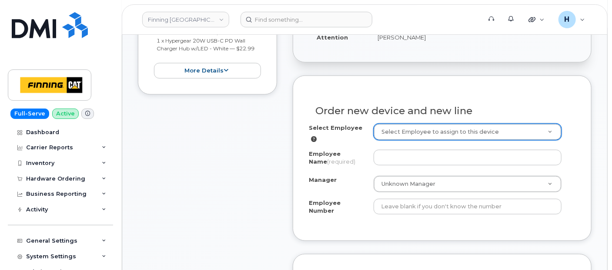
drag, startPoint x: 403, startPoint y: 129, endPoint x: 408, endPoint y: 119, distance: 11.1
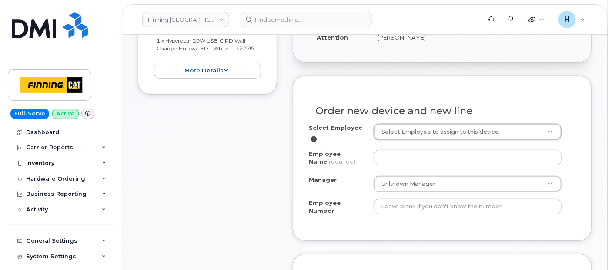
paste input "[PERSON_NAME]"
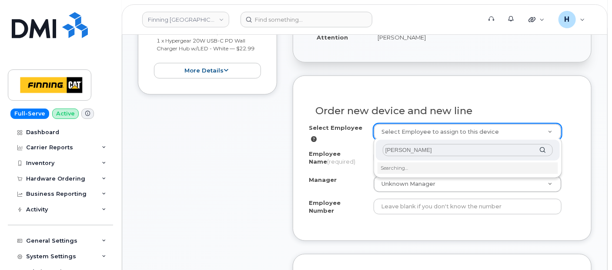
click at [389, 156] on div "[PERSON_NAME]" at bounding box center [468, 150] width 184 height 21
click at [392, 153] on input "[PERSON_NAME]" at bounding box center [468, 150] width 170 height 13
type input "[PERSON_NAME]"
type input "57639"
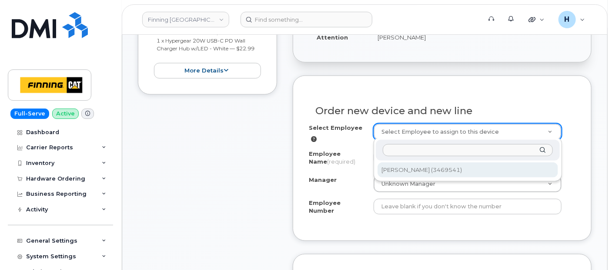
type input "[PERSON_NAME]"
type input "3469541"
select select "D04"
select select "CSMAAAA"
select select "15250"
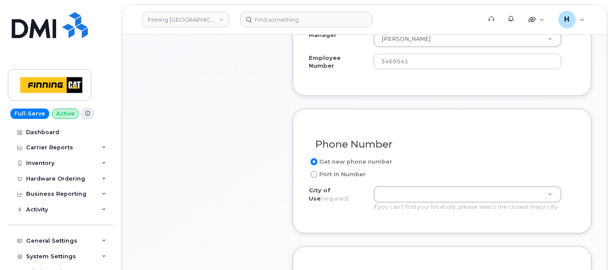
scroll to position [483, 0]
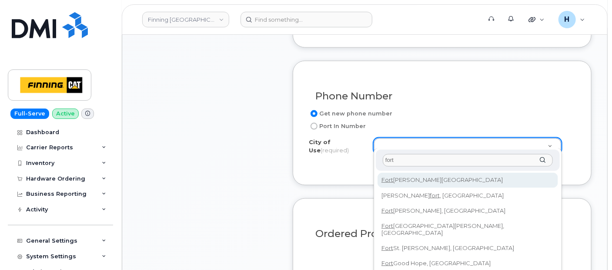
type input "fort"
type input "214"
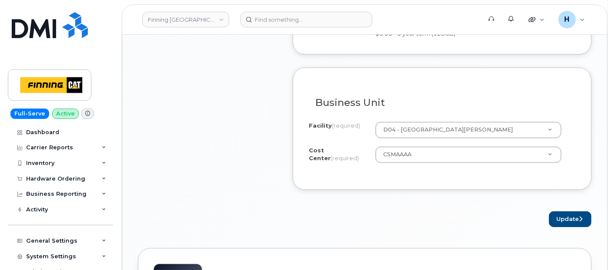
scroll to position [724, 0]
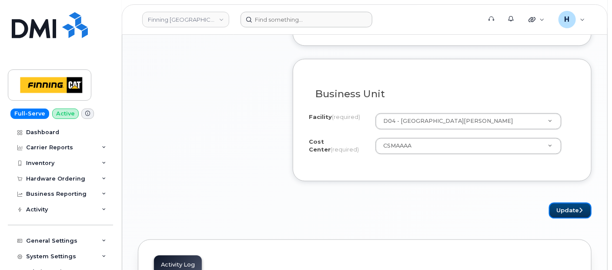
drag, startPoint x: 570, startPoint y: 202, endPoint x: 371, endPoint y: 19, distance: 269.9
click at [570, 203] on button "Update" at bounding box center [570, 211] width 43 height 16
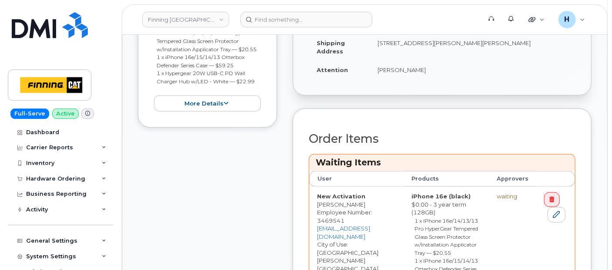
scroll to position [435, 0]
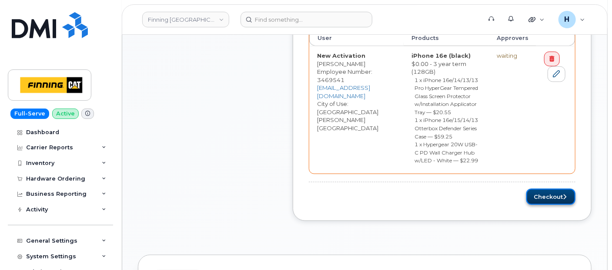
click at [553, 189] on button "Checkout" at bounding box center [550, 197] width 49 height 16
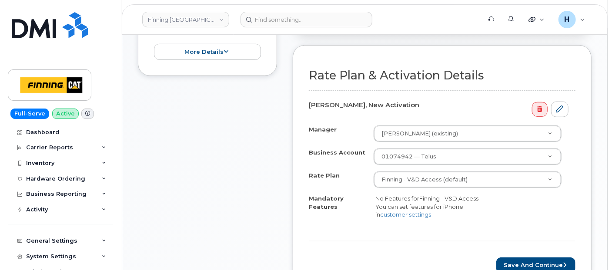
scroll to position [338, 0]
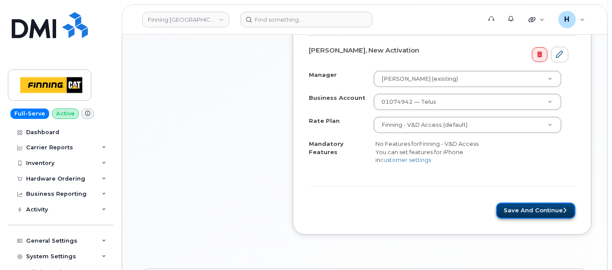
click at [514, 219] on button "Save and Continue" at bounding box center [535, 211] width 79 height 16
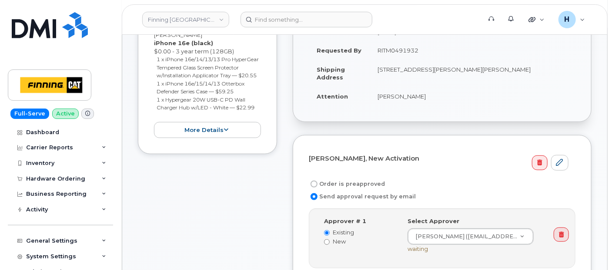
click at [363, 179] on label "Order is preapproved" at bounding box center [347, 184] width 76 height 10
click at [317, 181] on input "Order is preapproved" at bounding box center [313, 184] width 7 height 7
radio input "true"
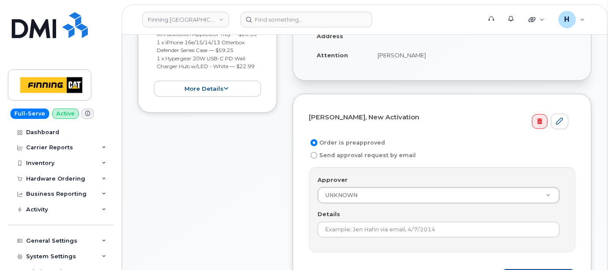
scroll to position [145, 0]
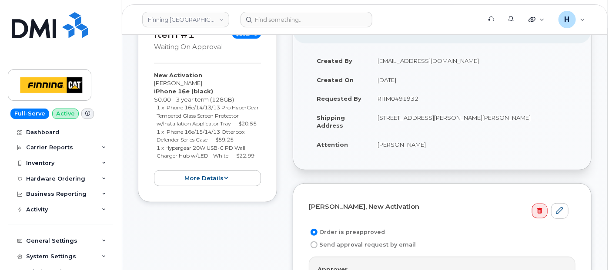
drag, startPoint x: 371, startPoint y: 96, endPoint x: 444, endPoint y: 102, distance: 72.9
click at [444, 102] on td "RITM0491932" at bounding box center [473, 98] width 206 height 19
copy td "RITM0491932"
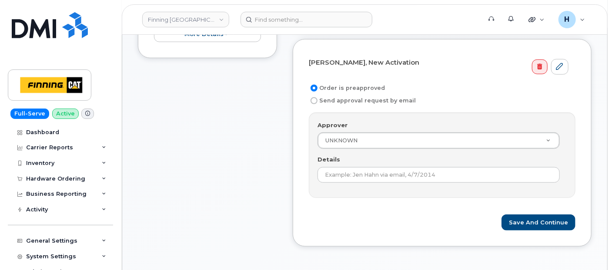
scroll to position [290, 0]
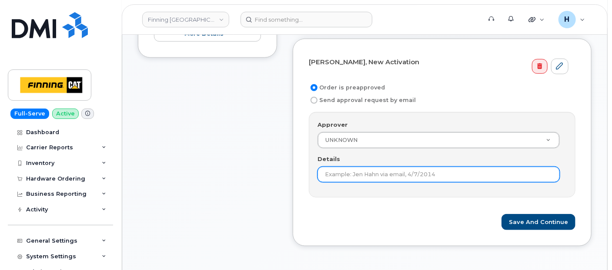
click at [335, 167] on input "Details" at bounding box center [438, 175] width 242 height 16
paste input "RITM0491932"
type input "RITM0491932"
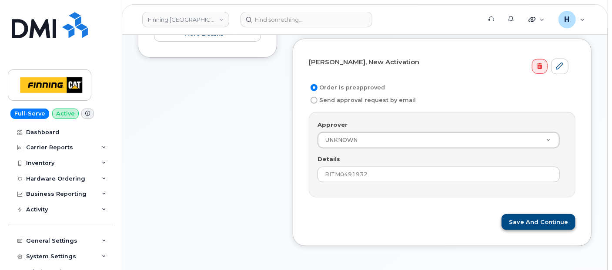
drag, startPoint x: 495, startPoint y: 213, endPoint x: 519, endPoint y: 218, distance: 24.1
click at [508, 217] on div "Save and Continue" at bounding box center [442, 222] width 267 height 16
drag, startPoint x: 519, startPoint y: 218, endPoint x: 453, endPoint y: 270, distance: 83.6
click at [519, 218] on button "Save and Continue" at bounding box center [538, 222] width 74 height 16
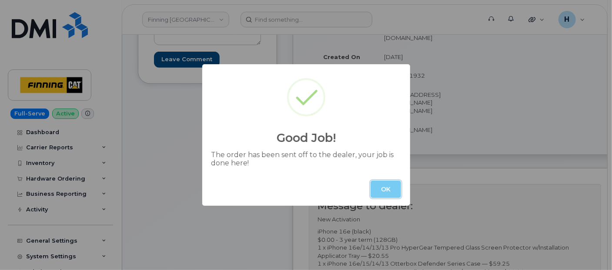
click at [383, 187] on button "OK" at bounding box center [385, 189] width 30 height 17
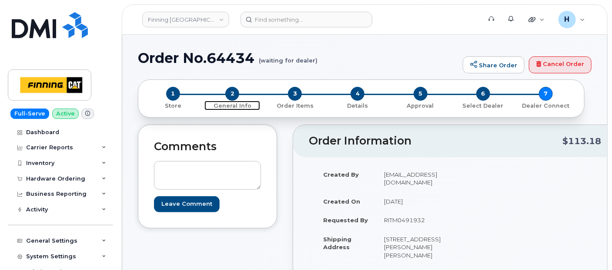
drag, startPoint x: 233, startPoint y: 95, endPoint x: 0, endPoint y: 255, distance: 282.6
click at [233, 94] on span "2" at bounding box center [232, 94] width 14 height 14
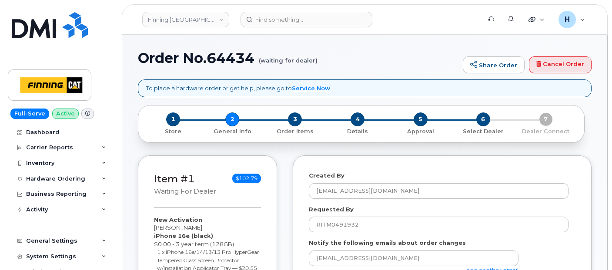
select select
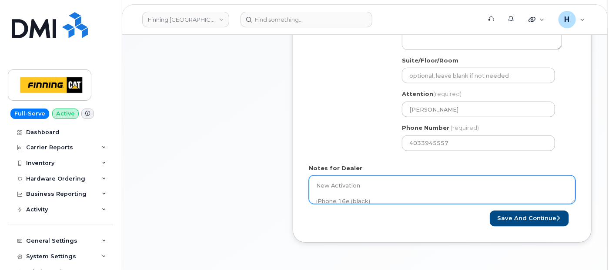
scroll to position [338, 0]
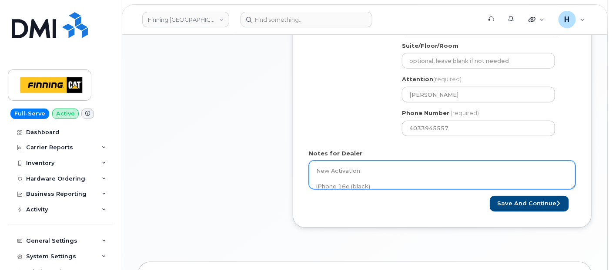
click at [391, 165] on textarea "New Activation iPhone 16e (black) $0.00 - 3 year term (128GB) 1 x iPhone 16e/14…" at bounding box center [442, 175] width 267 height 29
click at [393, 175] on textarea "New Activation iPhone 16e (black) $0.00 - 3 year term (128GB) 1 x iPhone 16e/14…" at bounding box center [442, 175] width 267 height 29
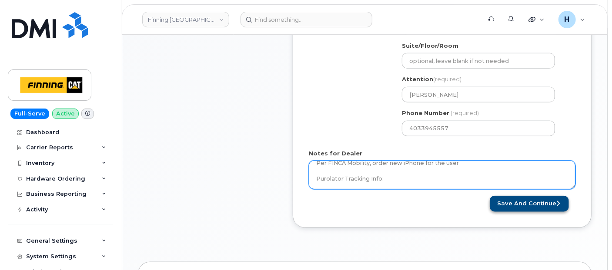
paste textarea "335664736600"
type textarea "New Activation iPhone 16e (black) $0.00 - 3 year term (128GB) 1 x iPhone 16e/14…"
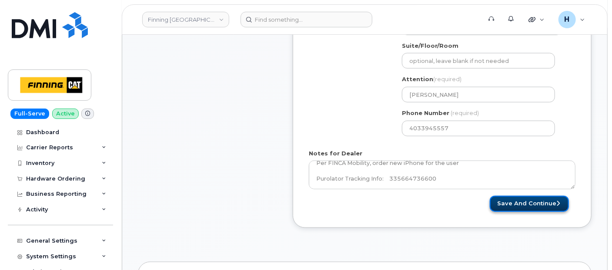
click at [520, 203] on button "Save and Continue" at bounding box center [529, 204] width 79 height 16
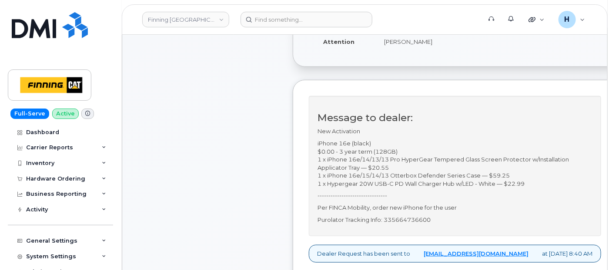
scroll to position [97, 0]
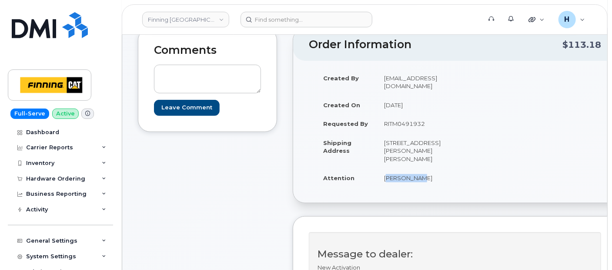
drag, startPoint x: 380, startPoint y: 185, endPoint x: 431, endPoint y: 187, distance: 51.3
click at [431, 187] on td "[PERSON_NAME]" at bounding box center [414, 178] width 76 height 19
copy td "[PERSON_NAME]"
drag, startPoint x: 379, startPoint y: 124, endPoint x: 443, endPoint y: 128, distance: 63.6
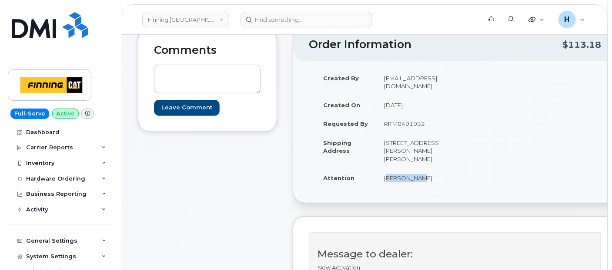
click at [443, 128] on td "RITM0491932" at bounding box center [414, 123] width 76 height 19
copy td "RITM0491932"
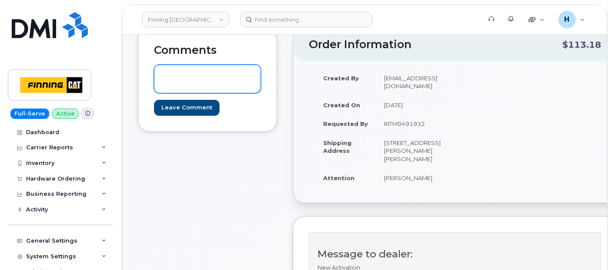
click at [223, 81] on textarea at bounding box center [207, 79] width 107 height 29
paste textarea "Order #TL60031476"
click at [158, 77] on textarea "Order #TL60031476" at bounding box center [207, 79] width 107 height 29
drag, startPoint x: 250, startPoint y: 74, endPoint x: 149, endPoint y: 72, distance: 100.5
click at [150, 72] on div "Comments TELUS Order #TL60031476 Leave Comment" at bounding box center [207, 80] width 139 height 104
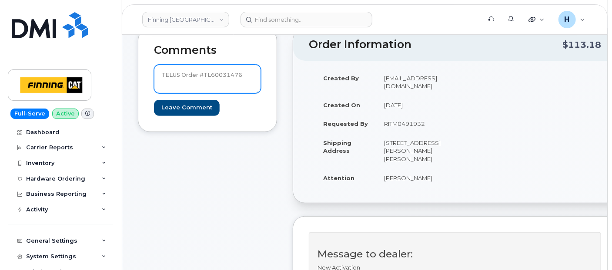
type textarea "TELUS Order #TL60031476"
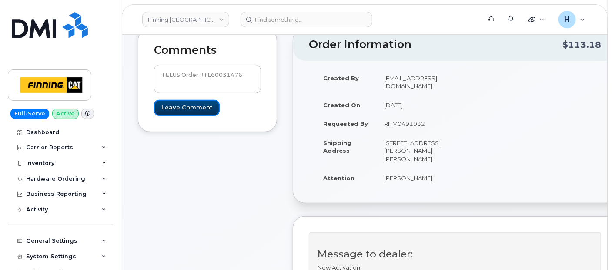
click at [188, 106] on input "Leave Comment" at bounding box center [187, 108] width 66 height 16
type input "Create Event"
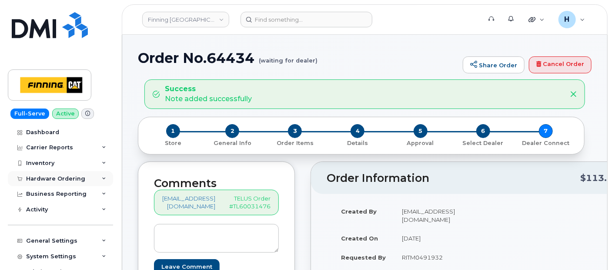
click at [65, 178] on div "Hardware Ordering" at bounding box center [55, 179] width 59 height 7
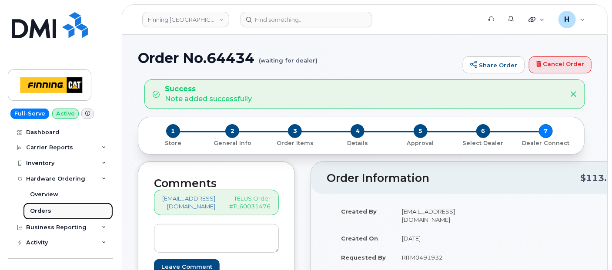
click at [63, 209] on link "Orders" at bounding box center [68, 211] width 90 height 17
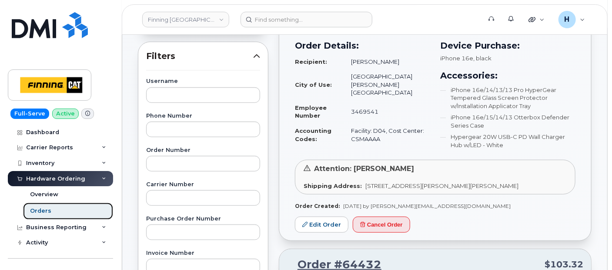
scroll to position [241, 0]
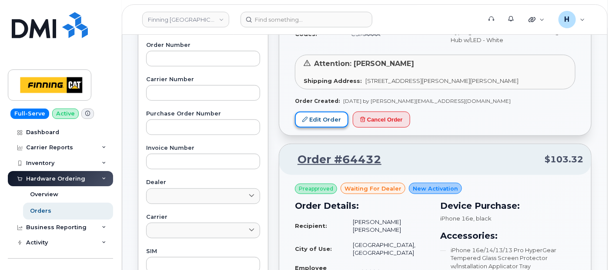
click at [318, 125] on link "Edit Order" at bounding box center [321, 120] width 53 height 16
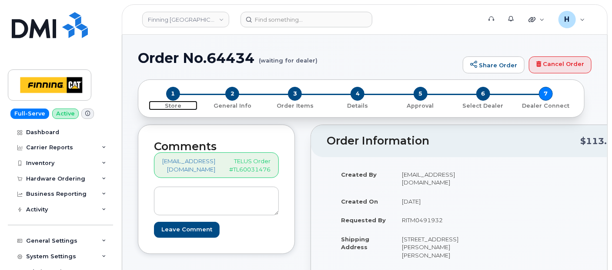
click at [175, 94] on span "1" at bounding box center [173, 94] width 14 height 14
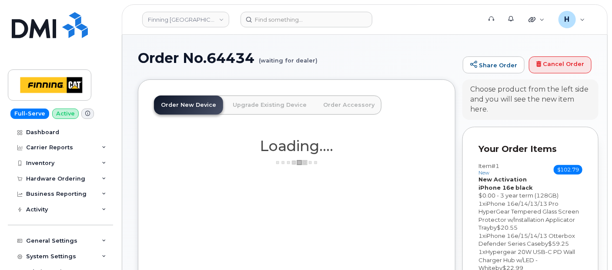
scroll to position [123, 0]
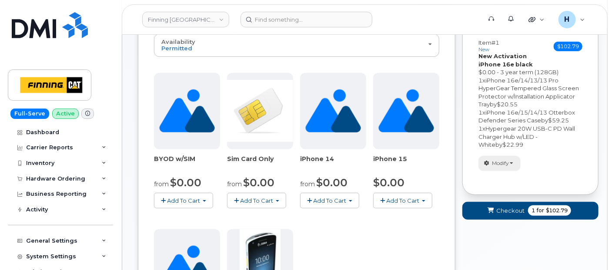
click at [504, 162] on span "Modify" at bounding box center [500, 164] width 17 height 8
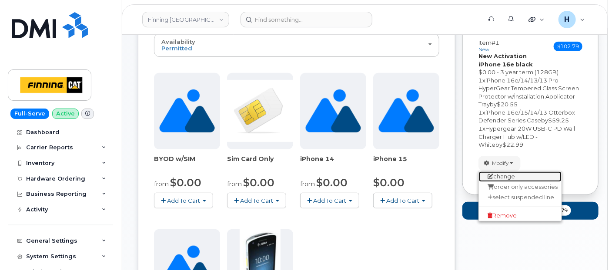
click at [497, 176] on link "change" at bounding box center [520, 177] width 83 height 10
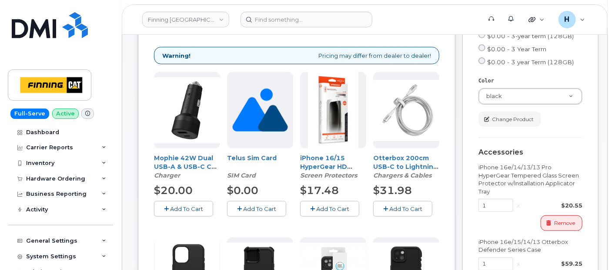
click at [252, 209] on span "Add To Cart" at bounding box center [259, 209] width 33 height 7
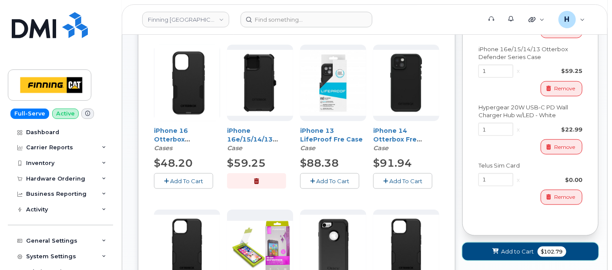
click at [497, 254] on icon at bounding box center [496, 252] width 6 height 6
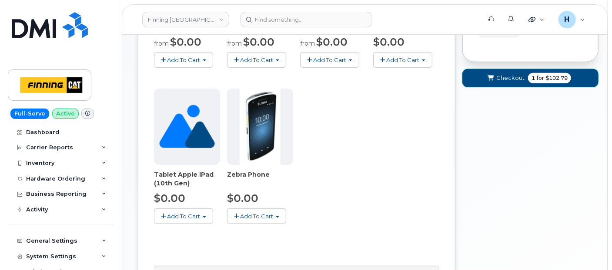
click at [504, 79] on span "Checkout" at bounding box center [510, 78] width 28 height 8
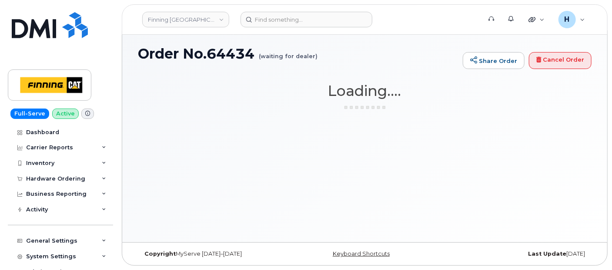
scroll to position [4, 0]
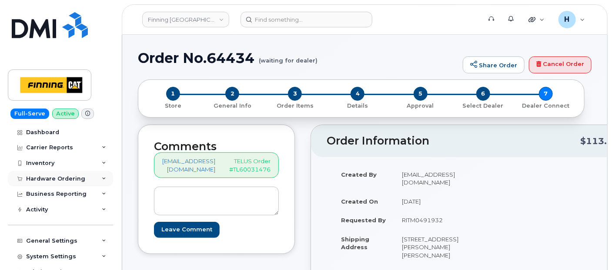
click at [45, 180] on div "Hardware Ordering" at bounding box center [55, 179] width 59 height 7
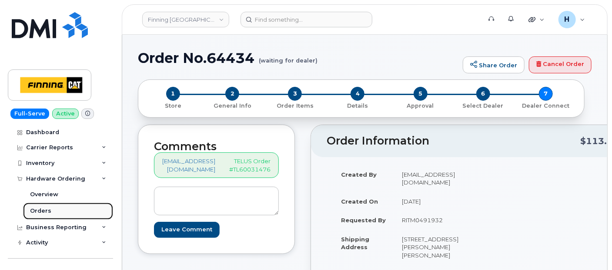
click at [42, 211] on div "Orders" at bounding box center [40, 211] width 21 height 8
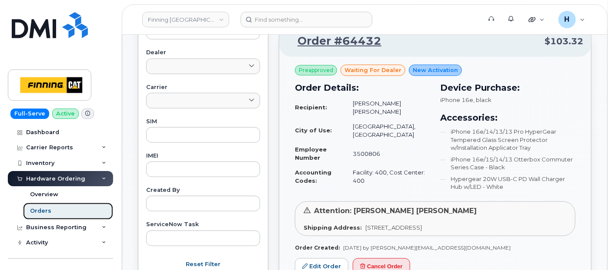
scroll to position [386, 0]
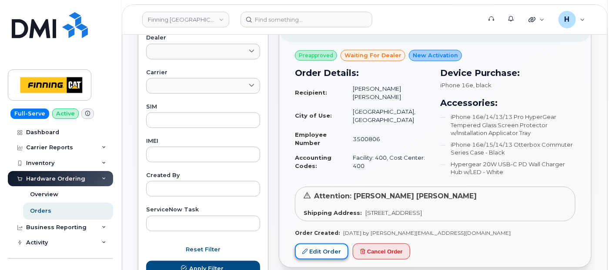
click at [322, 254] on link "Edit Order" at bounding box center [321, 252] width 53 height 16
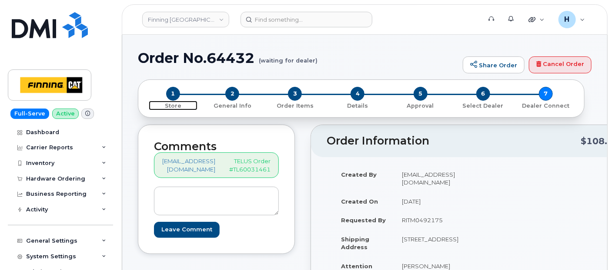
click at [173, 92] on span "1" at bounding box center [173, 94] width 14 height 14
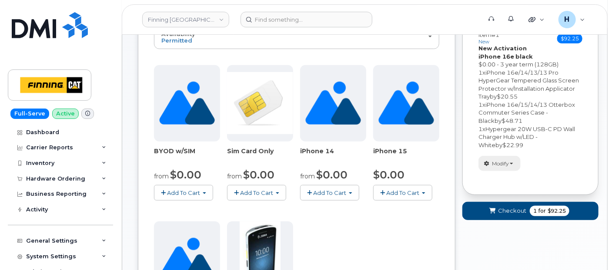
scroll to position [124, 0]
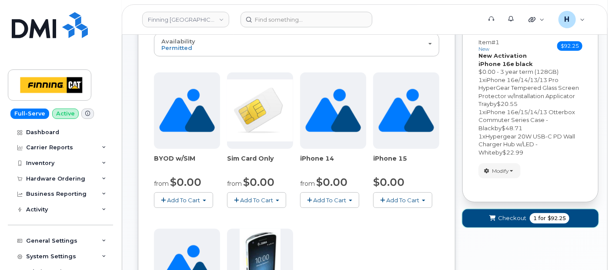
click at [498, 211] on button "Checkout 1 for $92.25" at bounding box center [530, 219] width 136 height 18
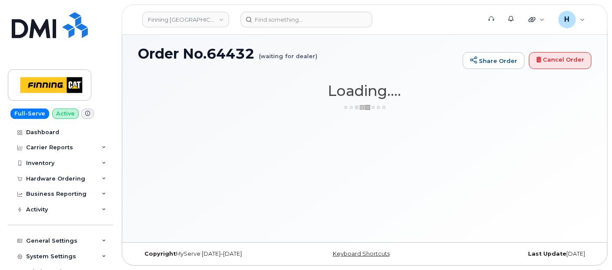
scroll to position [4, 0]
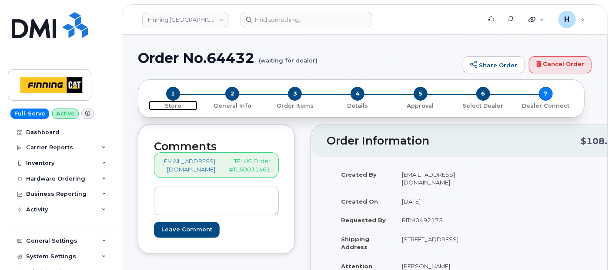
click at [167, 92] on span "1" at bounding box center [173, 94] width 14 height 14
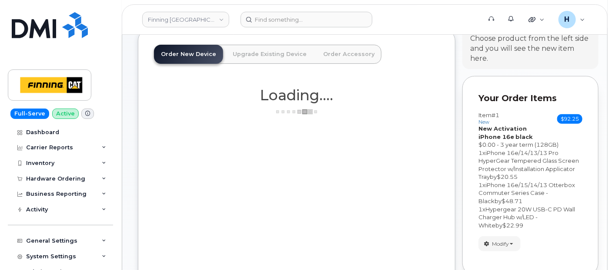
scroll to position [97, 0]
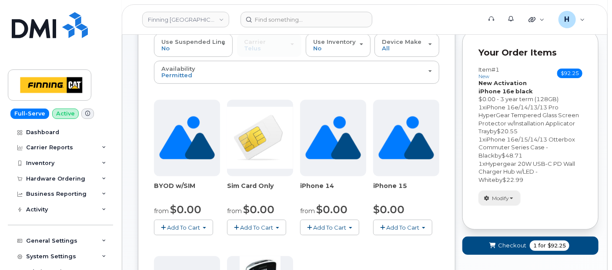
click at [503, 200] on span "Modify" at bounding box center [500, 199] width 17 height 8
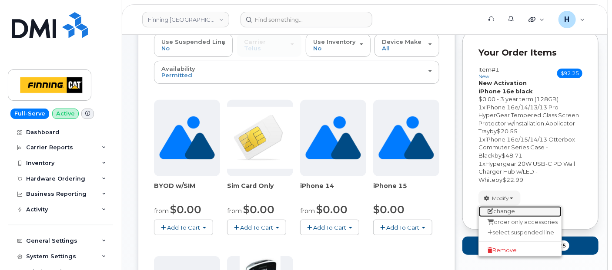
click at [491, 208] on link "change" at bounding box center [520, 212] width 83 height 10
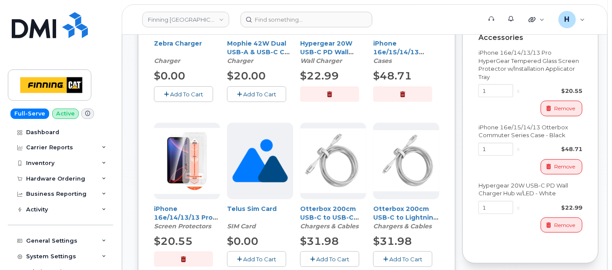
scroll to position [290, 0]
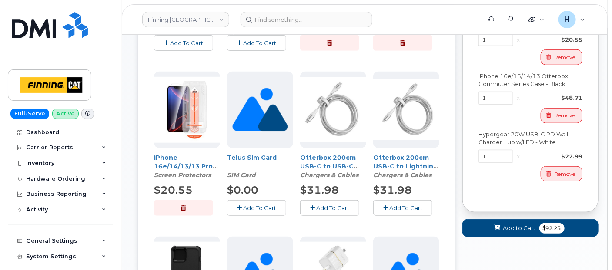
click at [257, 205] on span "Add To Cart" at bounding box center [259, 208] width 33 height 7
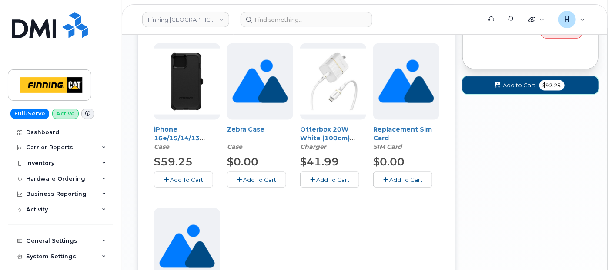
click at [498, 87] on icon at bounding box center [497, 86] width 6 height 6
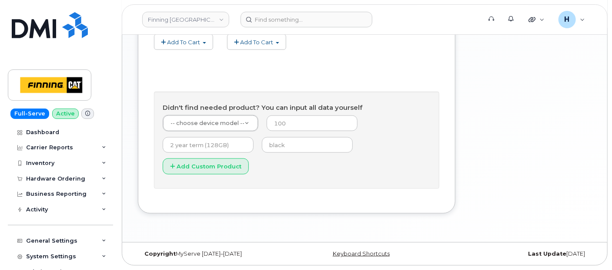
scroll to position [410, 0]
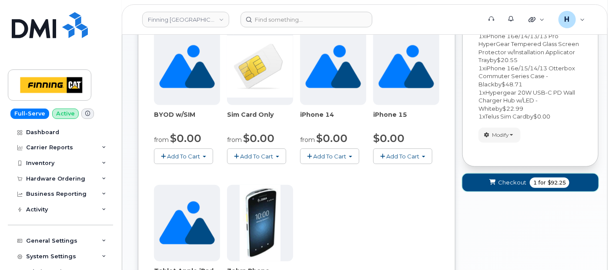
click at [508, 180] on span "Checkout" at bounding box center [512, 183] width 28 height 8
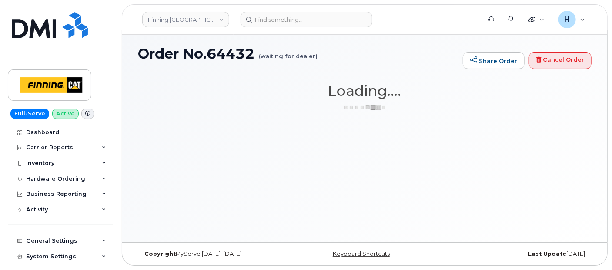
scroll to position [4, 0]
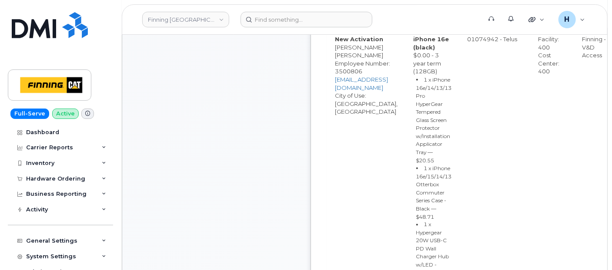
scroll to position [580, 0]
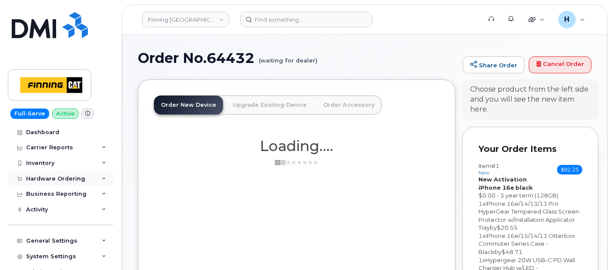
click at [58, 182] on div "Hardware Ordering" at bounding box center [60, 179] width 105 height 16
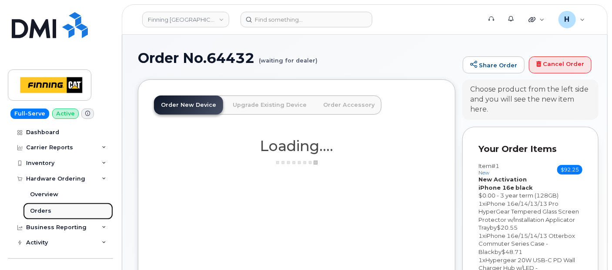
click at [51, 209] on link "Orders" at bounding box center [68, 211] width 90 height 17
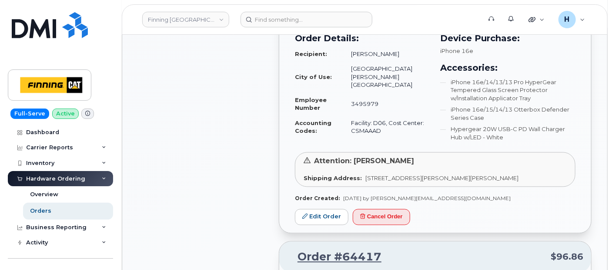
scroll to position [724, 0]
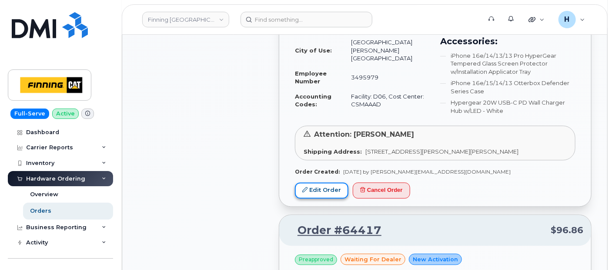
click at [324, 185] on link "Edit Order" at bounding box center [321, 191] width 53 height 16
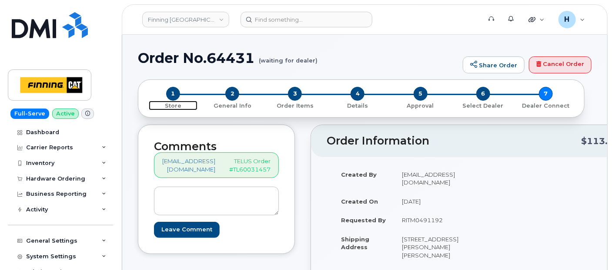
click at [174, 93] on span "1" at bounding box center [173, 94] width 14 height 14
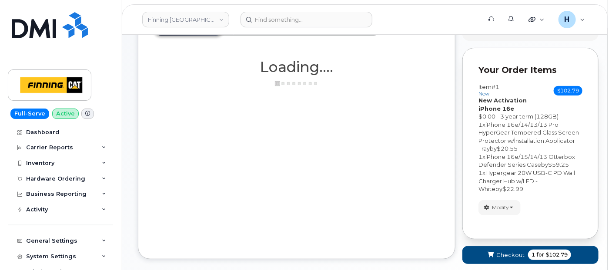
scroll to position [123, 0]
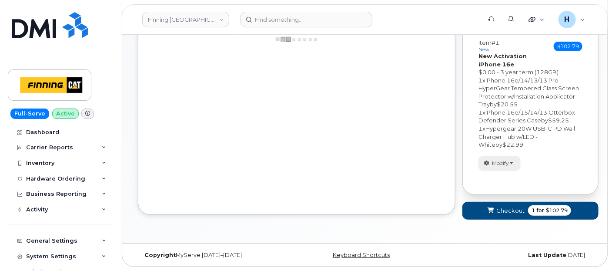
click at [483, 164] on span "button" at bounding box center [487, 164] width 8 height 8
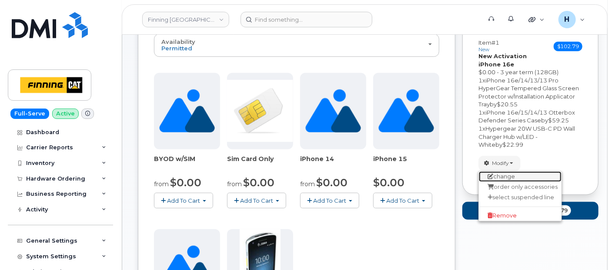
click at [488, 176] on icon at bounding box center [490, 177] width 6 height 6
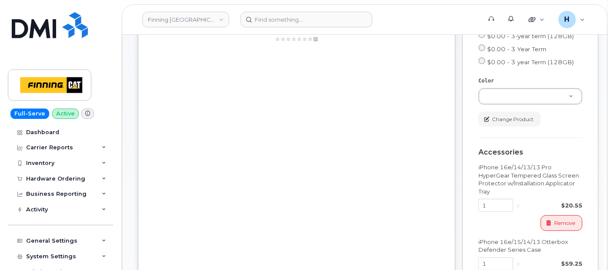
select select
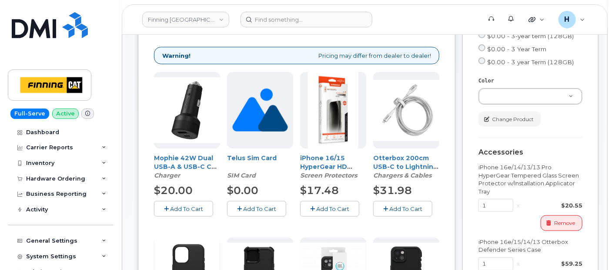
click at [247, 213] on button "Add To Cart" at bounding box center [256, 208] width 59 height 15
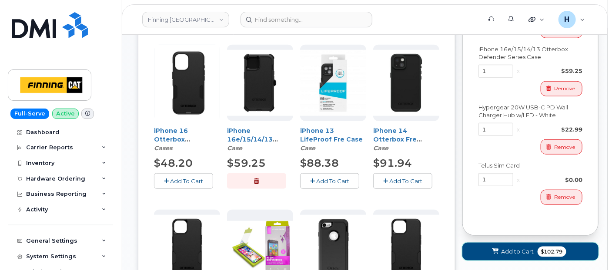
click at [517, 256] on span "Add to Cart" at bounding box center [517, 252] width 33 height 8
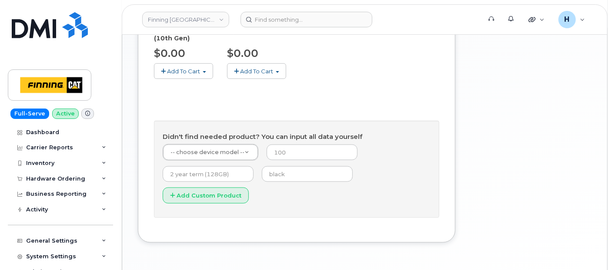
scroll to position [264, 0]
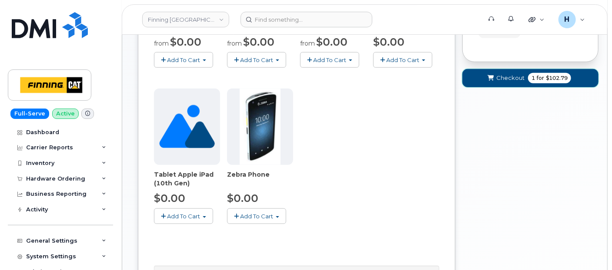
click at [505, 80] on span "Checkout" at bounding box center [510, 78] width 28 height 8
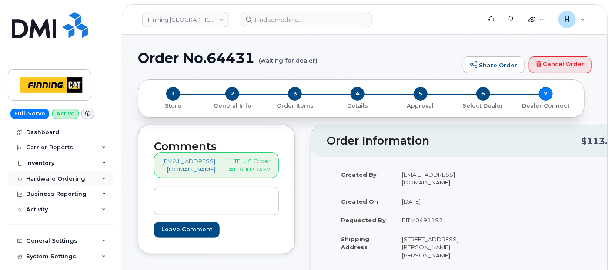
click at [67, 178] on div "Hardware Ordering" at bounding box center [55, 179] width 59 height 7
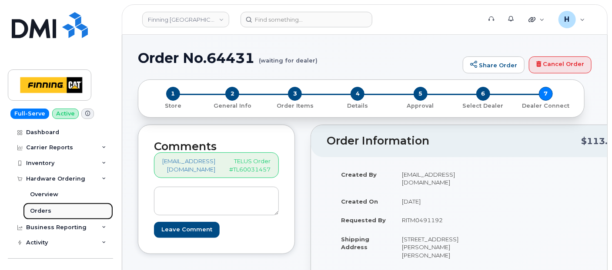
click at [60, 215] on link "Orders" at bounding box center [68, 211] width 90 height 17
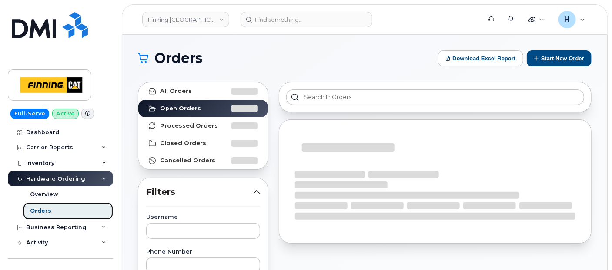
click at [61, 212] on link "Orders" at bounding box center [68, 211] width 90 height 17
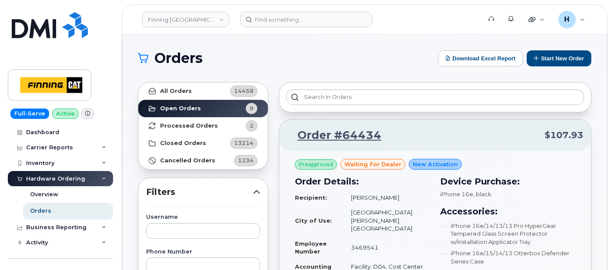
click at [543, 54] on button "Start New Order" at bounding box center [559, 58] width 65 height 16
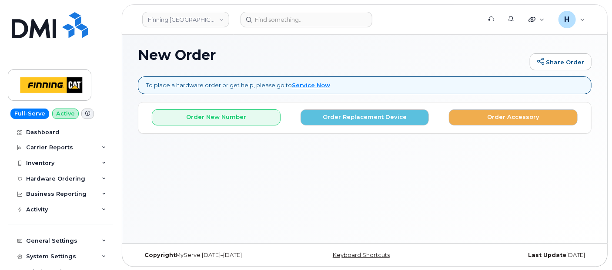
scroll to position [4, 0]
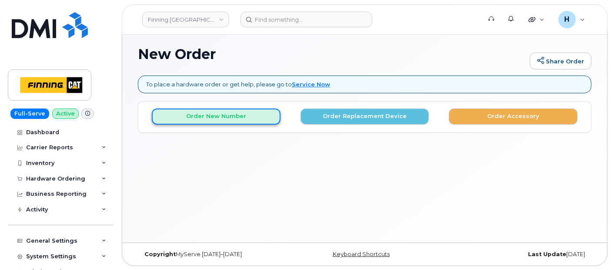
click at [221, 117] on button "Order New Number" at bounding box center [216, 117] width 129 height 16
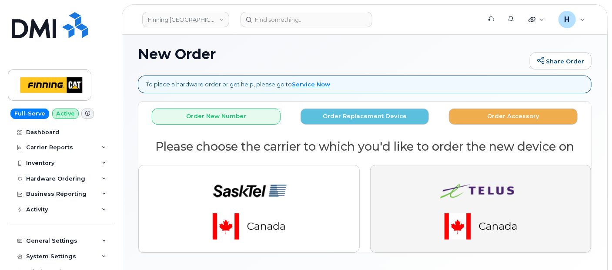
click at [398, 197] on button "button" at bounding box center [480, 209] width 221 height 88
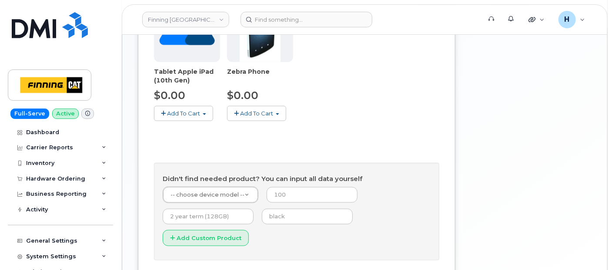
scroll to position [435, 0]
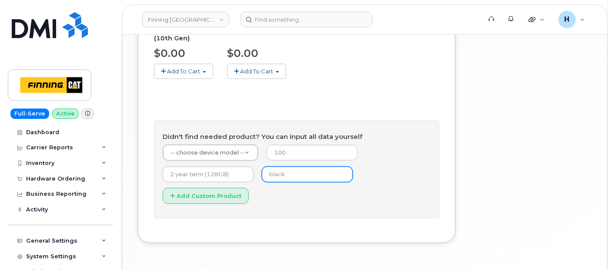
click at [288, 167] on input "text" at bounding box center [307, 175] width 91 height 16
type input "black"
type input "0"
type input "3 year term (128GB)"
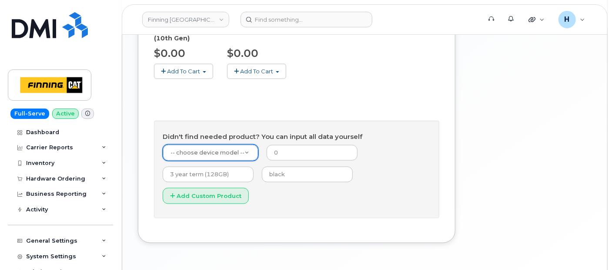
type input "1"
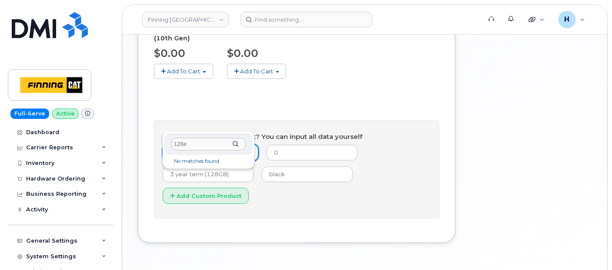
click at [179, 143] on input "126e" at bounding box center [208, 144] width 74 height 13
type input "16e"
select select "2883"
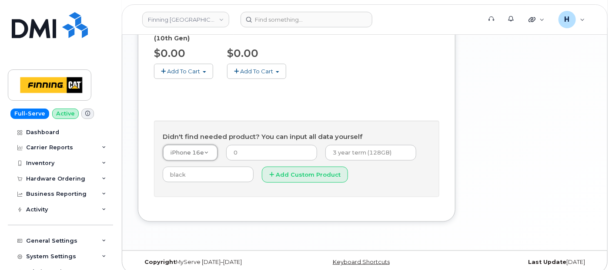
scroll to position [413, 0]
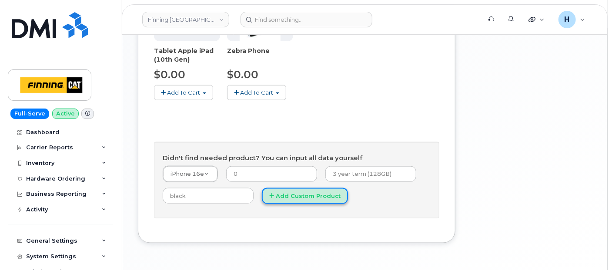
click at [331, 188] on button "Add Custom Product" at bounding box center [305, 196] width 86 height 16
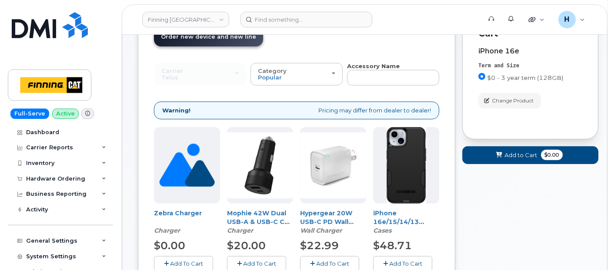
scroll to position [27, 0]
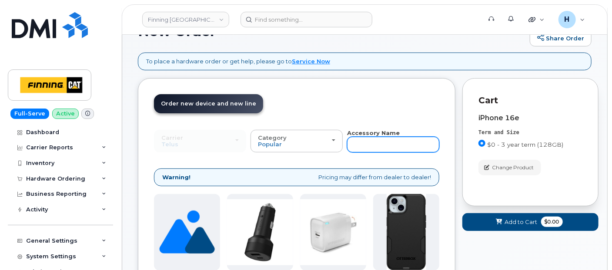
click at [356, 147] on input "text" at bounding box center [393, 145] width 92 height 16
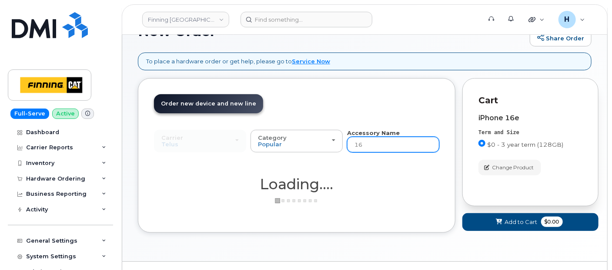
type input "16e"
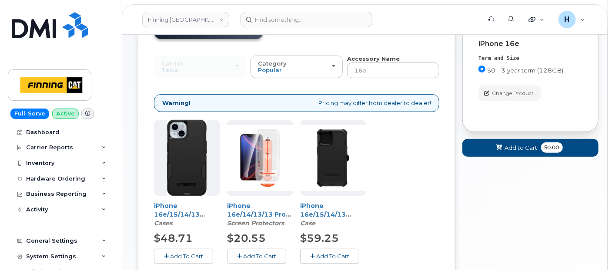
scroll to position [172, 0]
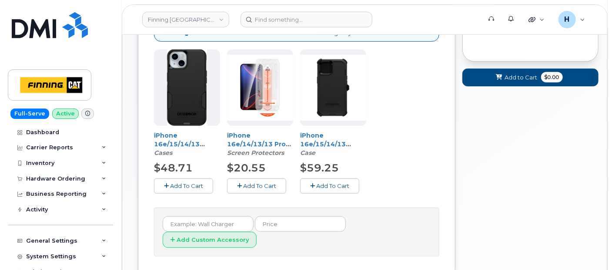
click at [254, 183] on span "Add To Cart" at bounding box center [259, 186] width 33 height 7
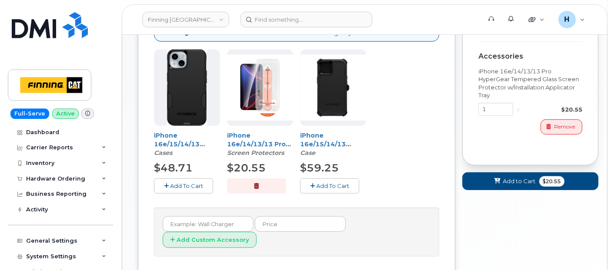
click at [313, 181] on button "Add To Cart" at bounding box center [329, 186] width 59 height 15
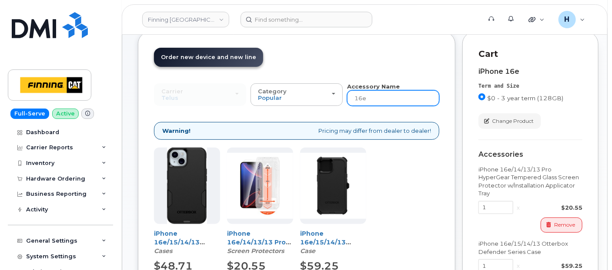
scroll to position [0, 0]
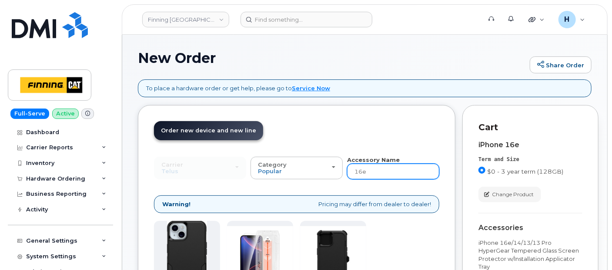
click at [377, 166] on input "16e" at bounding box center [393, 172] width 92 height 16
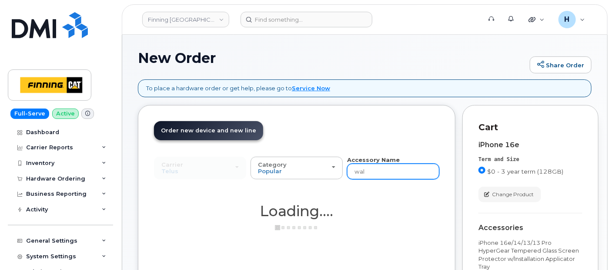
type input "wall"
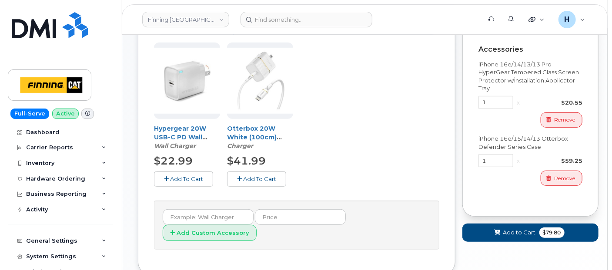
scroll to position [222, 0]
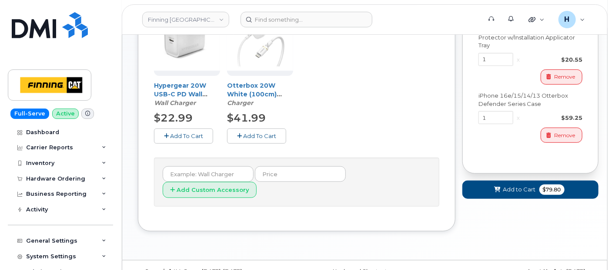
click at [182, 136] on span "Add To Cart" at bounding box center [186, 136] width 33 height 7
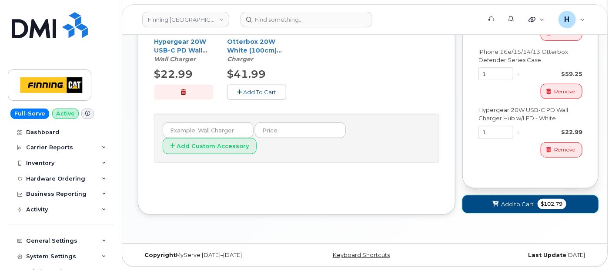
click at [477, 200] on button "Add to Cart $102.79" at bounding box center [530, 205] width 136 height 18
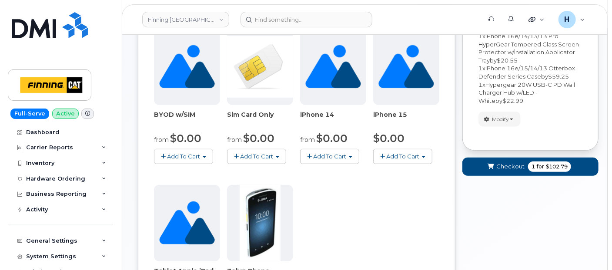
click at [489, 177] on form "Your Order Items Item #1 new $102.79 Accessories Only SIM Only Activation New A…" at bounding box center [530, 71] width 136 height 225
click at [489, 173] on button "Checkout 1 for $102.79" at bounding box center [530, 167] width 136 height 18
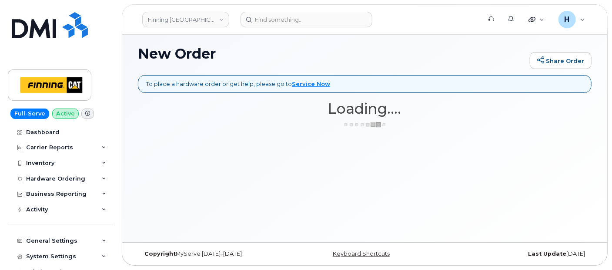
scroll to position [4, 0]
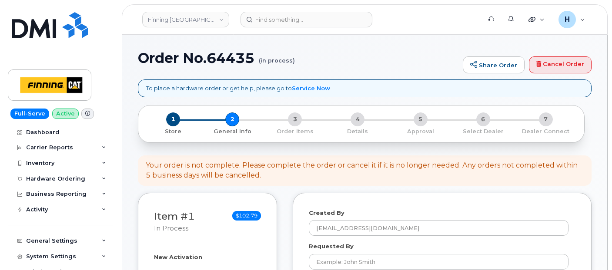
select select
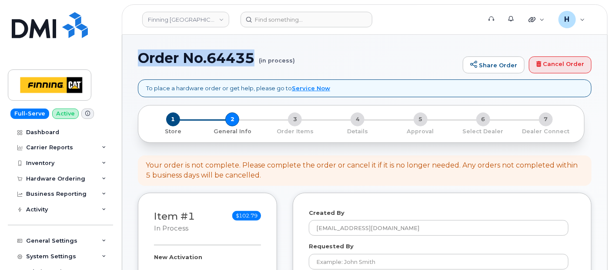
drag, startPoint x: 128, startPoint y: 58, endPoint x: 254, endPoint y: 62, distance: 126.6
copy h1 "Order No.64435"
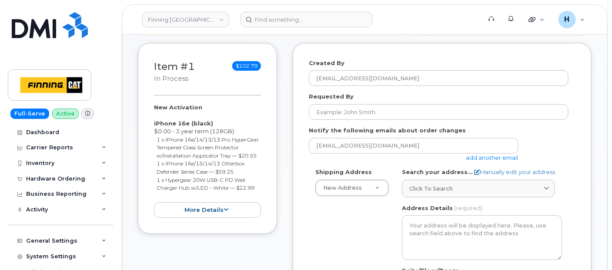
scroll to position [145, 0]
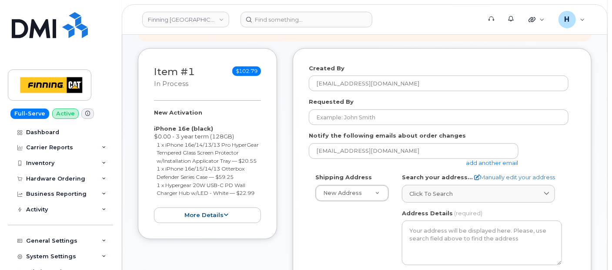
drag, startPoint x: 142, startPoint y: 111, endPoint x: 263, endPoint y: 196, distance: 147.6
click at [266, 200] on div "Item #1 in process $102.79 New Activation iPhone 16e (black) $0.00 - 3 year ter…" at bounding box center [207, 144] width 139 height 192
copy div "New Activation iPhone 16e (black) $0.00 - 3 year term (128GB) 1 x iPhone 16e/14…"
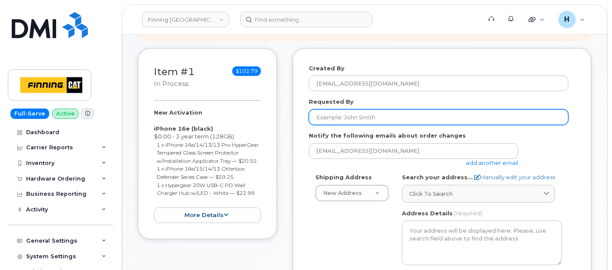
drag, startPoint x: 362, startPoint y: 118, endPoint x: 314, endPoint y: 38, distance: 93.0
click at [362, 118] on input "Requested By" at bounding box center [439, 118] width 260 height 16
paste input "RITM0491931"
type input "RITM0491931"
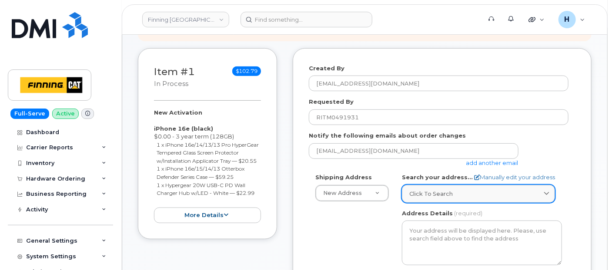
click at [472, 192] on div "Click to search" at bounding box center [478, 194] width 138 height 8
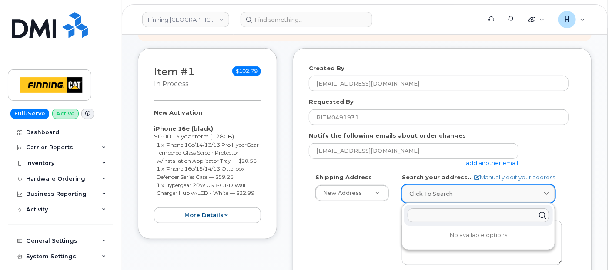
paste input "118 Macdonald Crescent"
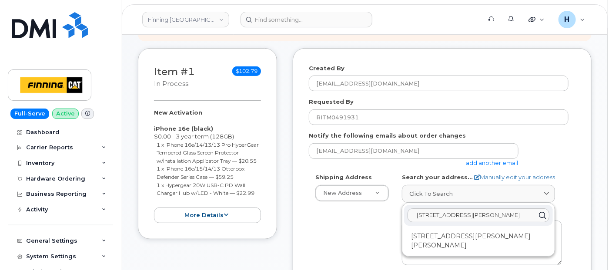
type input "118 Macdonald Crescent"
click at [478, 235] on div "118 MacDonald Cres Fort McMurray AB T9H 4B2" at bounding box center [478, 241] width 149 height 23
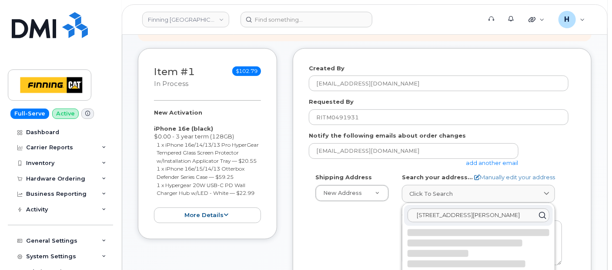
select select
type textarea "118 MacDonald Cres FORT MCMURRAY AB T9H 4B2 CANADA"
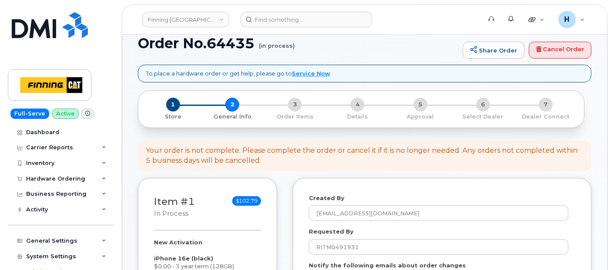
scroll to position [0, 0]
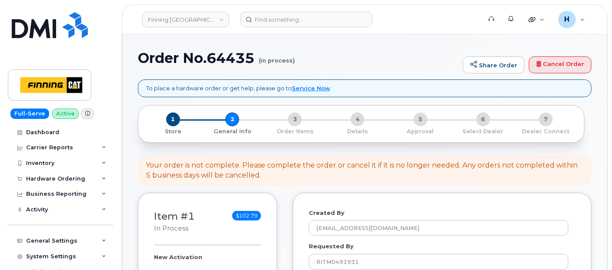
click at [233, 63] on h1 "Order No.64435 (in process)" at bounding box center [298, 57] width 320 height 15
copy h1 "64435"
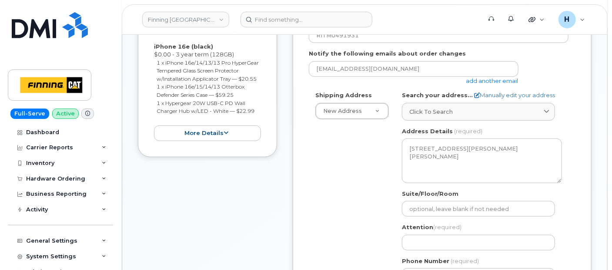
scroll to position [241, 0]
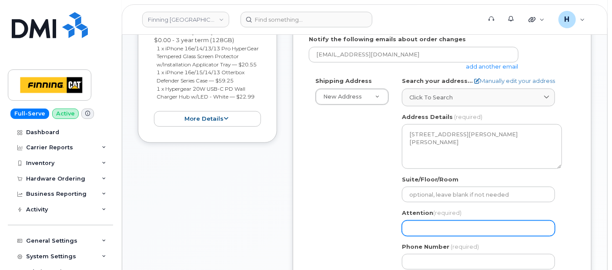
click at [433, 229] on input "Attention (required)" at bounding box center [478, 229] width 153 height 16
paste input "Shawn Deptuck"
select select
type input "Shawn Deptuck"
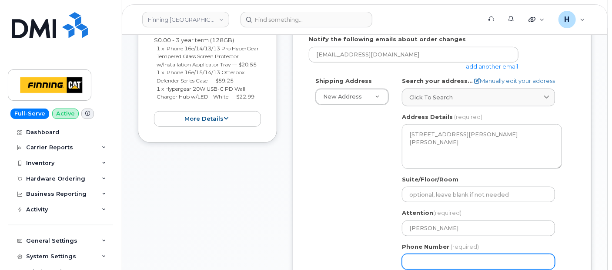
drag, startPoint x: 414, startPoint y: 256, endPoint x: 400, endPoint y: 240, distance: 20.9
click at [414, 256] on input "Phone Number" at bounding box center [478, 262] width 153 height 16
paste input "7807432218"
select select
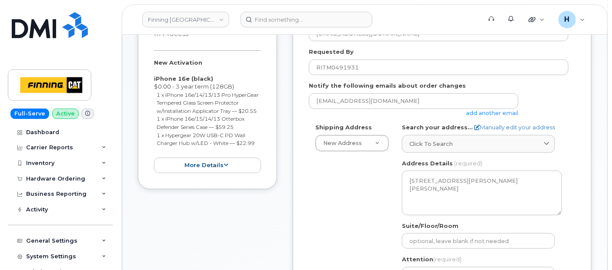
scroll to position [145, 0]
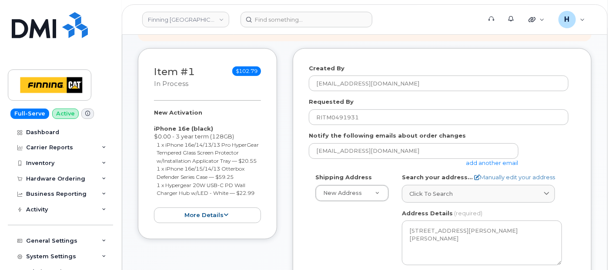
type input "7807432218"
drag, startPoint x: 148, startPoint y: 110, endPoint x: 260, endPoint y: 202, distance: 144.8
click at [260, 202] on div "Item #1 in process $102.79 New Activation iPhone 16e (black) $0.00 - 3 year ter…" at bounding box center [207, 144] width 139 height 192
copy div "New Activation iPhone 16e (black) $0.00 - 3 year term (128GB) 1 x iPhone 16e/14…"
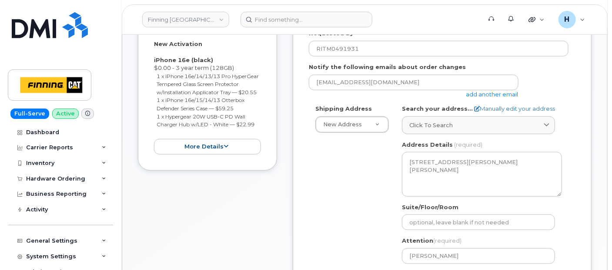
scroll to position [338, 0]
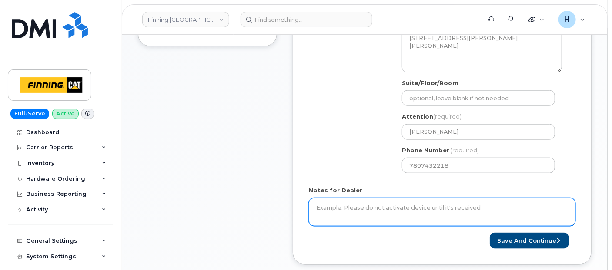
click at [321, 203] on textarea "Notes for Dealer" at bounding box center [442, 212] width 267 height 29
paste textarea "New Activation iPhone 16e (black) $0.00 - 3 year term (128GB) 1 x iPhone 16e/14…"
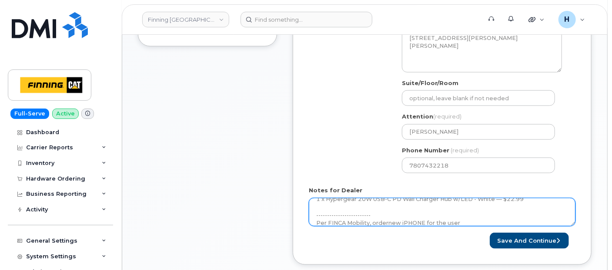
click at [390, 221] on textarea "New Activation iPhone 16e (black) $0.00 - 3 year term (128GB) 1 x iPhone 16e/14…" at bounding box center [442, 212] width 267 height 29
click at [387, 221] on textarea "New Activation iPhone 16e (black) $0.00 - 3 year term (128GB) 1 x iPhone 16e/14…" at bounding box center [442, 212] width 267 height 29
click at [413, 218] on textarea "New Activation iPhone 16e (black) $0.00 - 3 year term (128GB) 1 x iPhone 16e/14…" at bounding box center [442, 212] width 267 height 29
click at [462, 218] on textarea "New Activation iPhone 16e (black) $0.00 - 3 year term (128GB) 1 x iPhone 16e/14…" at bounding box center [442, 212] width 267 height 29
type textarea "New Activation iPhone 16e (black) $0.00 - 3 year term (128GB) 1 x iPhone 16e/14…"
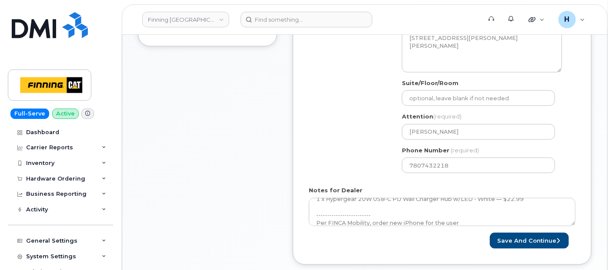
click at [532, 231] on form "Created By hakaur@dminc.com Requested By RITM0491931 Notify the following email…" at bounding box center [442, 60] width 267 height 378
click at [530, 235] on button "Save and Continue" at bounding box center [529, 241] width 79 height 16
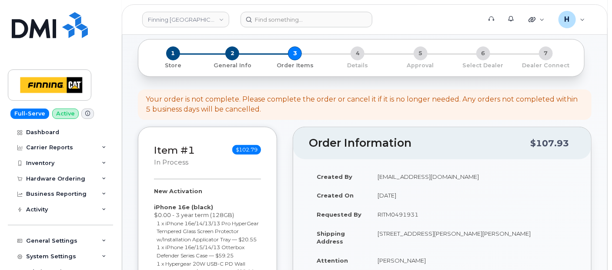
scroll to position [193, 0]
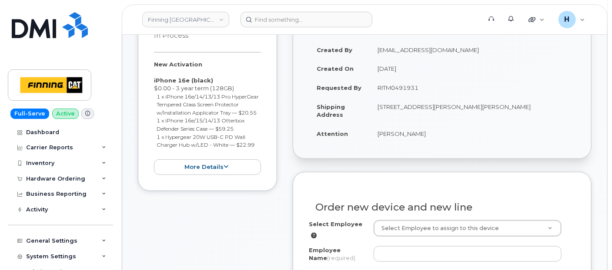
drag, startPoint x: 375, startPoint y: 140, endPoint x: 427, endPoint y: 140, distance: 52.6
click at [427, 140] on td "[PERSON_NAME]" at bounding box center [473, 133] width 206 height 19
copy td "[PERSON_NAME]"
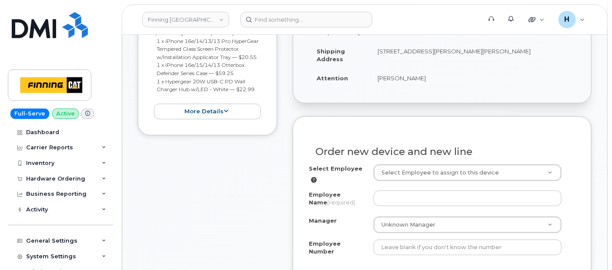
scroll to position [338, 0]
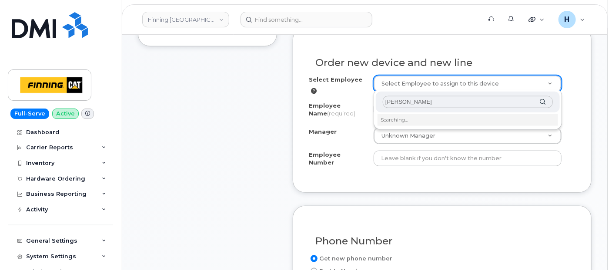
type input "[PERSON_NAME]"
type input "56960"
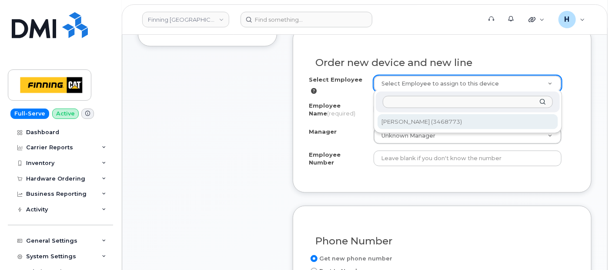
type input "[PERSON_NAME]"
type input "3468773"
select select "D04"
select select "CSMAAAA"
select select "15250"
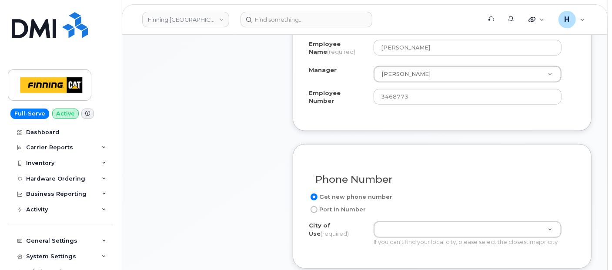
scroll to position [435, 0]
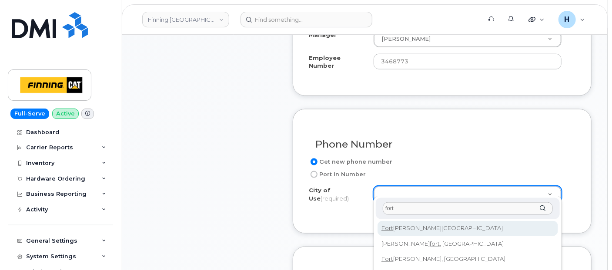
type input "fort"
type input "214"
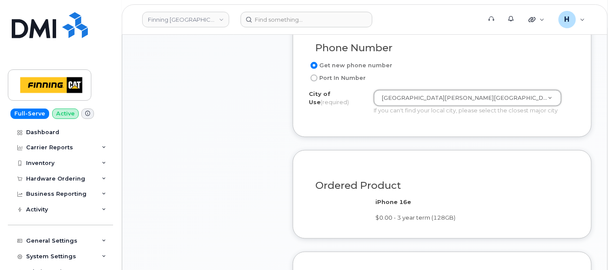
scroll to position [676, 0]
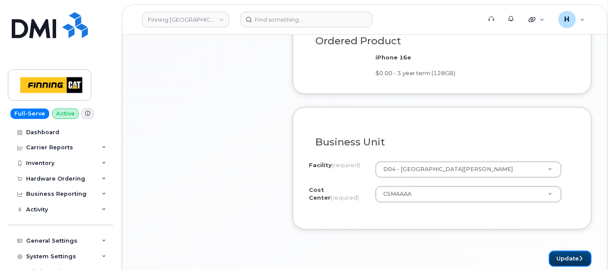
click at [575, 251] on button "Update" at bounding box center [570, 259] width 43 height 16
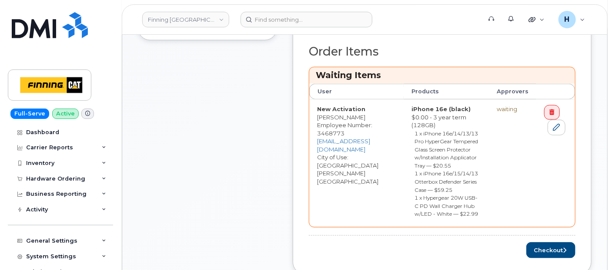
scroll to position [386, 0]
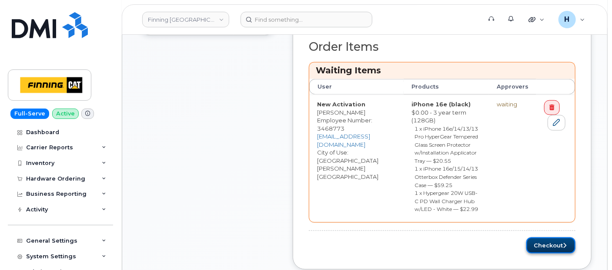
click at [534, 238] on button "Checkout" at bounding box center [550, 246] width 49 height 16
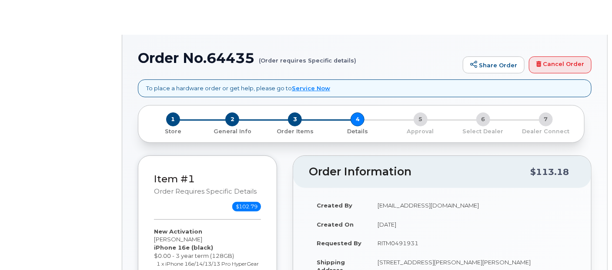
select select "Finning - V&D Access"
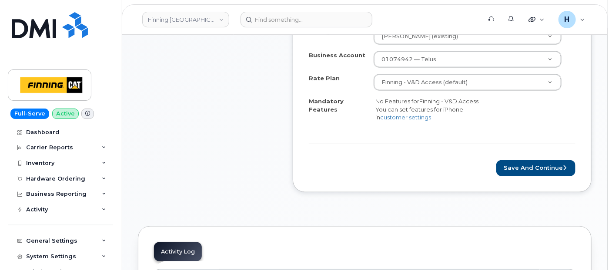
scroll to position [386, 0]
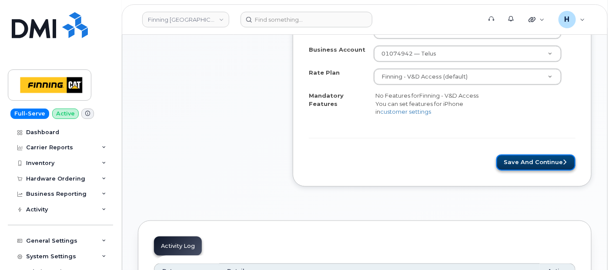
click at [512, 170] on button "Save and Continue" at bounding box center [535, 163] width 79 height 16
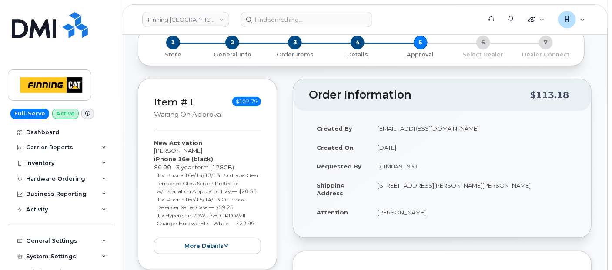
scroll to position [145, 0]
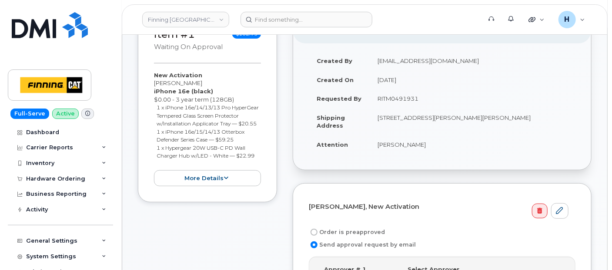
click at [357, 228] on label "Order is preapproved" at bounding box center [347, 232] width 76 height 10
click at [317, 229] on input "Order is preapproved" at bounding box center [313, 232] width 7 height 7
radio input "true"
drag, startPoint x: 376, startPoint y: 102, endPoint x: 436, endPoint y: 94, distance: 60.5
click at [436, 94] on td "RITM0491931" at bounding box center [473, 98] width 206 height 19
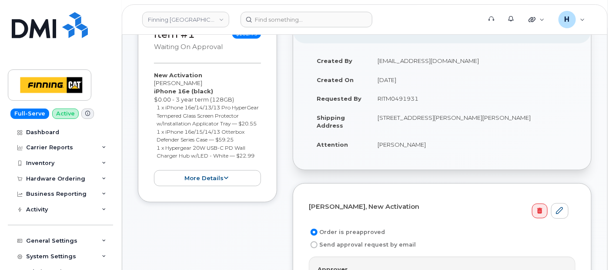
copy td "RITM0491931"
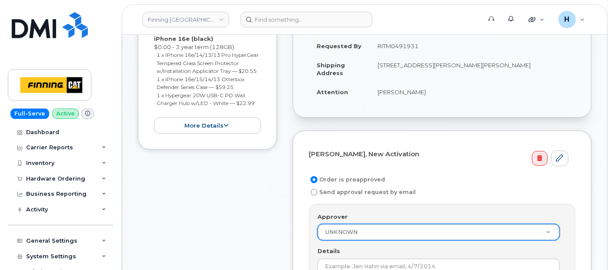
scroll to position [241, 0]
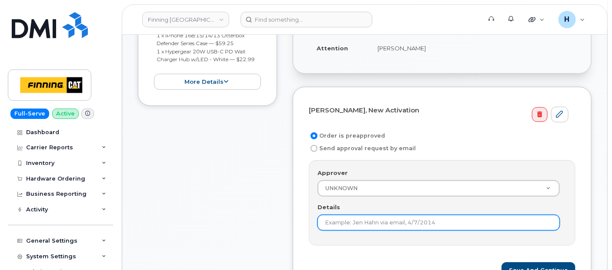
click at [320, 217] on input "Details" at bounding box center [438, 223] width 242 height 16
paste input "RITM0491931"
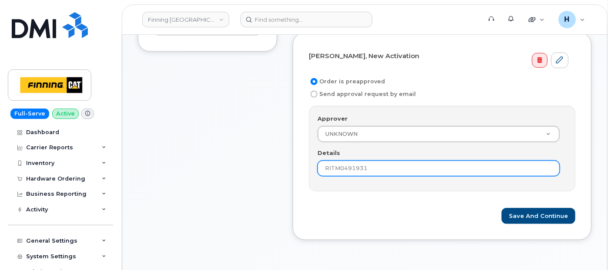
scroll to position [338, 0]
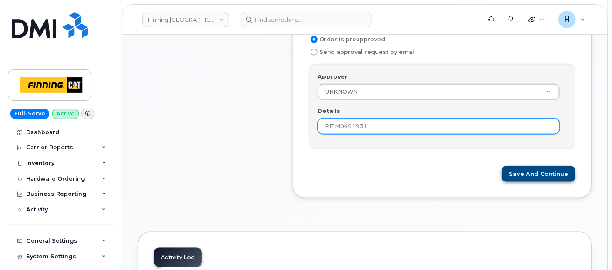
type input "RITM0491931"
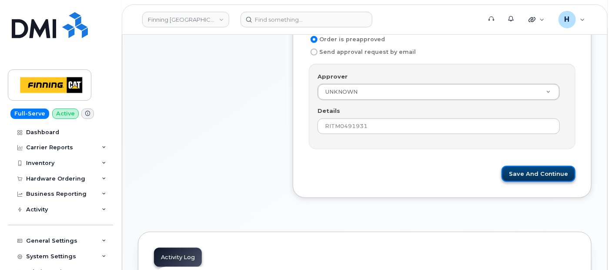
click at [523, 177] on button "Save and Continue" at bounding box center [538, 174] width 74 height 16
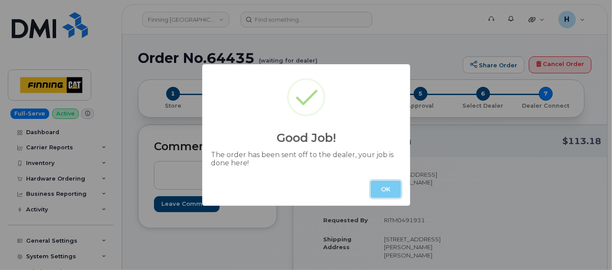
click at [387, 188] on button "OK" at bounding box center [385, 189] width 30 height 17
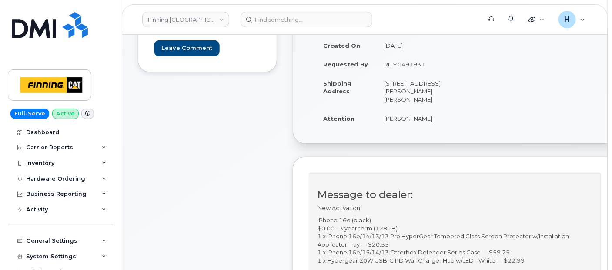
scroll to position [48, 0]
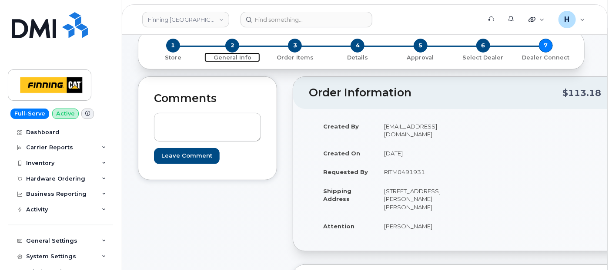
click at [234, 40] on span "2" at bounding box center [232, 46] width 14 height 14
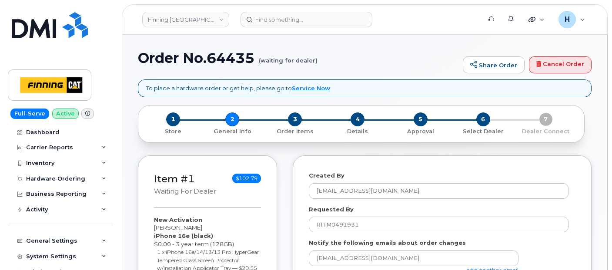
select select
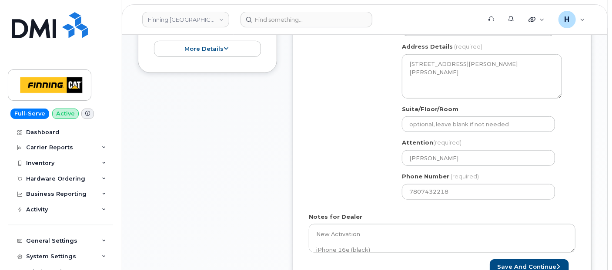
scroll to position [338, 0]
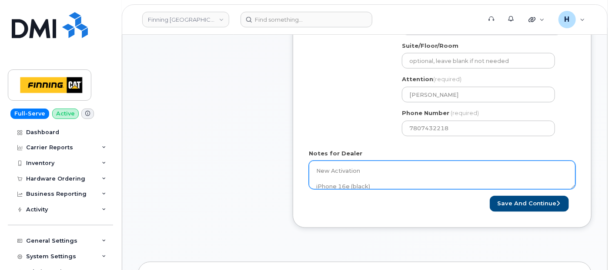
click at [411, 174] on textarea "New Activation iPhone 16e (black) $0.00 - 3 year term (128GB) 1 x iPhone 16e/14…" at bounding box center [442, 175] width 267 height 29
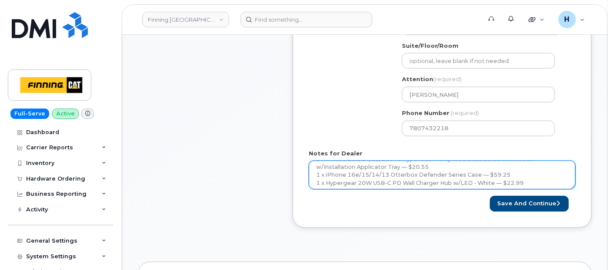
scroll to position [71, 0]
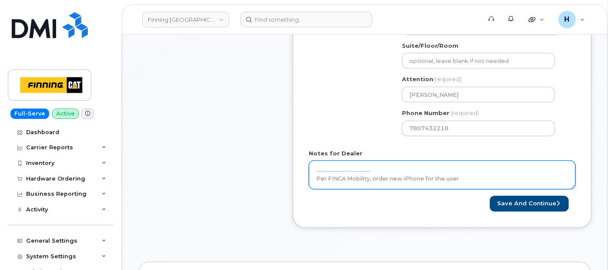
click at [477, 180] on textarea "New Activation iPhone 16e (black) $0.00 - 3 year term (128GB) 1 x iPhone 16e/14…" at bounding box center [442, 175] width 267 height 29
click at [349, 185] on textarea "New Activation iPhone 16e (black) $0.00 - 3 year term (128GB) 1 x iPhone 16e/14…" at bounding box center [442, 175] width 267 height 29
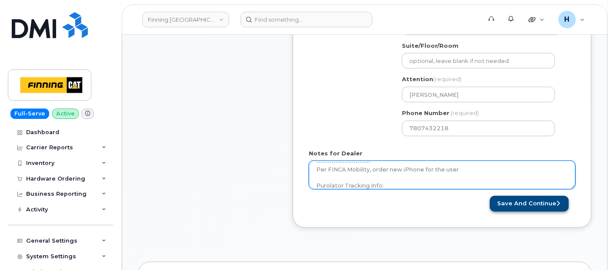
type textarea "New Activation iPhone 16e (black) $0.00 - 3 year term (128GB) 1 x iPhone 16e/14…"
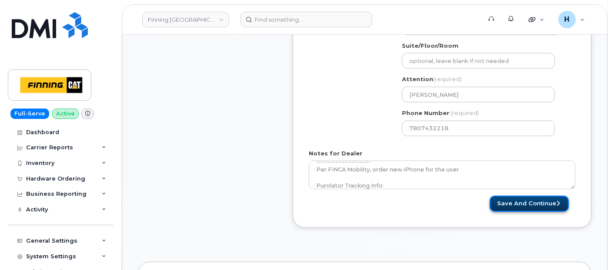
click at [511, 202] on button "Save and Continue" at bounding box center [529, 204] width 79 height 16
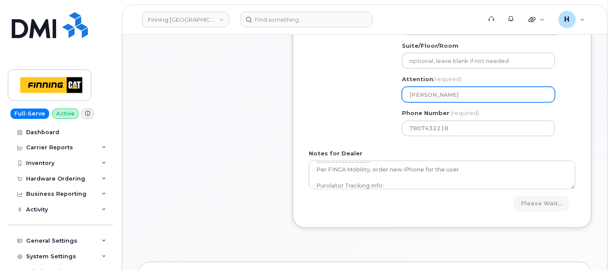
drag, startPoint x: 465, startPoint y: 93, endPoint x: 377, endPoint y: 93, distance: 87.8
click at [377, 93] on div "Shipping Address New Address New Address [STREET_ADDRESS][GEOGRAPHIC_DATA][STRE…" at bounding box center [439, 43] width 260 height 200
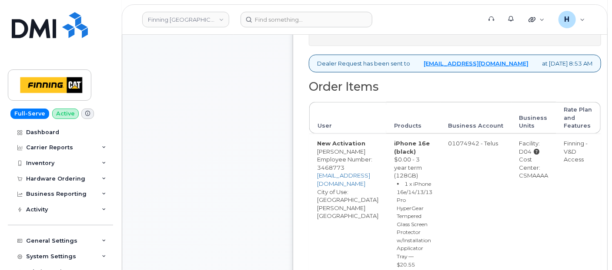
scroll to position [435, 0]
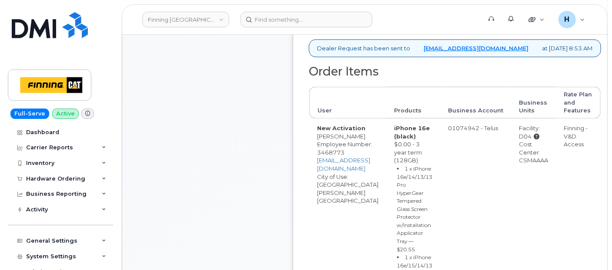
drag, startPoint x: 515, startPoint y: 160, endPoint x: 555, endPoint y: 158, distance: 39.6
click at [555, 158] on td "Facility: D04 Cost Center: CSMAAAA" at bounding box center [533, 247] width 45 height 257
copy div "CSMAAAA"
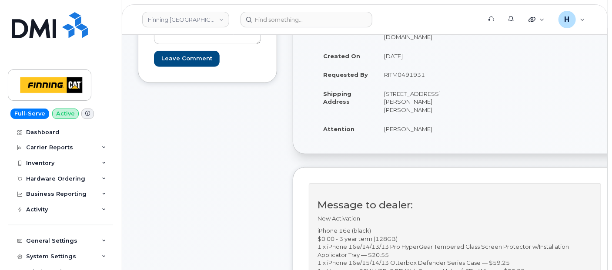
scroll to position [48, 0]
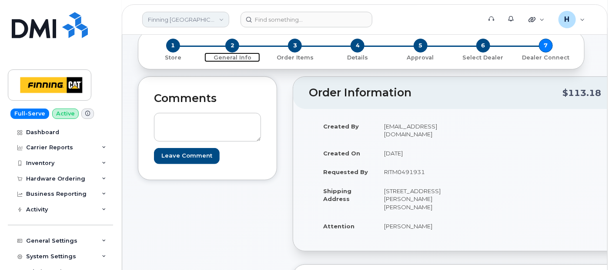
drag, startPoint x: 231, startPoint y: 47, endPoint x: 223, endPoint y: 15, distance: 32.7
click at [231, 47] on span "2" at bounding box center [232, 46] width 14 height 14
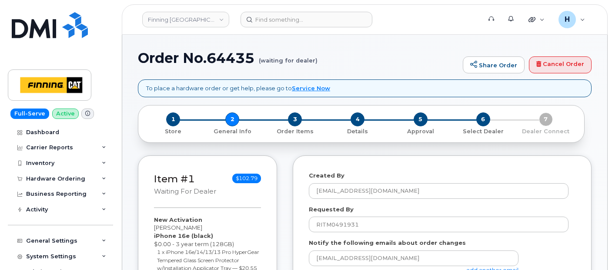
select select
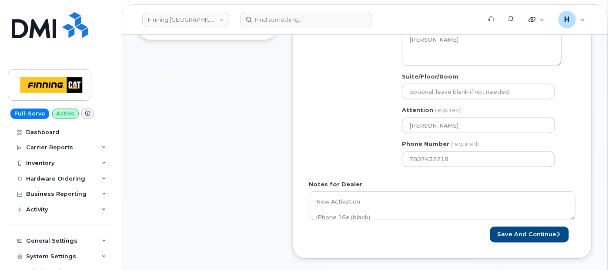
scroll to position [338, 0]
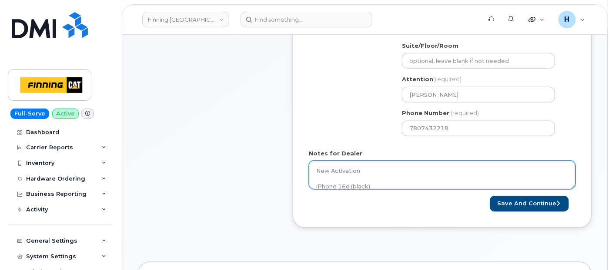
click at [367, 175] on textarea "New Activation iPhone 16e (black) $0.00 - 3 year term (128GB) 1 x iPhone 16e/14…" at bounding box center [442, 175] width 267 height 29
click at [423, 172] on textarea "New Activation iPhone 16e (black) $0.00 - 3 year term (128GB) 1 x iPhone 16e/14…" at bounding box center [442, 175] width 267 height 29
click at [419, 180] on textarea "New Activation iPhone 16e (black) $0.00 - 3 year term (128GB) 1 x iPhone 16e/14…" at bounding box center [442, 175] width 267 height 29
paste textarea "335664767308"
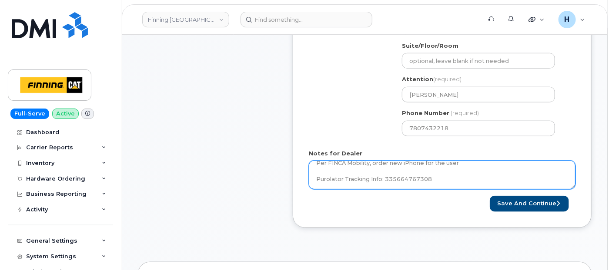
type textarea "New Activation iPhone 16e (black) $0.00 - 3 year term (128GB) 1 x iPhone 16e/14…"
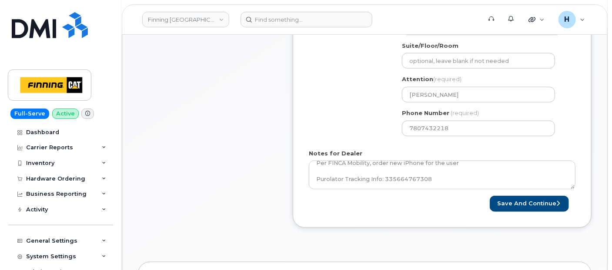
click at [488, 190] on form "Created By hakaur@dminc.com Requested By RITM0491931 Notify the following email…" at bounding box center [442, 23] width 267 height 378
click at [520, 200] on button "Save and Continue" at bounding box center [529, 204] width 79 height 16
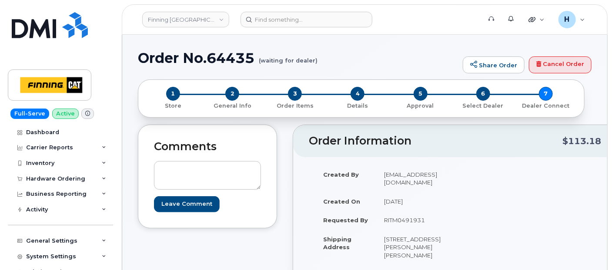
scroll to position [48, 0]
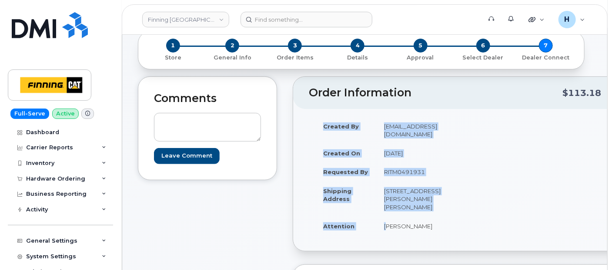
drag, startPoint x: 376, startPoint y: 223, endPoint x: 453, endPoint y: 225, distance: 77.4
click at [453, 225] on div "Created By hakaur@dminc.com Created On September 23, 2025 Requested By RITM0491…" at bounding box center [384, 180] width 150 height 127
copy table "Created By hakaur@dminc.com Created On September 23, 2025 Requested By RITM0491…"
drag, startPoint x: 378, startPoint y: 162, endPoint x: 437, endPoint y: 162, distance: 59.1
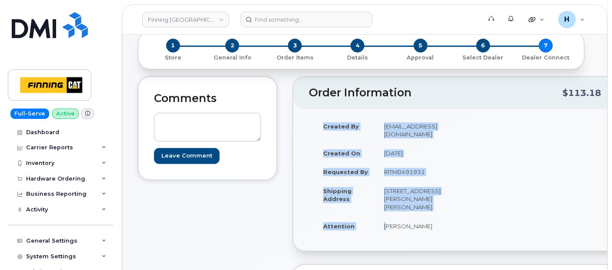
click at [437, 163] on td "RITM0491931" at bounding box center [414, 172] width 76 height 19
copy td "RITM0491931"
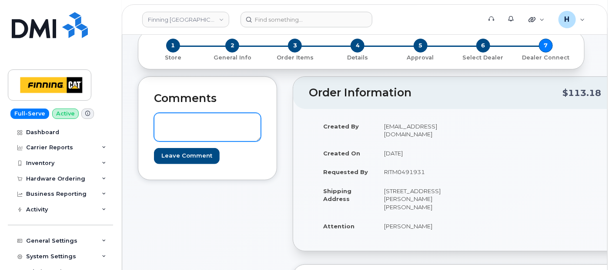
click at [231, 141] on form "Leave Comment" at bounding box center [207, 138] width 107 height 51
click at [165, 129] on textarea at bounding box center [207, 127] width 107 height 29
paste textarea "Order #TL60031493"
click at [161, 120] on textarea "Order #TL60031493" at bounding box center [207, 127] width 107 height 29
drag, startPoint x: 161, startPoint y: 120, endPoint x: 256, endPoint y: 124, distance: 94.4
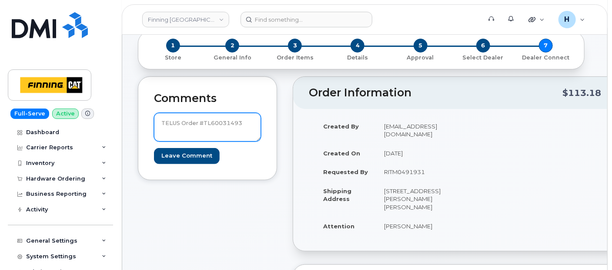
click at [256, 124] on textarea "TELUS Order #TL60031493" at bounding box center [207, 127] width 107 height 29
type textarea "TELUS Order #TL60031493"
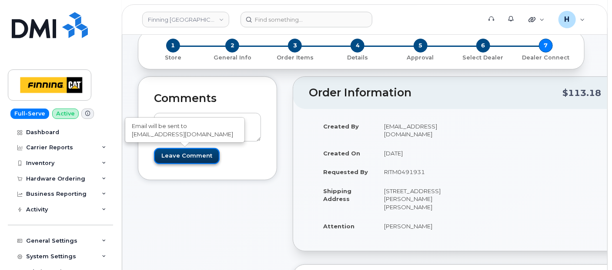
click at [210, 157] on input "Leave Comment" at bounding box center [187, 156] width 66 height 16
type input "Create Event"
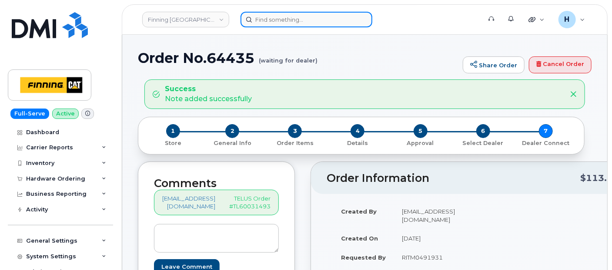
click at [278, 16] on input at bounding box center [306, 20] width 132 height 16
paste input "[PERSON_NAME]"
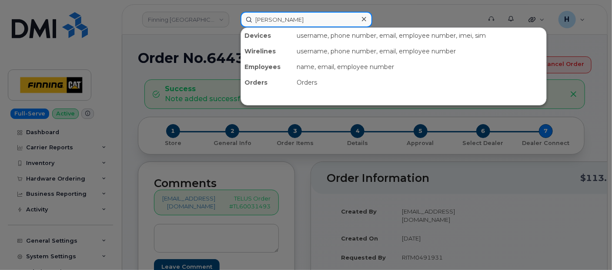
type input "[PERSON_NAME]"
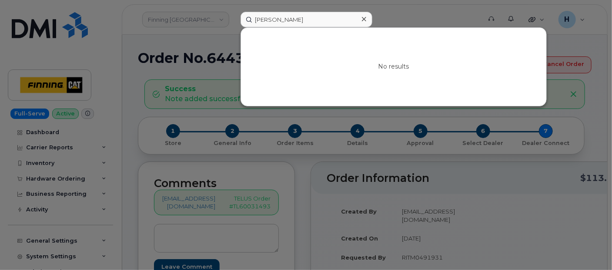
click at [364, 20] on icon at bounding box center [364, 19] width 4 height 4
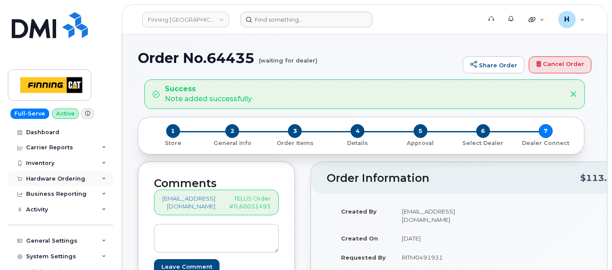
click at [61, 176] on div "Hardware Ordering" at bounding box center [55, 179] width 59 height 7
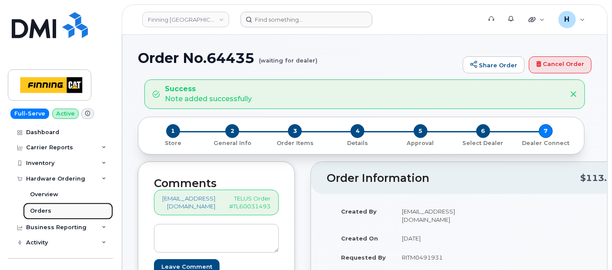
click at [52, 207] on link "Orders" at bounding box center [68, 211] width 90 height 17
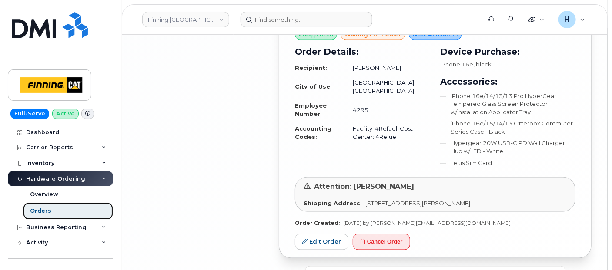
scroll to position [2077, 0]
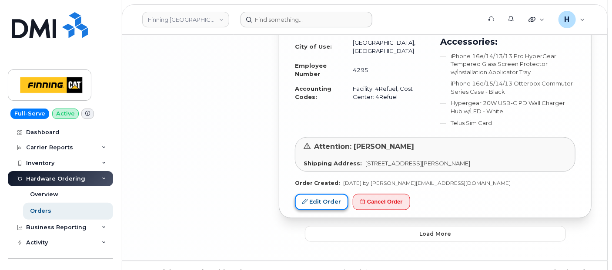
click at [329, 194] on link "Edit Order" at bounding box center [321, 202] width 53 height 16
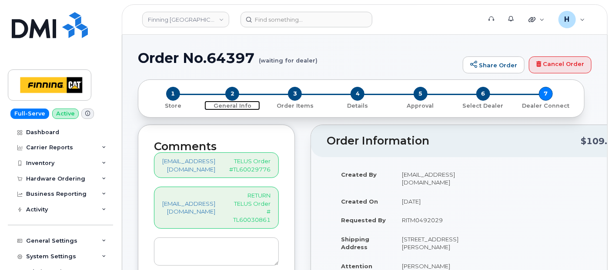
click at [231, 93] on span "2" at bounding box center [232, 94] width 14 height 14
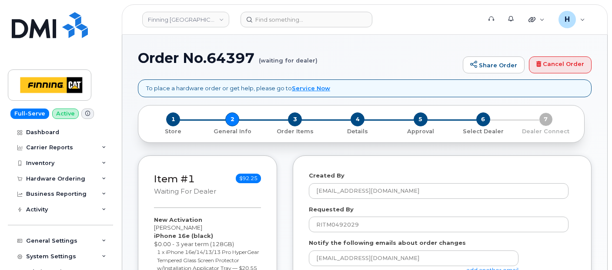
select select
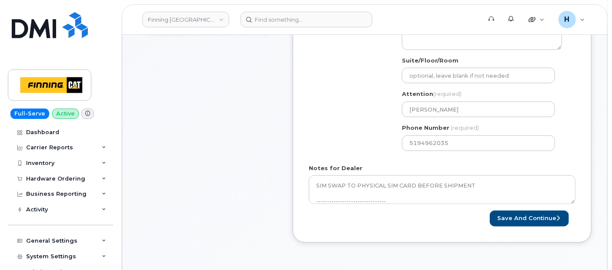
scroll to position [338, 0]
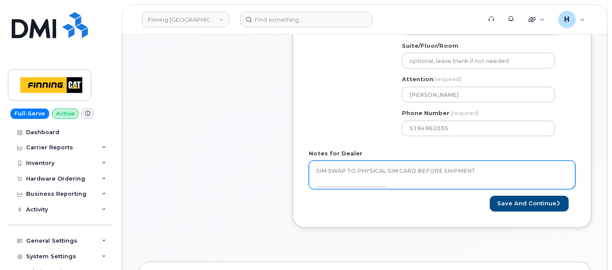
click at [436, 171] on textarea "SIM SWAP TO PHYSICAL SIM CARD BEFORE SHIPMENT -------------------------------- …" at bounding box center [442, 175] width 267 height 29
drag, startPoint x: 516, startPoint y: 177, endPoint x: 306, endPoint y: 172, distance: 209.6
click at [306, 172] on div "Created By hakaur@dminc.com Requested By RITM0492029 Notify the following email…" at bounding box center [442, 23] width 299 height 410
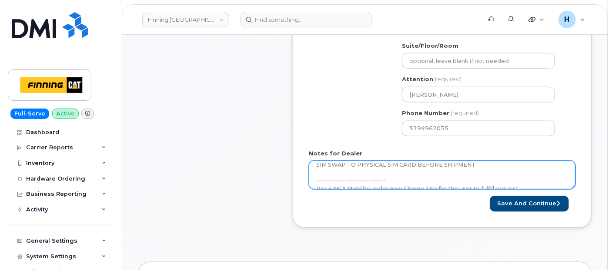
paste textarea "Per Kristie Reil, please do not cancel this order. Kindly ensure the order (RIT…"
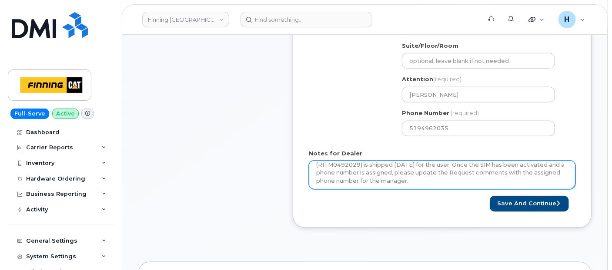
scroll to position [0, 0]
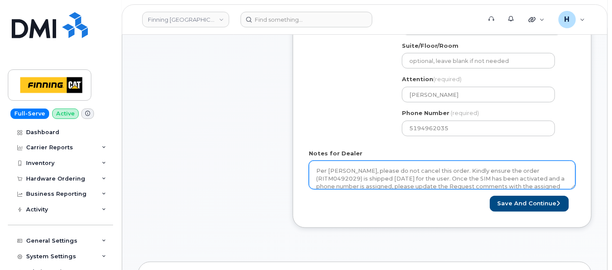
drag, startPoint x: 364, startPoint y: 163, endPoint x: 400, endPoint y: 180, distance: 39.7
click at [400, 180] on textarea "SIM SWAP TO PHYSICAL SIM CARD BEFORE SHIPMENT -------------------------------- …" at bounding box center [442, 175] width 267 height 29
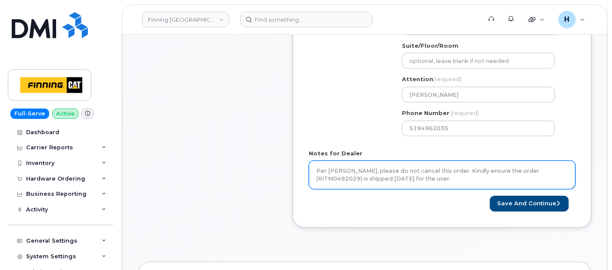
drag, startPoint x: 360, startPoint y: 168, endPoint x: 382, endPoint y: 167, distance: 21.8
click at [382, 167] on textarea "SIM SWAP TO PHYSICAL SIM CARD BEFORE SHIPMENT -------------------------------- …" at bounding box center [442, 175] width 267 height 29
click at [430, 170] on textarea "SIM SWAP TO PHYSICAL SIM CARD BEFORE SHIPMENT -------------------------------- …" at bounding box center [442, 175] width 267 height 29
drag, startPoint x: 427, startPoint y: 170, endPoint x: 452, endPoint y: 172, distance: 25.3
click at [452, 172] on textarea "SIM SWAP TO PHYSICAL SIM CARD BEFORE SHIPMENT -------------------------------- …" at bounding box center [442, 175] width 267 height 29
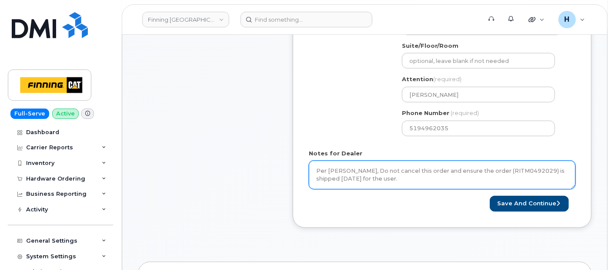
drag, startPoint x: 403, startPoint y: 182, endPoint x: 307, endPoint y: 171, distance: 97.2
click at [307, 171] on div "Created By hakaur@dminc.com Requested By RITM0492029 Notify the following email…" at bounding box center [442, 23] width 299 height 410
type textarea "Per Kristie Reil, Do not cancel this order and ensure the order (RITM0492029) i…"
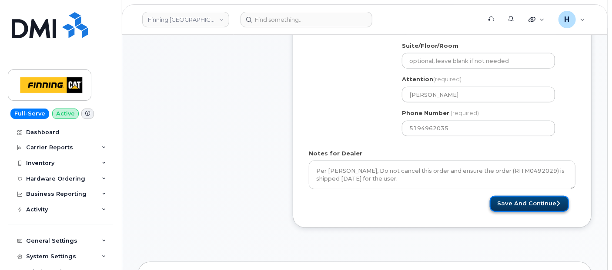
click at [543, 201] on button "Save and Continue" at bounding box center [529, 204] width 79 height 16
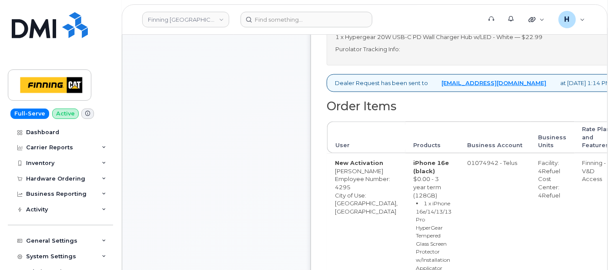
scroll to position [435, 0]
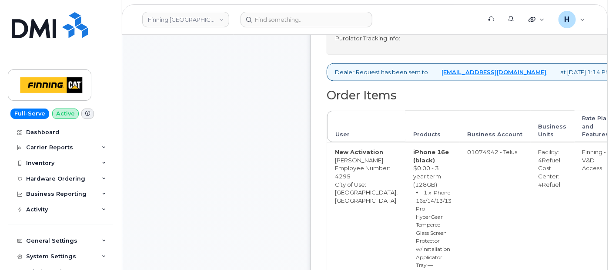
drag, startPoint x: 508, startPoint y: 214, endPoint x: 533, endPoint y: 215, distance: 24.8
copy div "4Refuel"
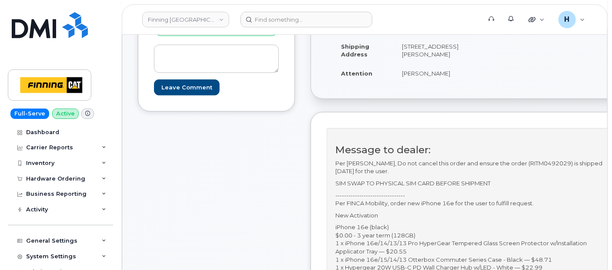
scroll to position [0, 0]
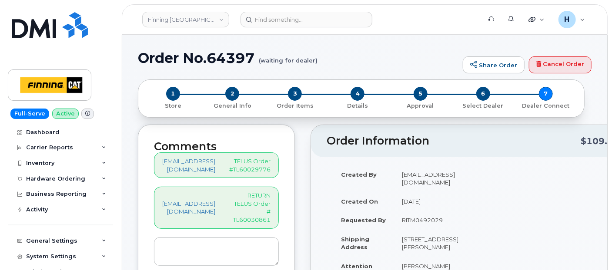
click at [233, 52] on h1 "Order No.64397 (waiting for dealer)" at bounding box center [298, 57] width 320 height 15
copy h1 "64397"
drag, startPoint x: 231, startPoint y: 95, endPoint x: 217, endPoint y: 0, distance: 96.3
click at [231, 94] on span "2" at bounding box center [232, 94] width 14 height 14
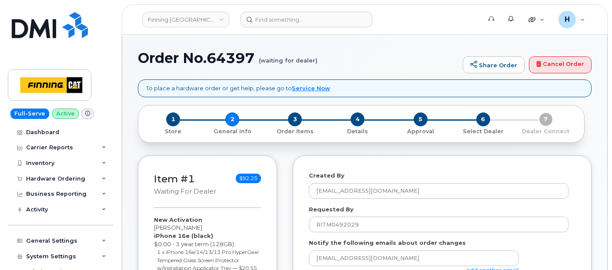
select select
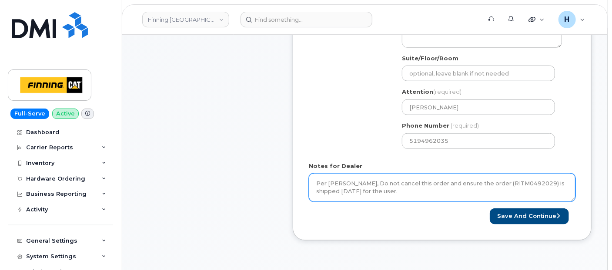
scroll to position [338, 0]
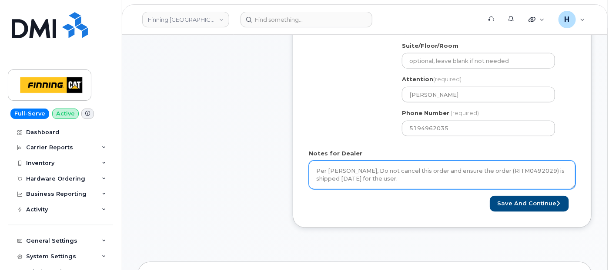
click at [374, 177] on textarea "Per [PERSON_NAME], Do not cancel this order and ensure the order (RITM0492029) …" at bounding box center [442, 175] width 267 height 29
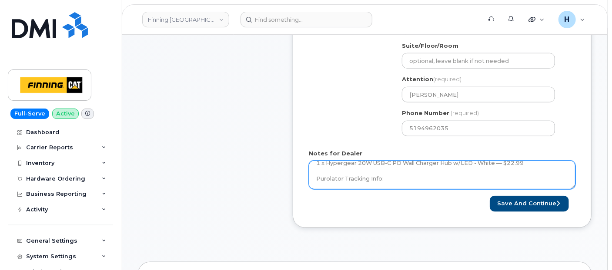
click at [402, 172] on textarea "Per Kristie Reil, Do not cancel this order and ensure the order (RITM0492029) i…" at bounding box center [442, 175] width 267 height 29
paste textarea "335664811320"
type textarea "Per Kristie Reil, Do not cancel this order and ensure the order (RITM0492029) i…"
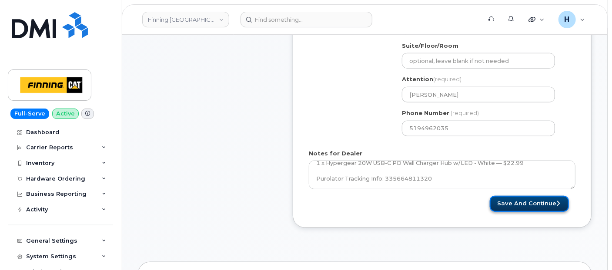
click at [517, 201] on button "Save and Continue" at bounding box center [529, 204] width 79 height 16
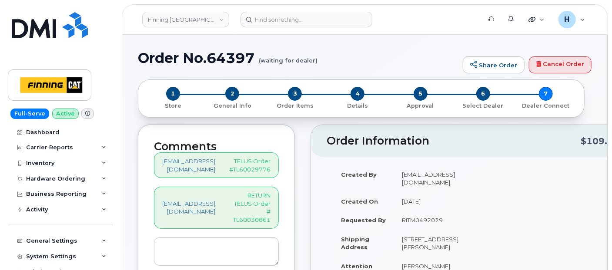
scroll to position [145, 0]
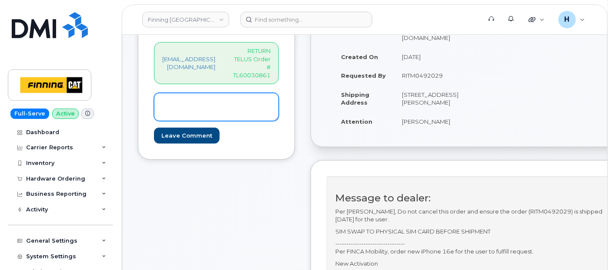
click at [227, 105] on textarea at bounding box center [216, 107] width 125 height 29
paste textarea "SIM: [TECHNICAL_ID] ----Active on New Line: [PHONE_NUMBER] SIM swap successful …"
click at [243, 99] on textarea "SIM: [TECHNICAL_ID] ----Active on New Line: [PHONE_NUMBER] SIM swap successful …" at bounding box center [216, 107] width 125 height 29
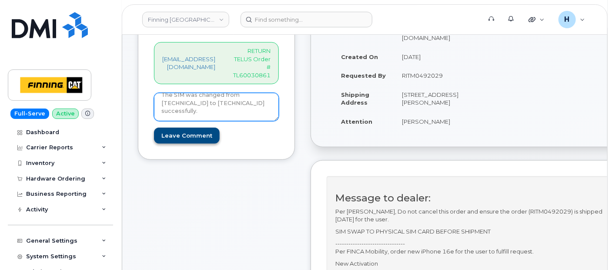
type textarea "SIM: [TECHNICAL_ID] ----Active on New Line: [PHONE_NUMBER] SIM swap successful …"
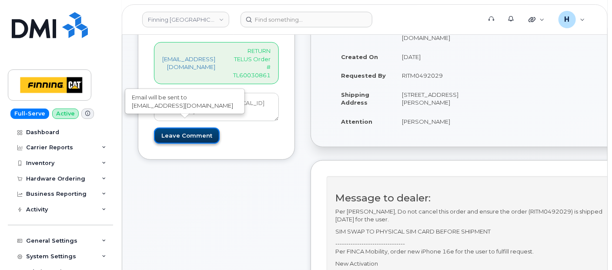
click at [199, 128] on input "Leave Comment" at bounding box center [187, 136] width 66 height 16
type input "Create Event"
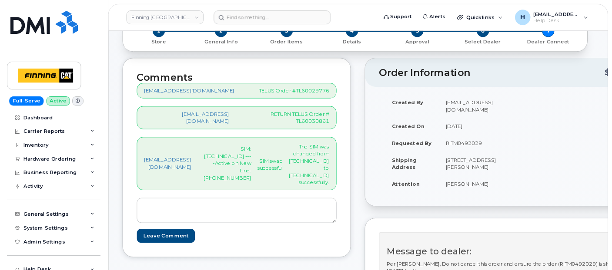
scroll to position [97, 0]
